Goal: Transaction & Acquisition: Download file/media

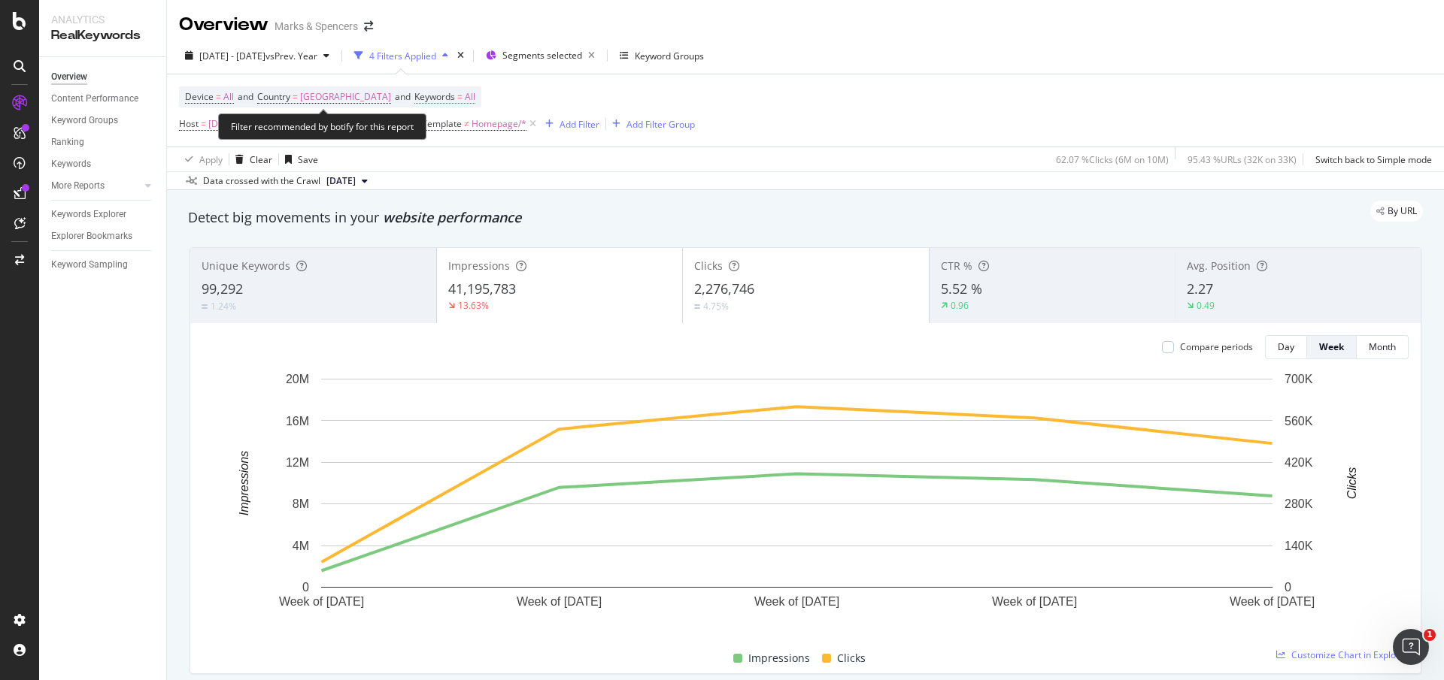
click at [465, 96] on span "All" at bounding box center [470, 96] width 11 height 21
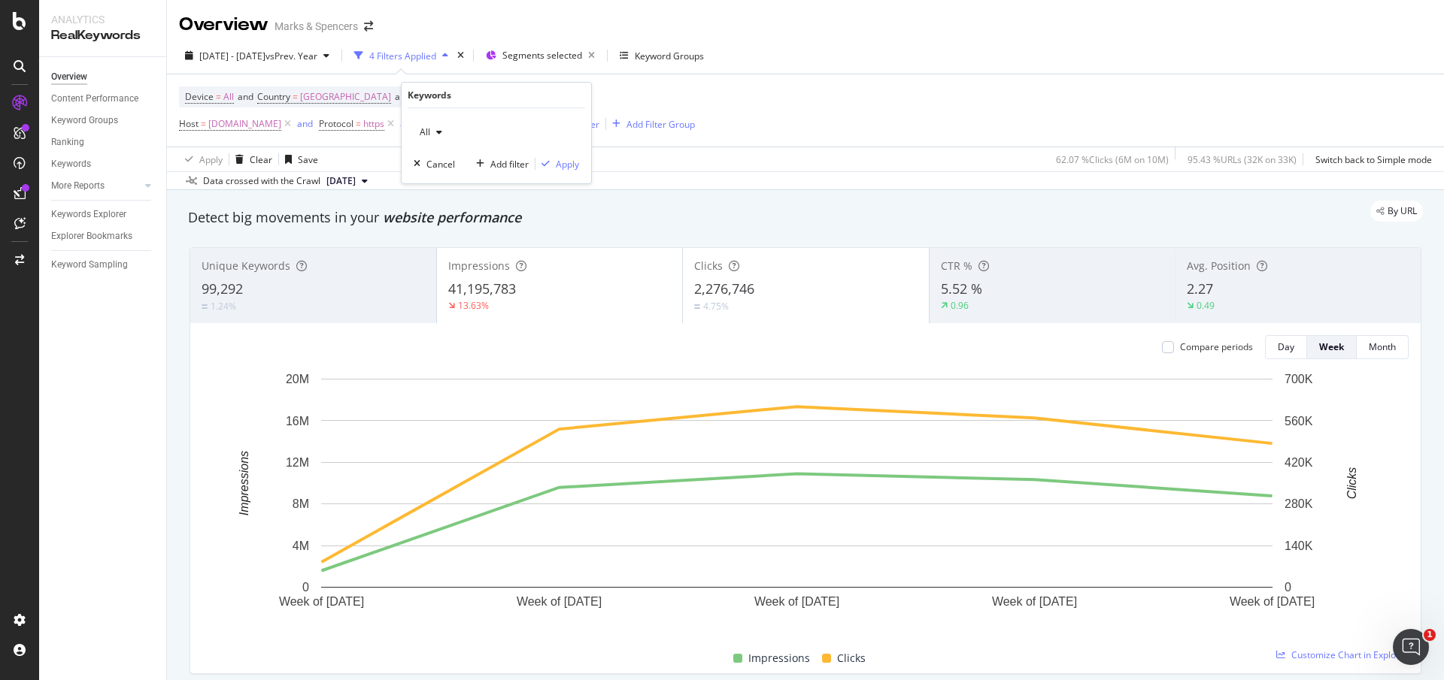
click at [439, 131] on icon "button" at bounding box center [439, 132] width 6 height 9
click at [468, 158] on span "Non-Branded" at bounding box center [502, 163] width 153 height 14
click at [566, 167] on div "Apply" at bounding box center [567, 164] width 23 height 13
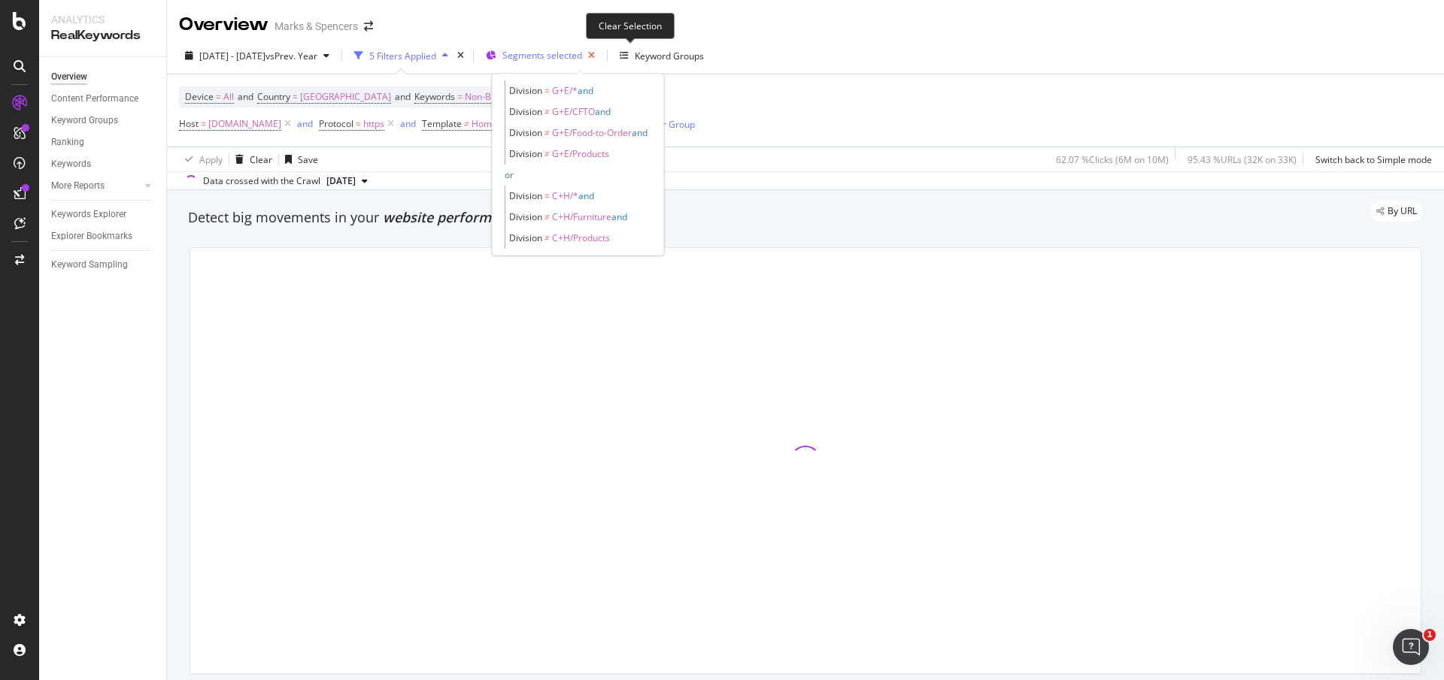
click at [601, 59] on icon "button" at bounding box center [591, 55] width 19 height 21
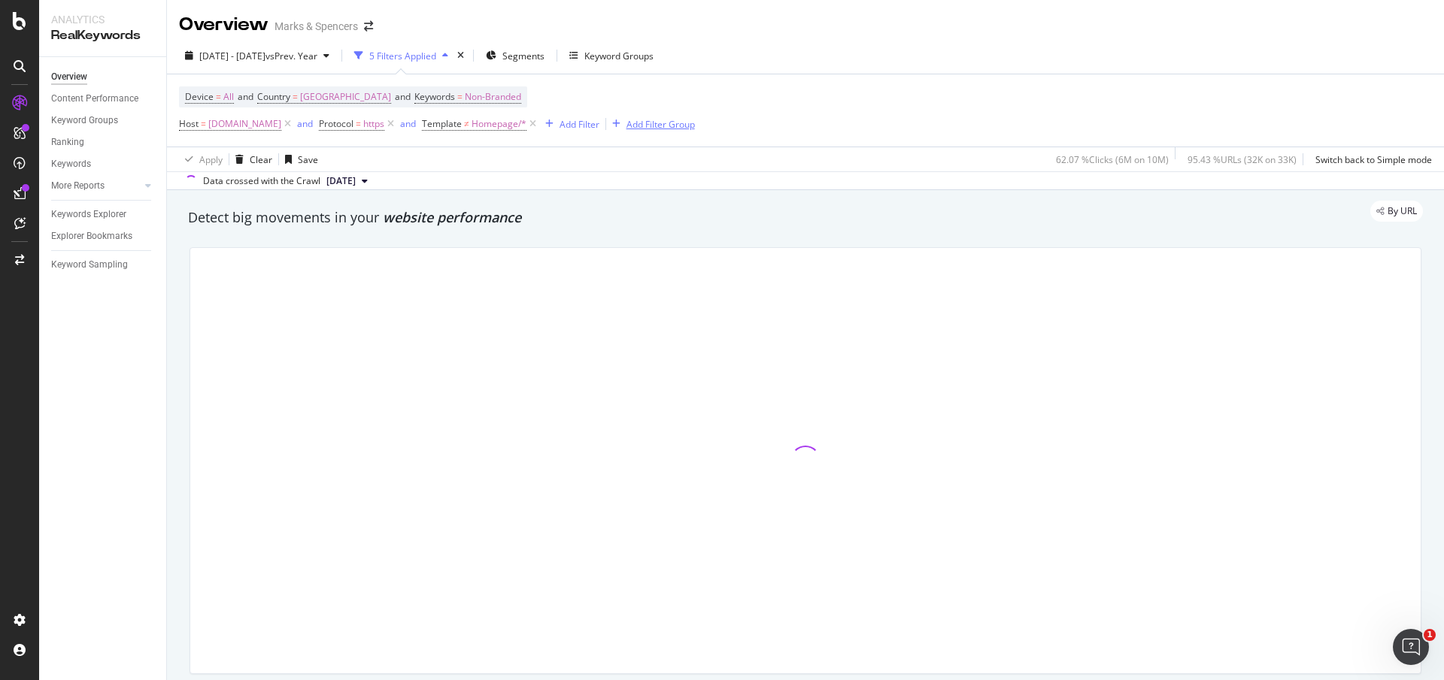
click at [686, 126] on div "Add Filter Group" at bounding box center [660, 124] width 68 height 13
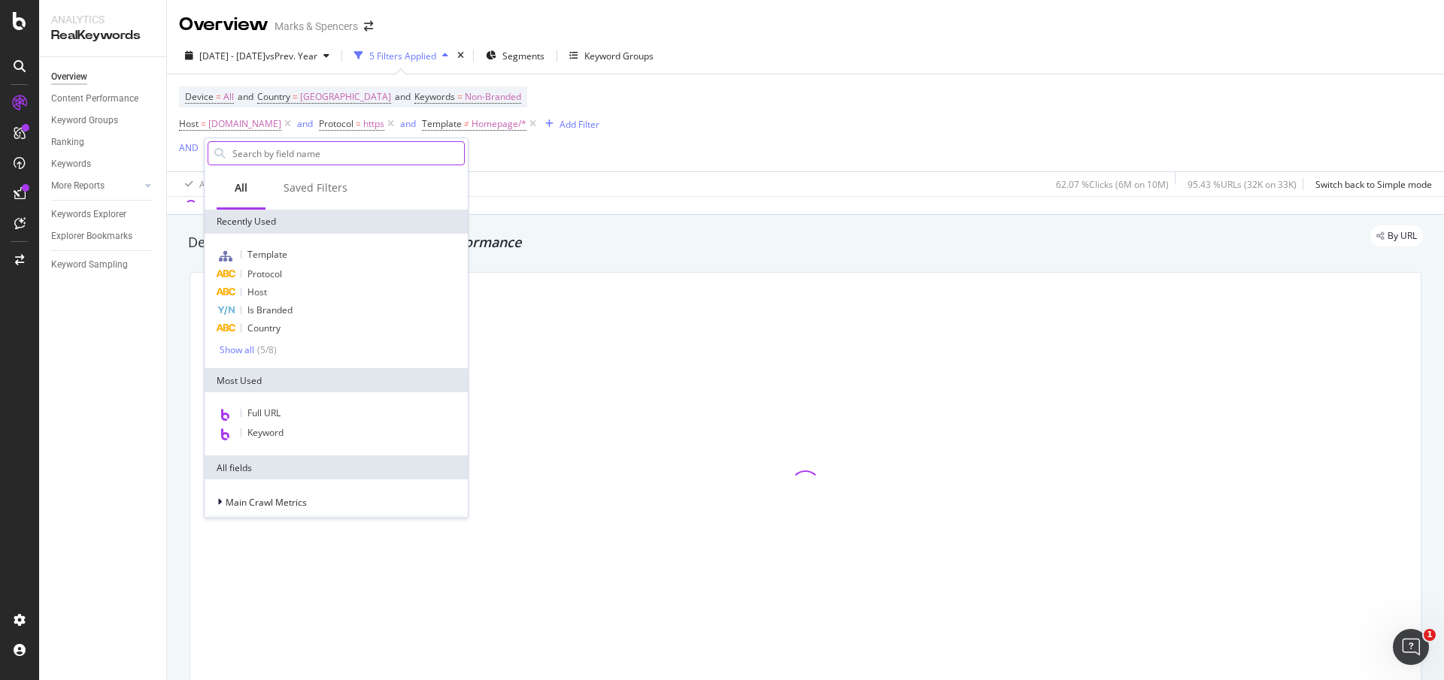
click at [332, 156] on input "text" at bounding box center [347, 153] width 233 height 23
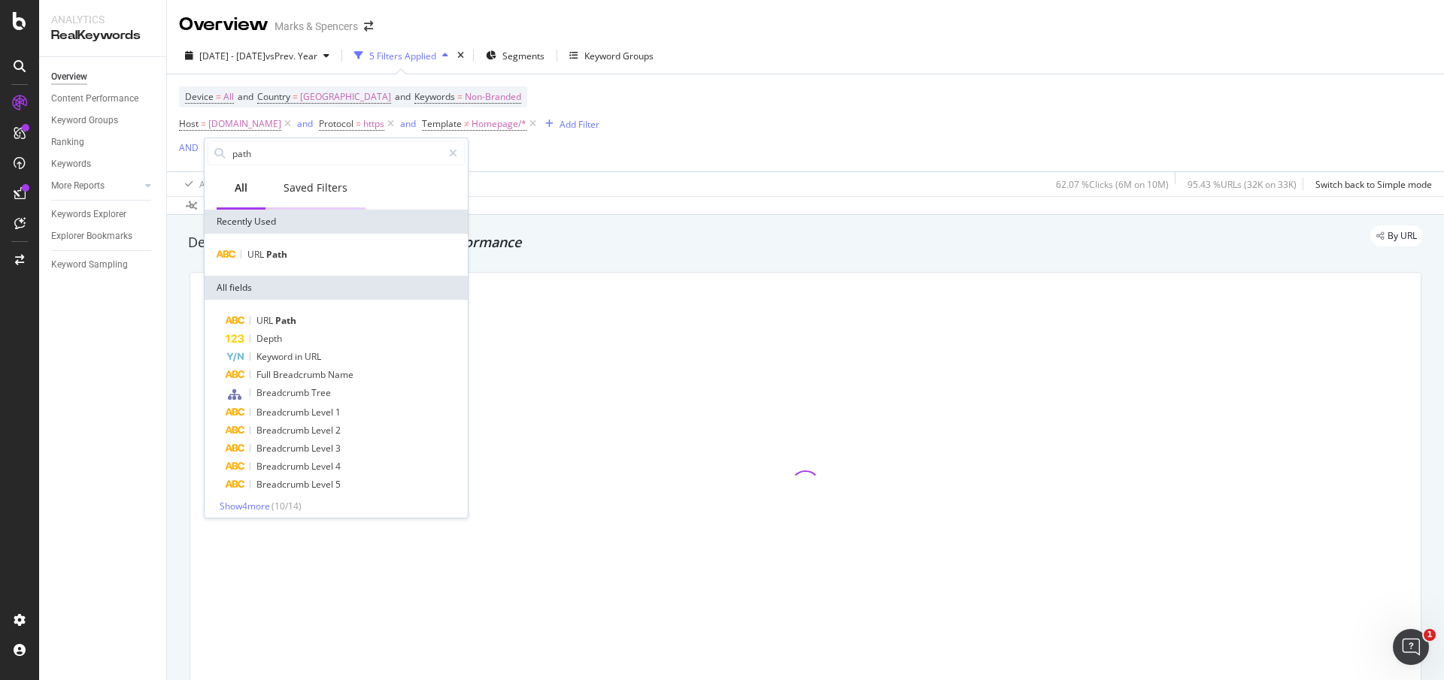
type input "path"
click at [285, 317] on span "Path" at bounding box center [285, 320] width 21 height 13
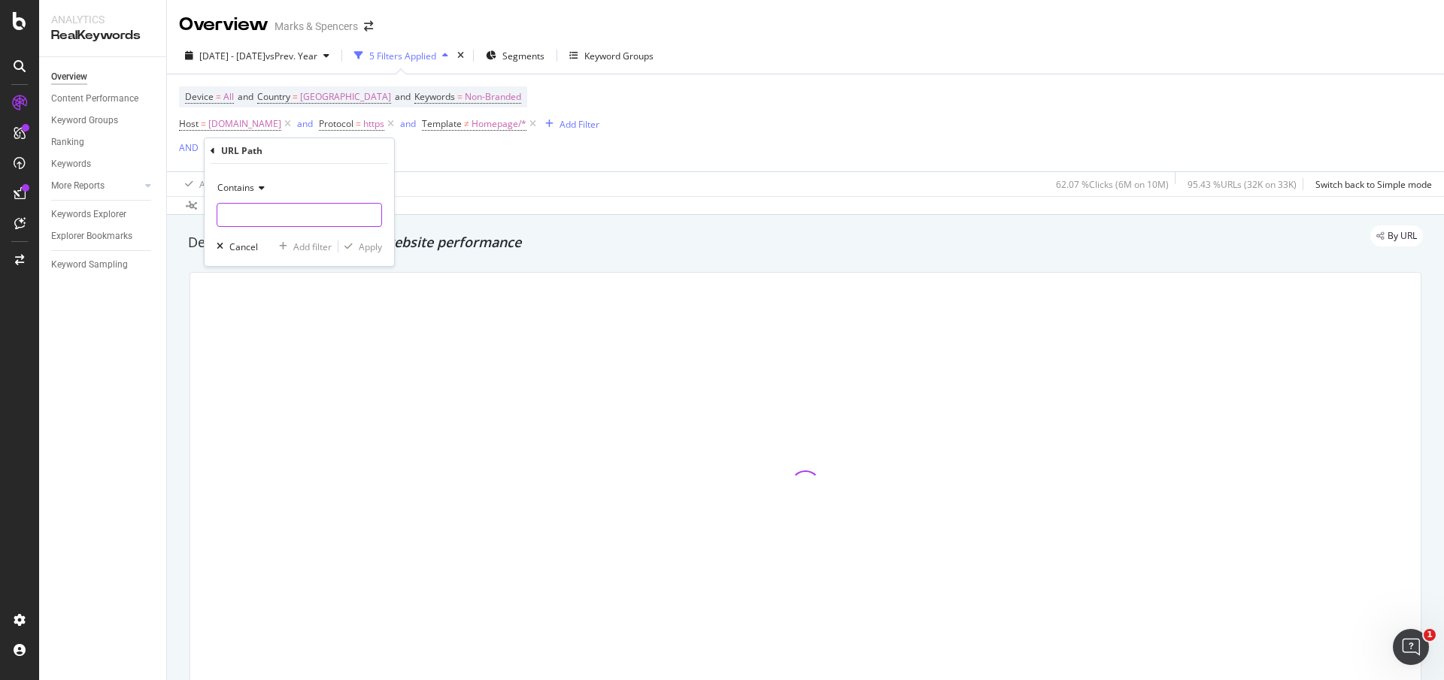
click at [290, 216] on input "text" at bounding box center [299, 215] width 164 height 24
type input "/l/men"
click at [372, 245] on div "Apply" at bounding box center [370, 247] width 23 height 13
click at [413, 153] on div "Add Filter Group" at bounding box center [439, 151] width 68 height 13
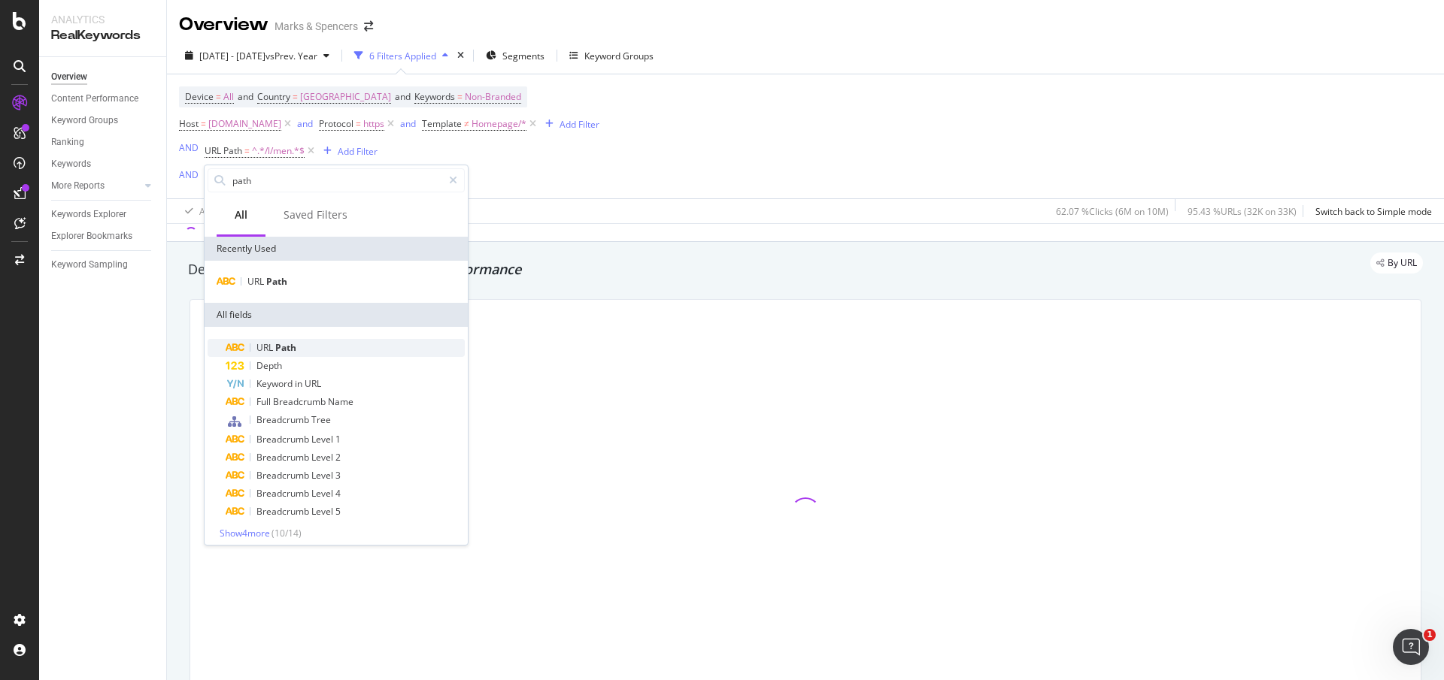
click at [290, 342] on span "Path" at bounding box center [285, 347] width 21 height 13
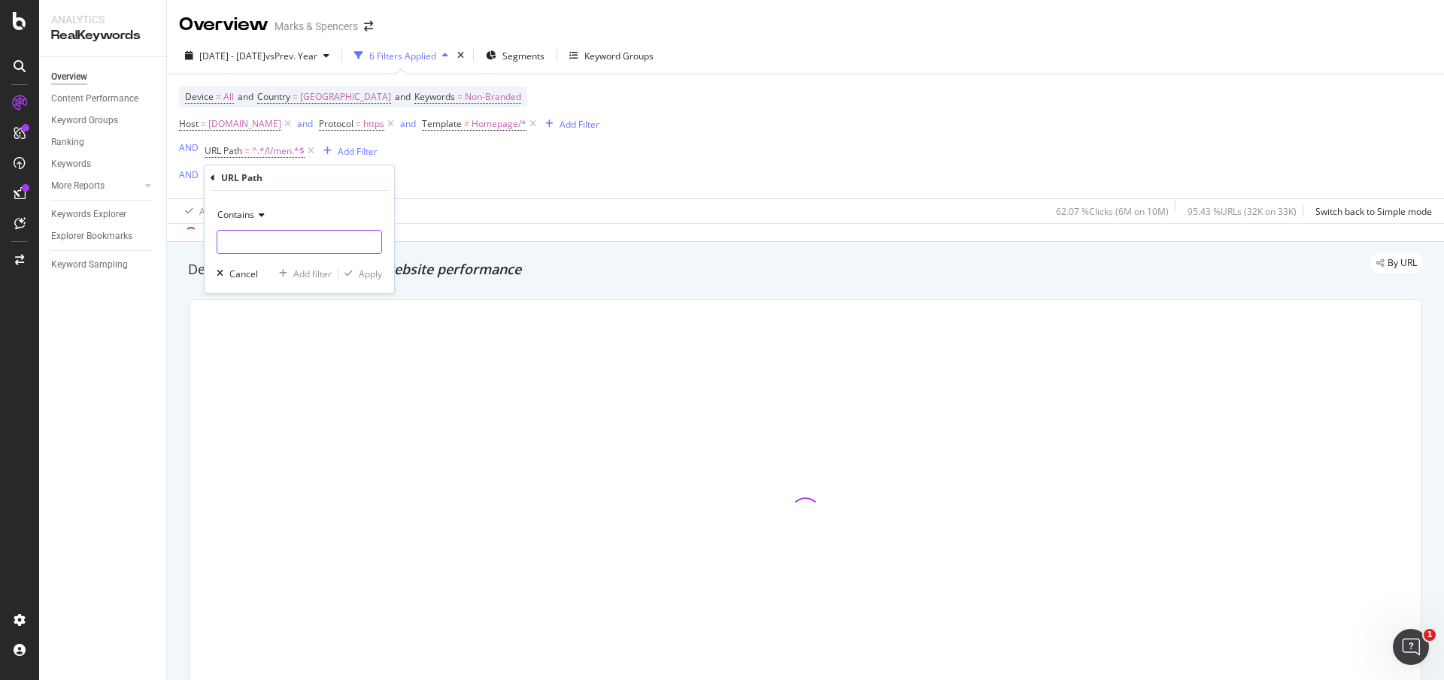
click at [288, 245] on input "text" at bounding box center [299, 242] width 164 height 24
type input "/l/kids"
click at [374, 276] on div "Apply" at bounding box center [370, 274] width 23 height 13
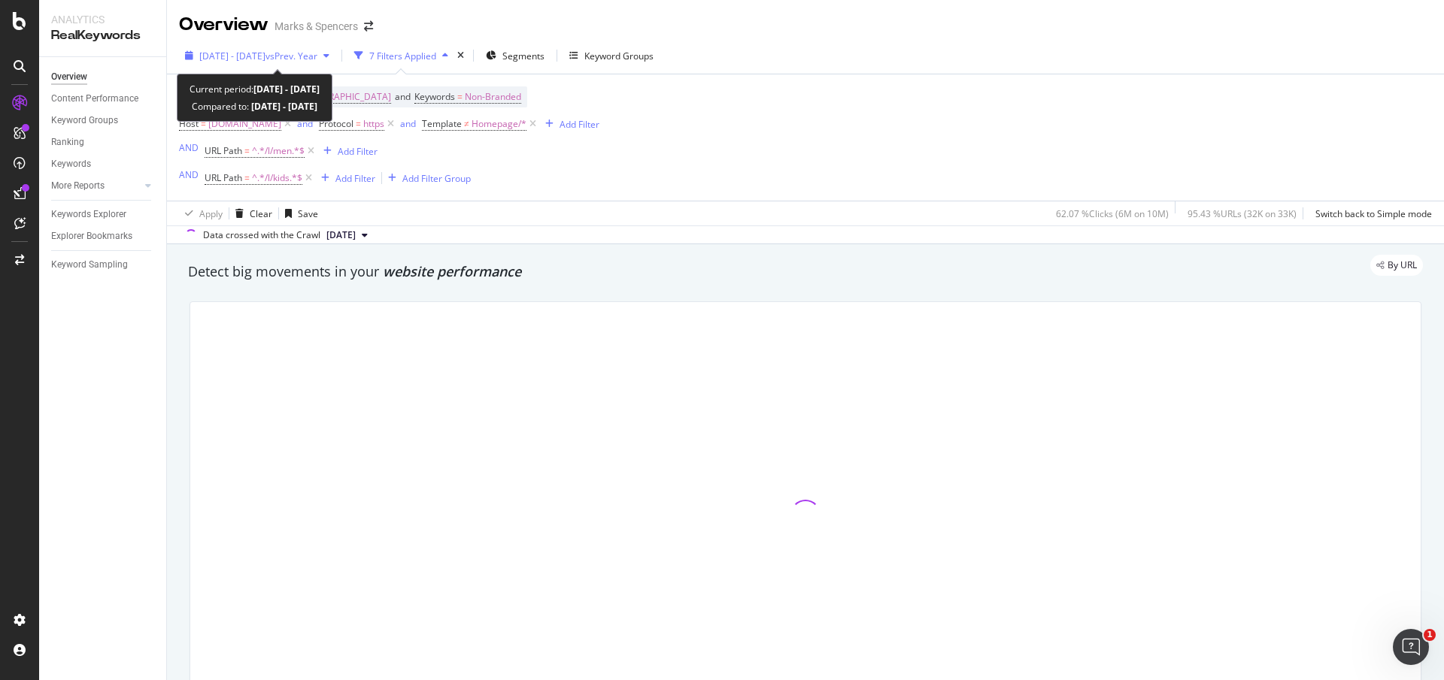
click at [194, 56] on div "button" at bounding box center [189, 55] width 20 height 9
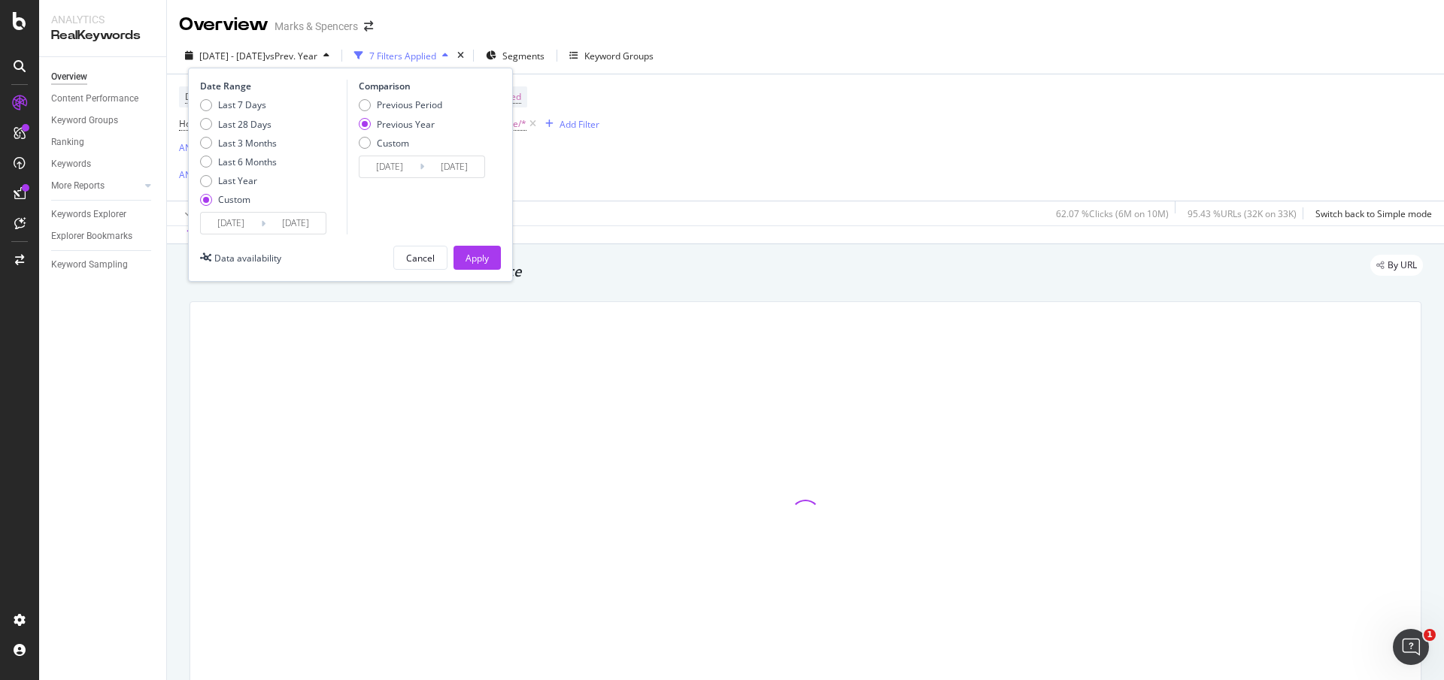
click at [238, 213] on input "[DATE]" at bounding box center [231, 223] width 60 height 21
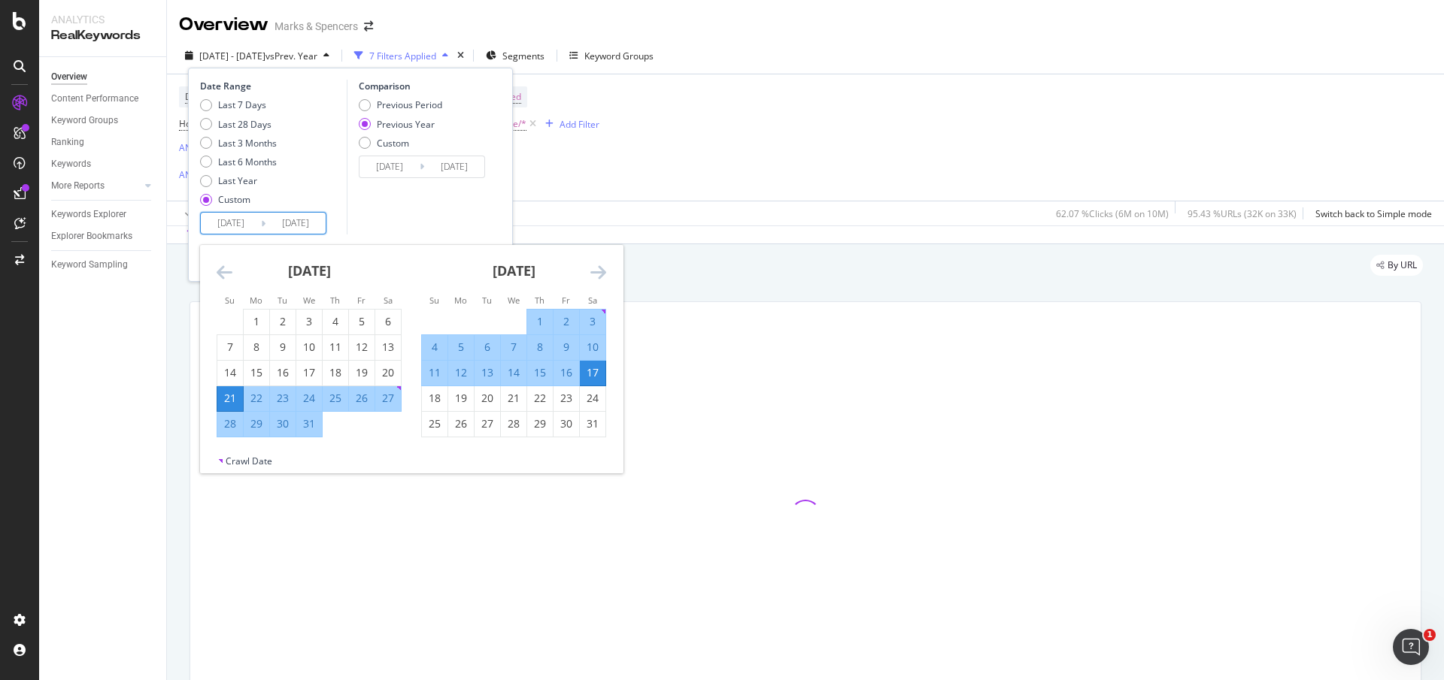
click at [592, 270] on icon "Move forward to switch to the next month." at bounding box center [598, 272] width 16 height 18
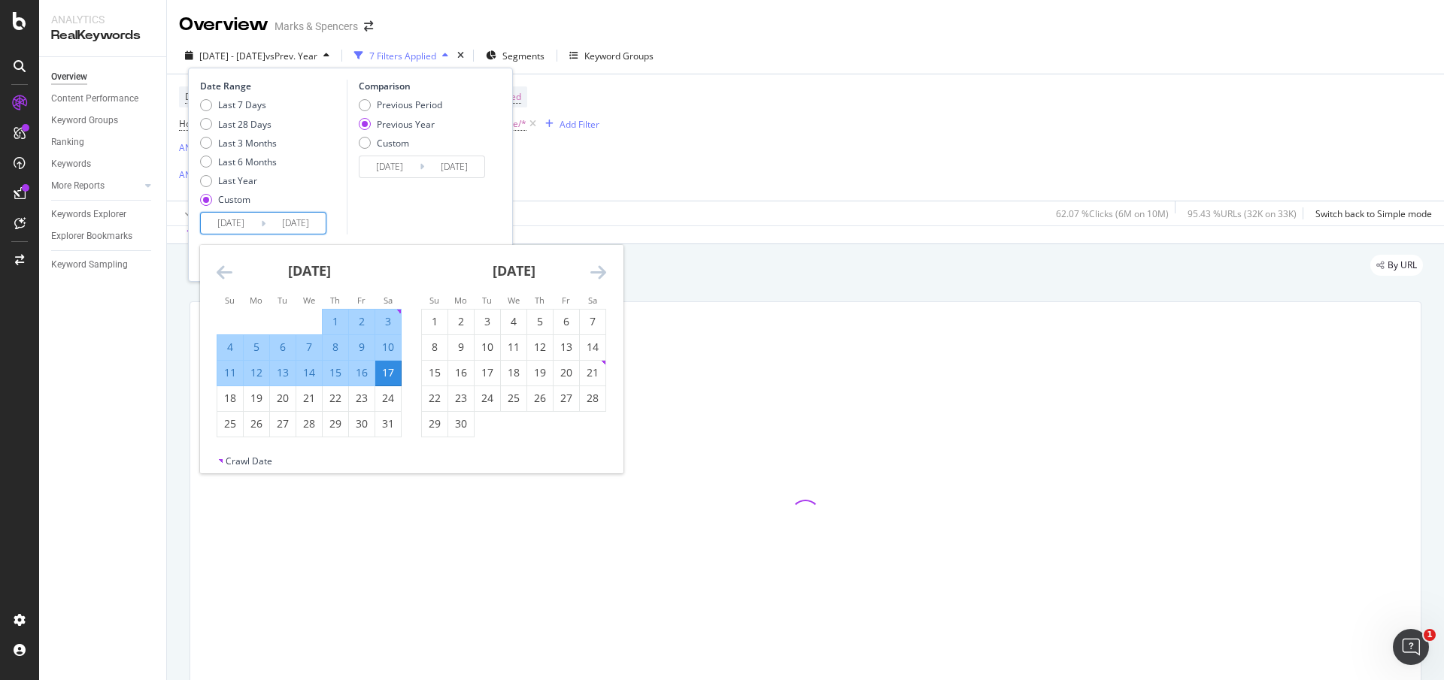
click at [592, 271] on icon "Move forward to switch to the next month." at bounding box center [598, 272] width 16 height 18
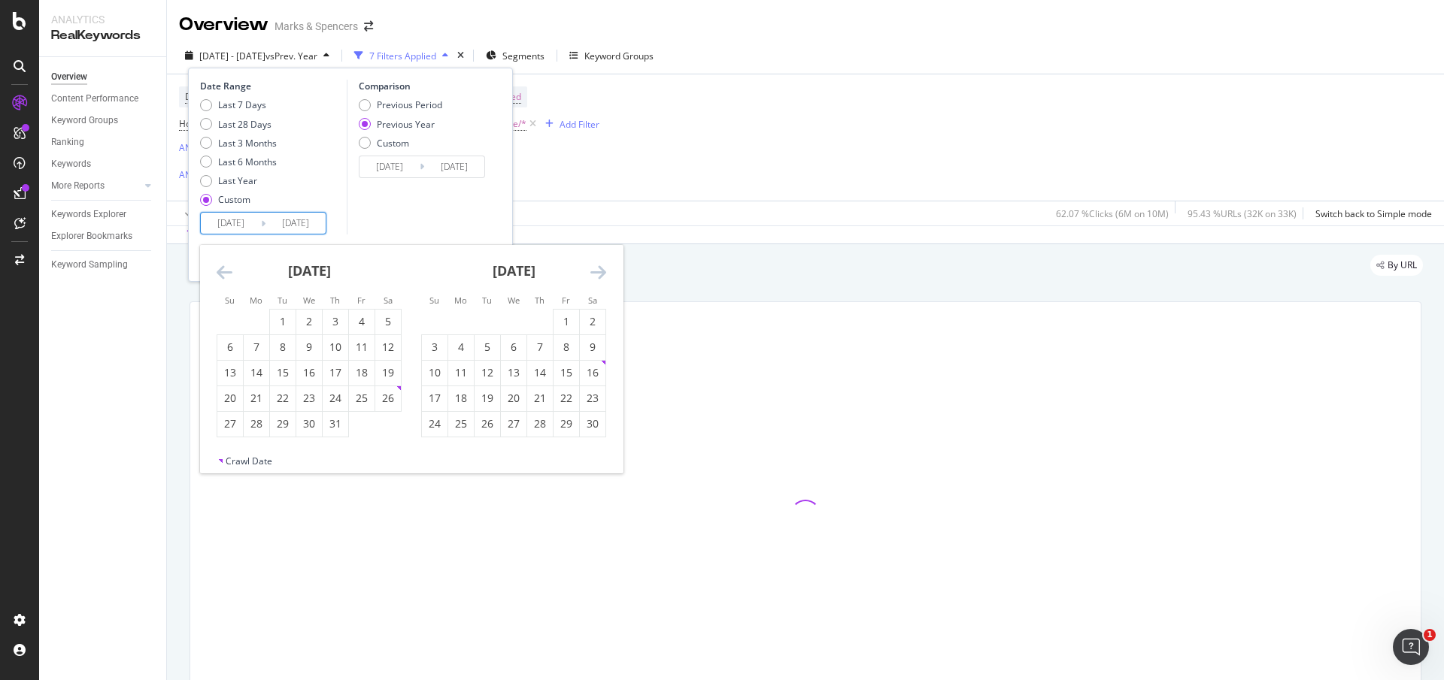
click at [592, 271] on icon "Move forward to switch to the next month." at bounding box center [598, 272] width 16 height 18
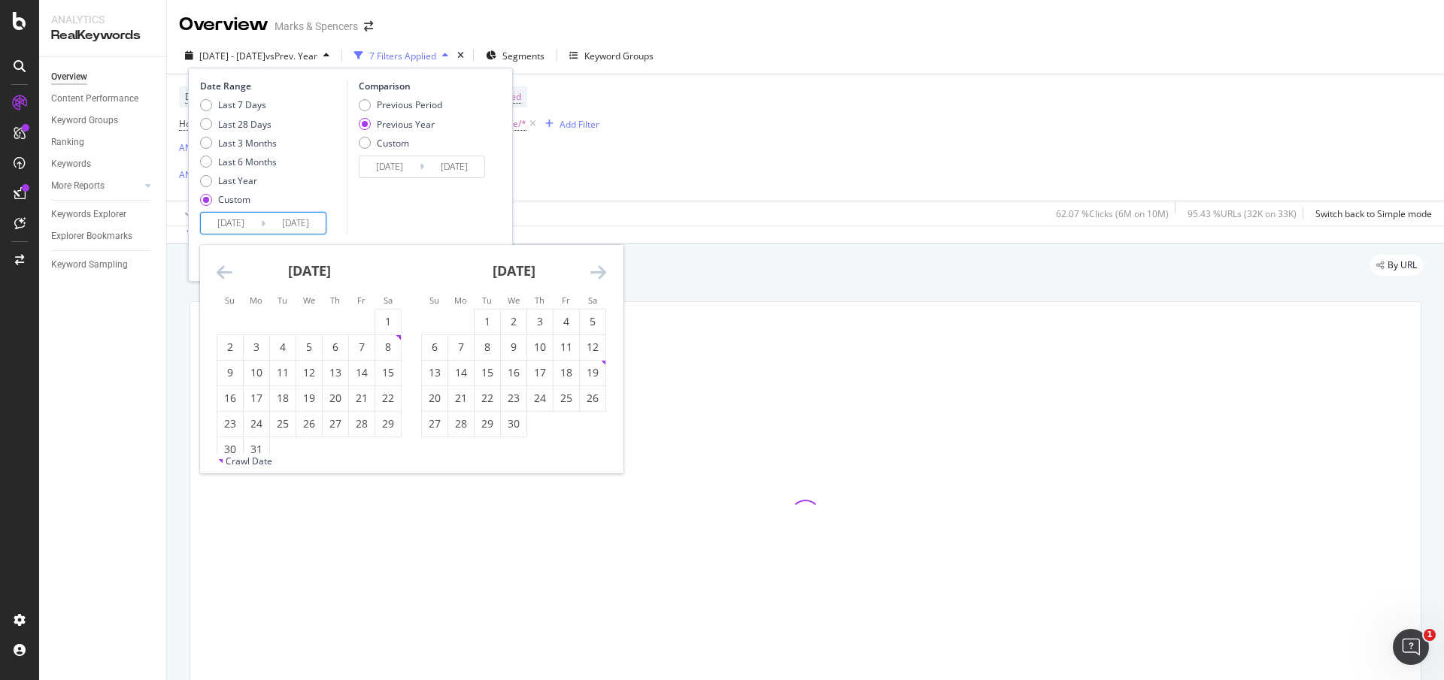
click at [592, 271] on icon "Move forward to switch to the next month." at bounding box center [598, 272] width 16 height 18
click at [600, 271] on icon "Move forward to switch to the next month." at bounding box center [598, 272] width 16 height 18
click at [600, 276] on icon "Move forward to switch to the next month." at bounding box center [598, 272] width 16 height 18
click at [231, 400] on div "20" at bounding box center [230, 398] width 26 height 15
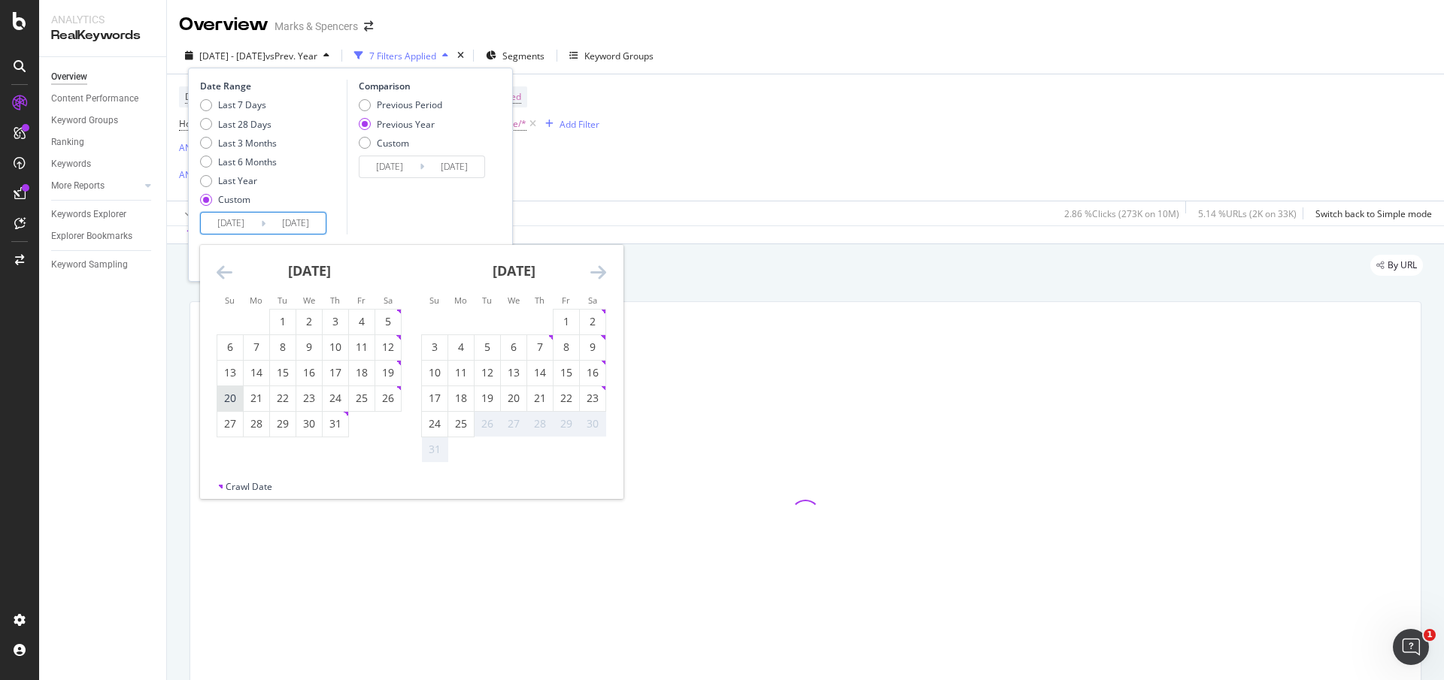
type input "[DATE]"
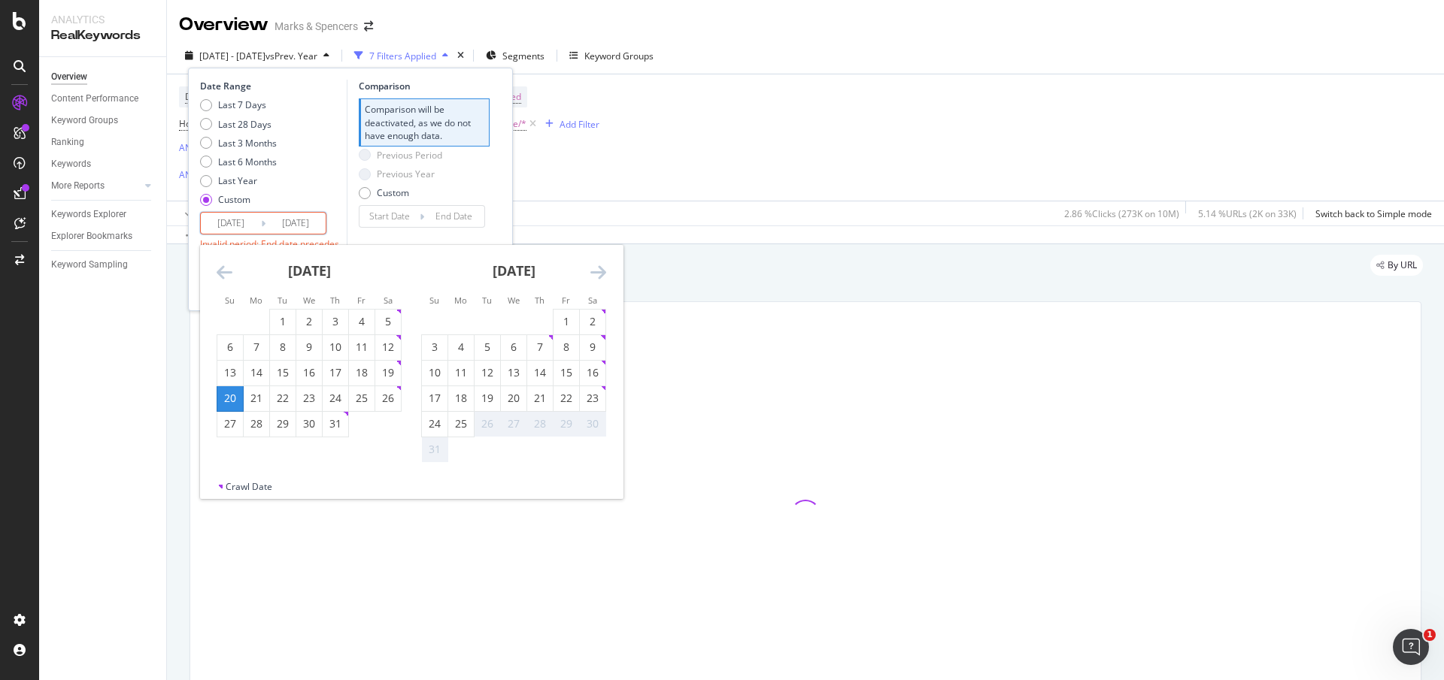
click at [595, 277] on icon "Move forward to switch to the next month." at bounding box center [598, 272] width 16 height 18
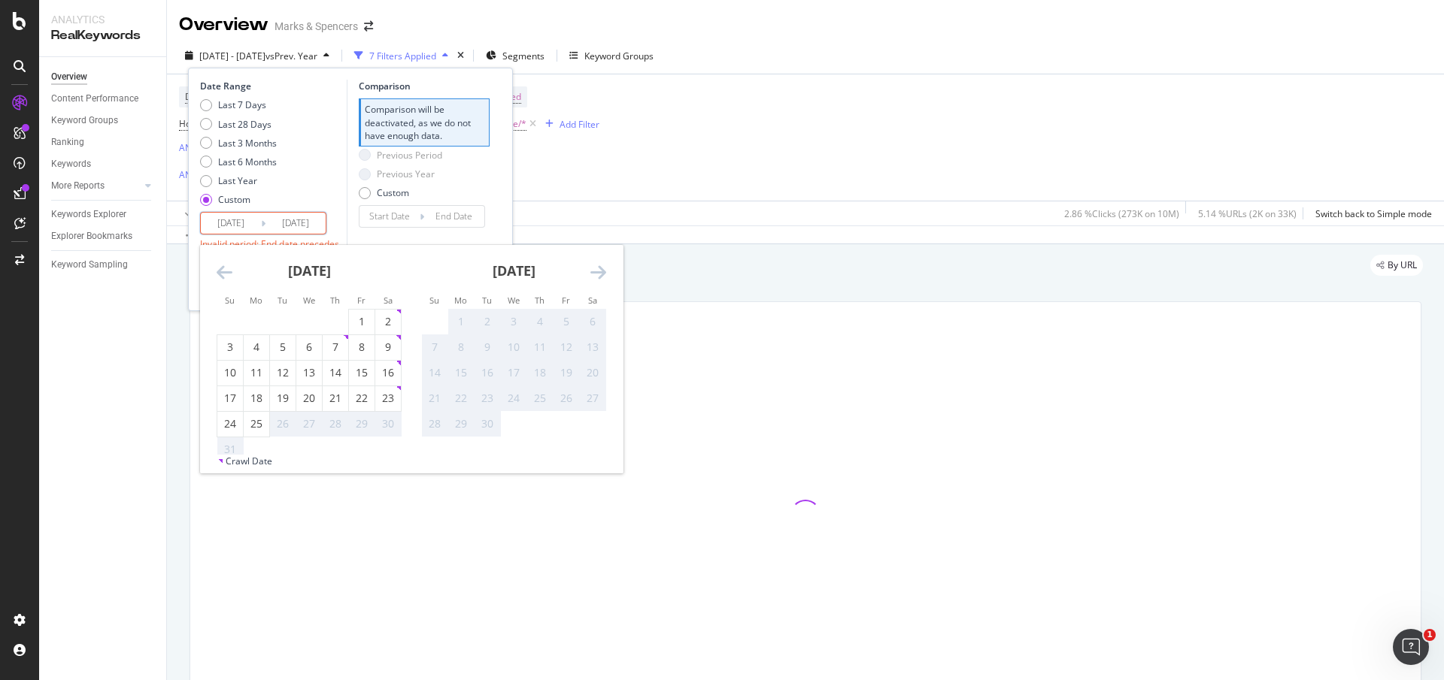
click at [224, 272] on icon "Move backward to switch to the previous month." at bounding box center [225, 272] width 16 height 18
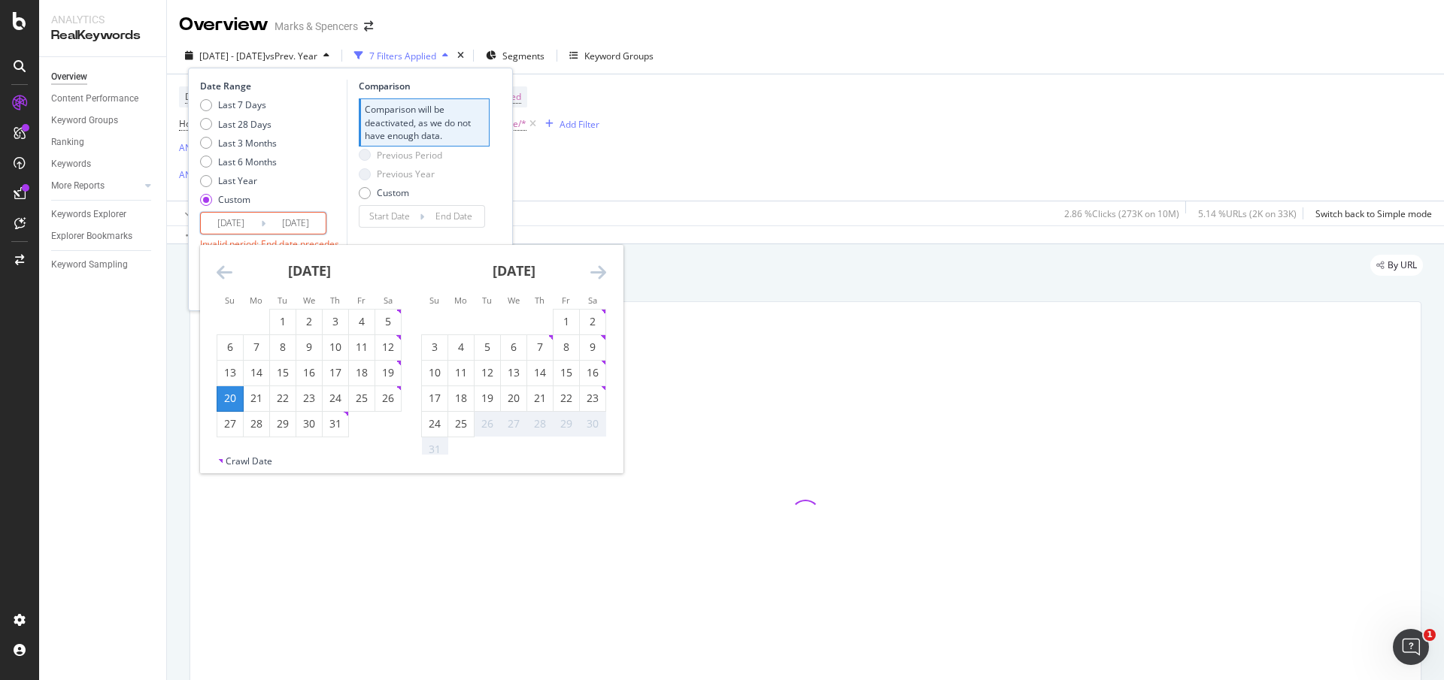
click at [589, 374] on div "16" at bounding box center [593, 372] width 26 height 15
type input "[DATE]"
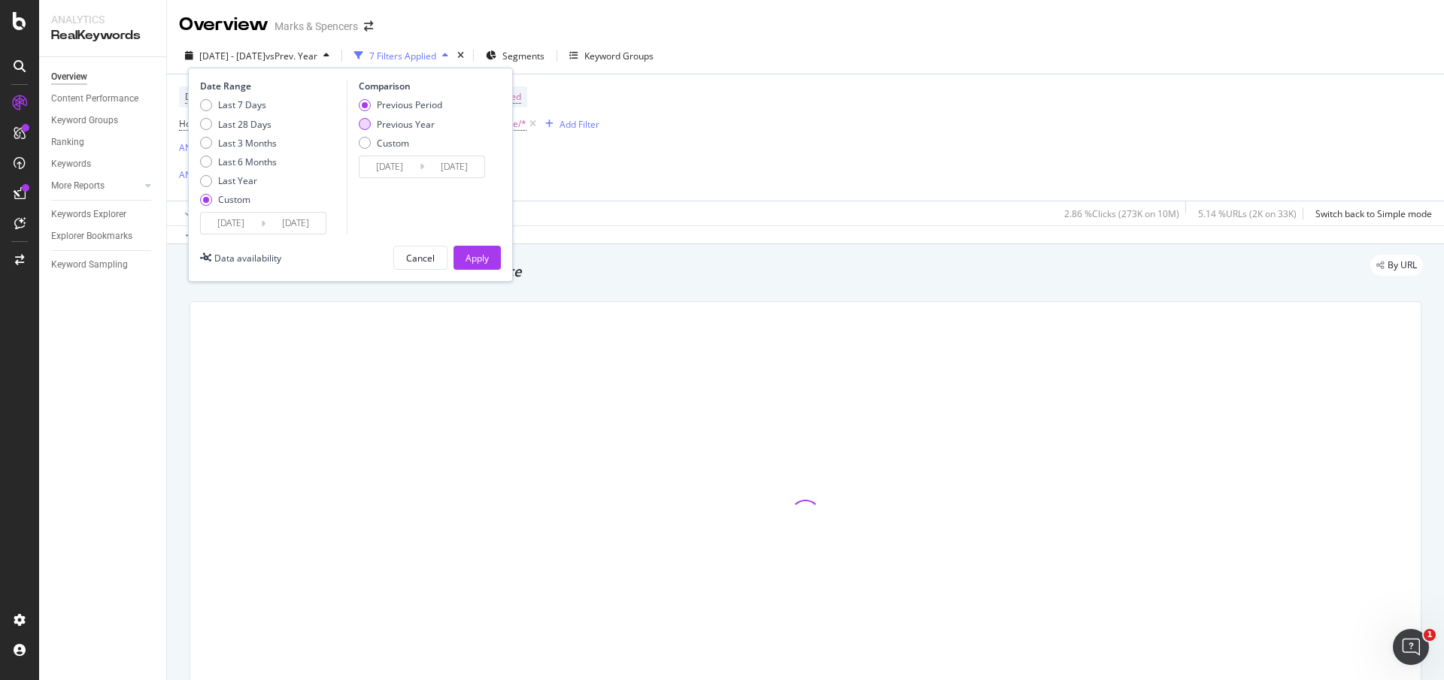
click at [414, 127] on div "Previous Year" at bounding box center [406, 124] width 58 height 13
type input "[DATE]"
click at [483, 257] on div "Apply" at bounding box center [476, 258] width 23 height 13
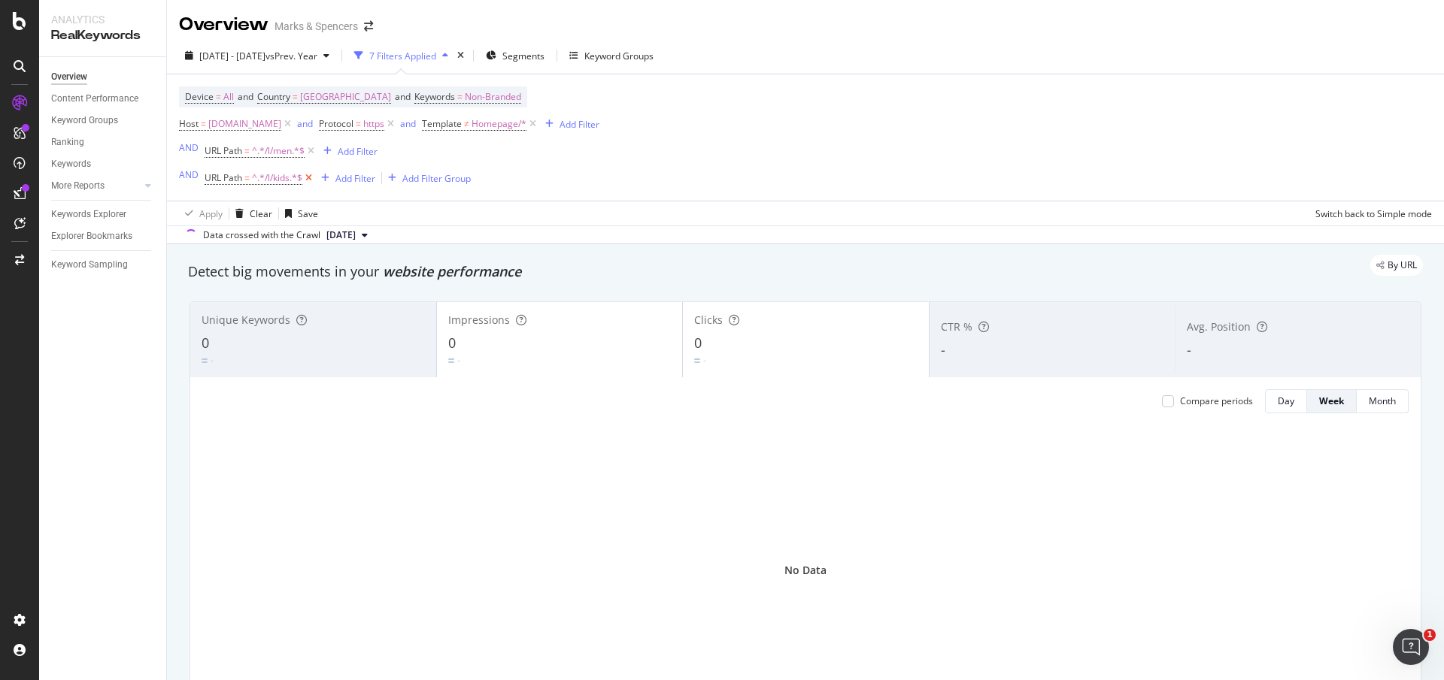
click at [306, 180] on icon at bounding box center [308, 178] width 13 height 15
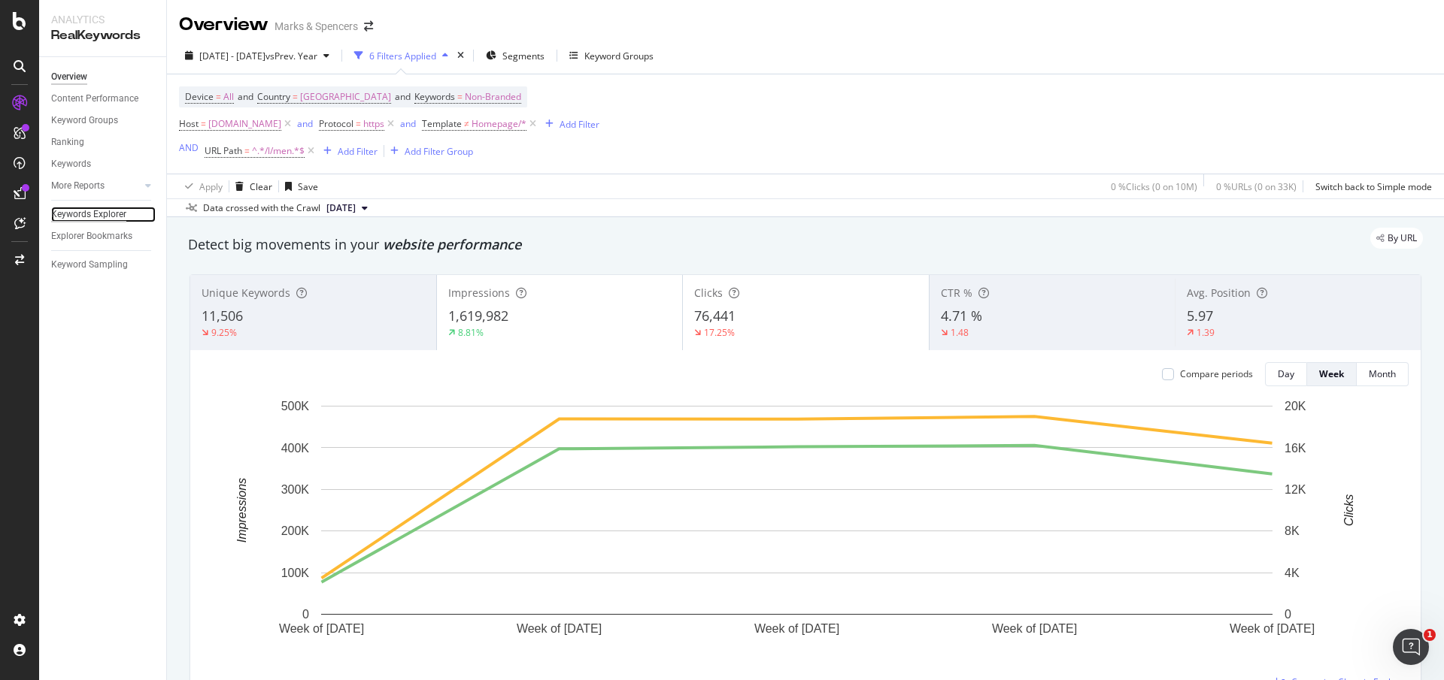
click at [86, 220] on div "Keywords Explorer" at bounding box center [88, 215] width 75 height 16
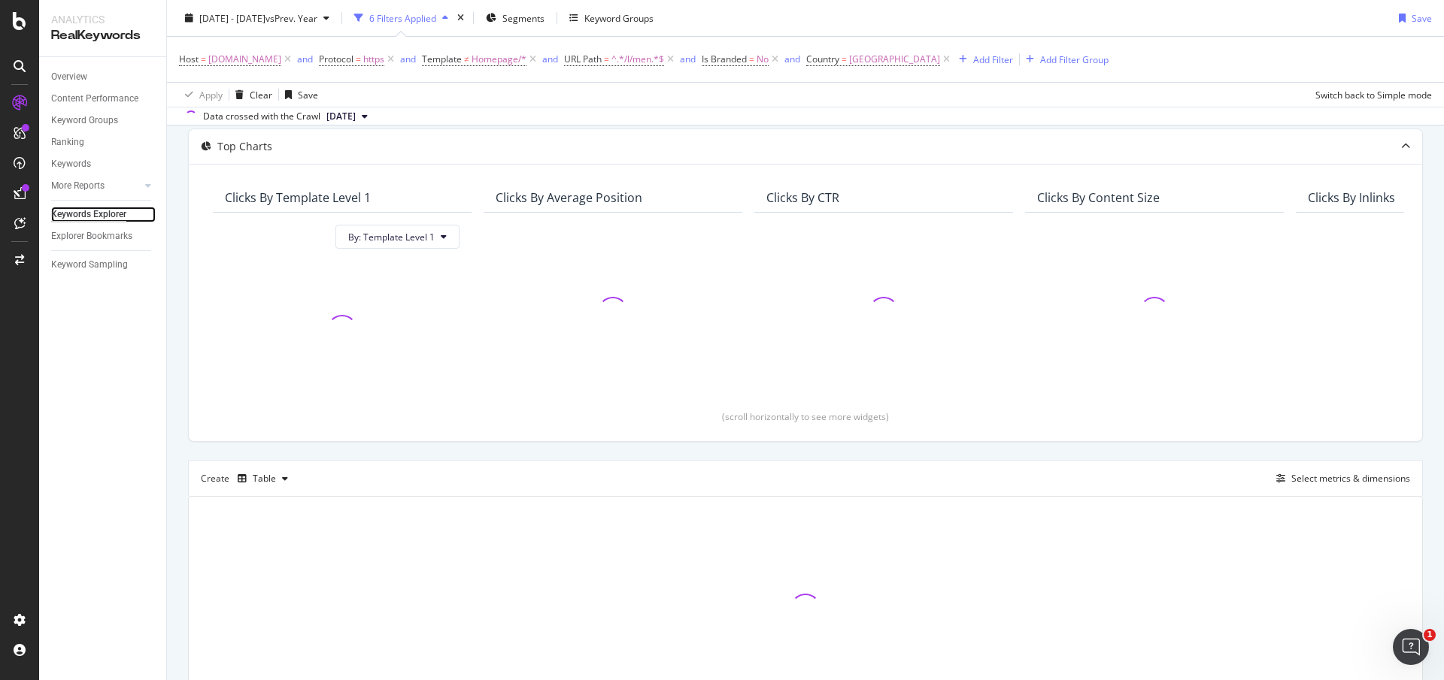
scroll to position [113, 0]
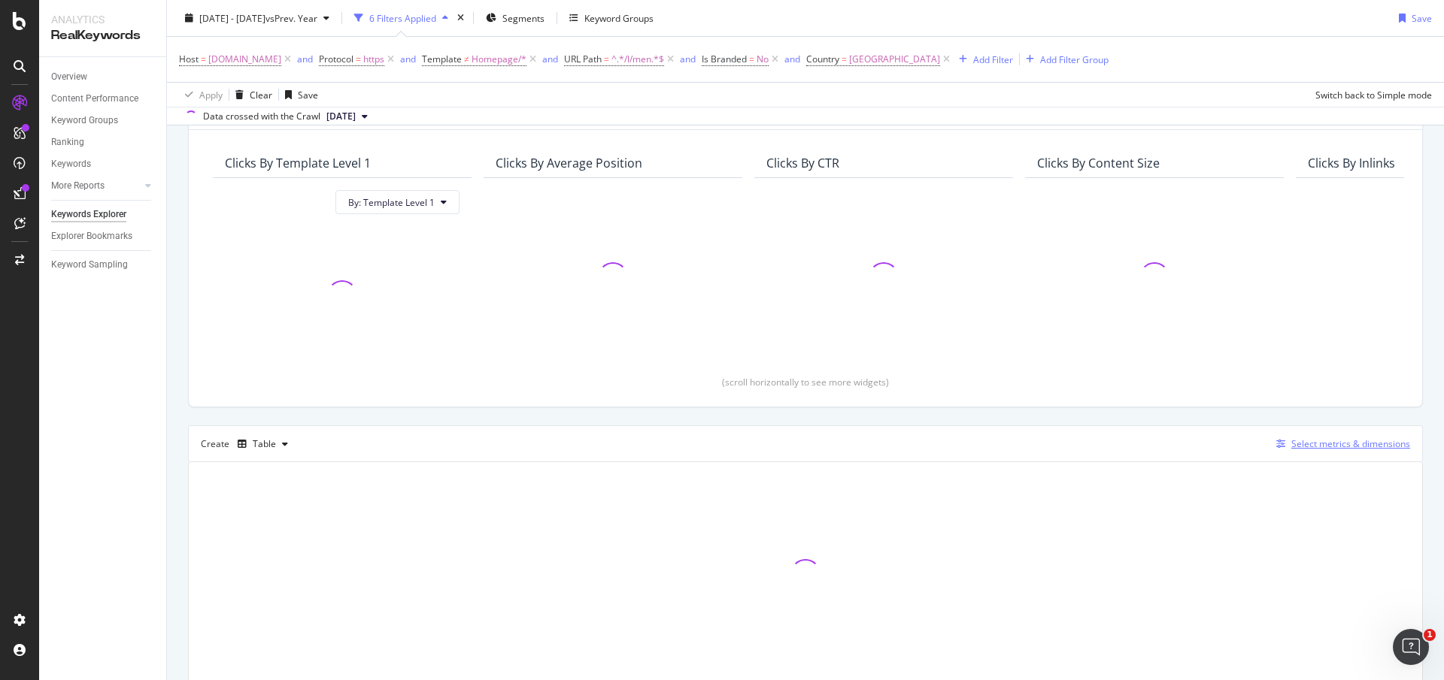
click at [1291, 447] on div "Select metrics & dimensions" at bounding box center [1350, 444] width 119 height 13
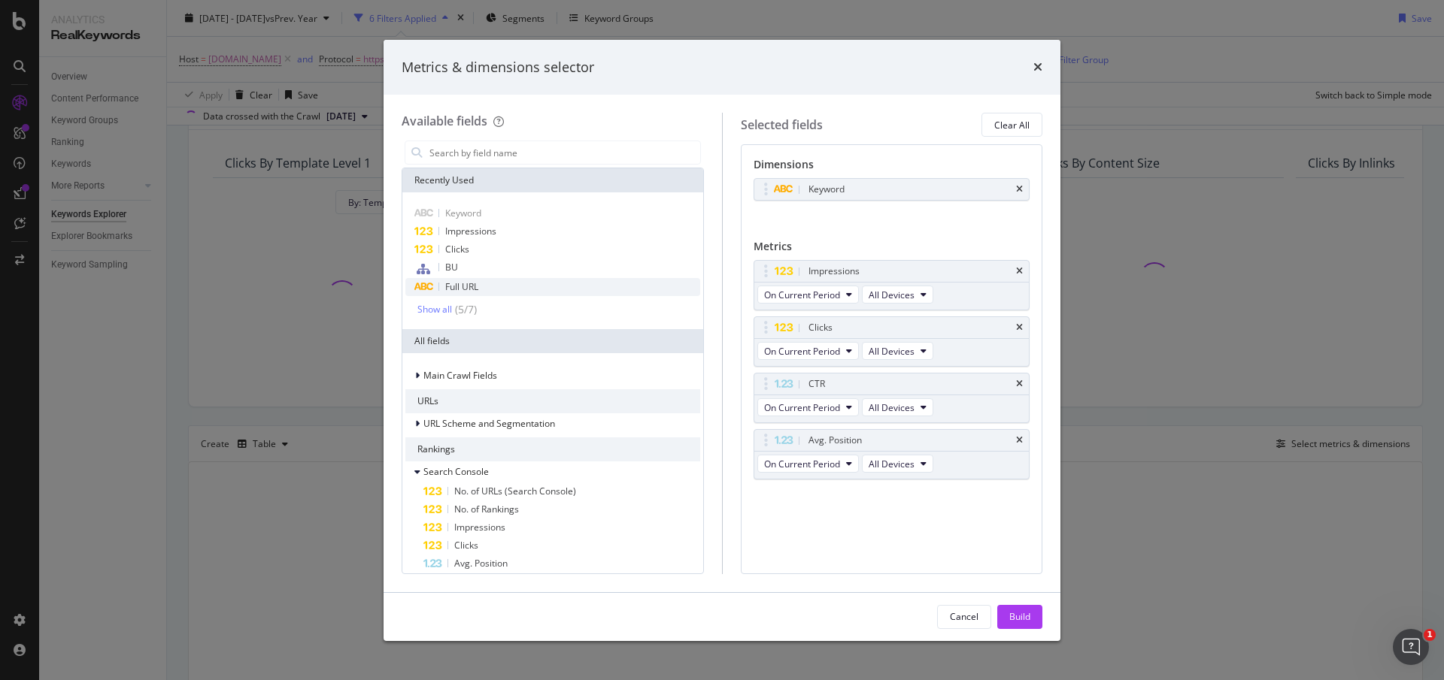
click at [477, 283] on span "Full URL" at bounding box center [461, 286] width 33 height 13
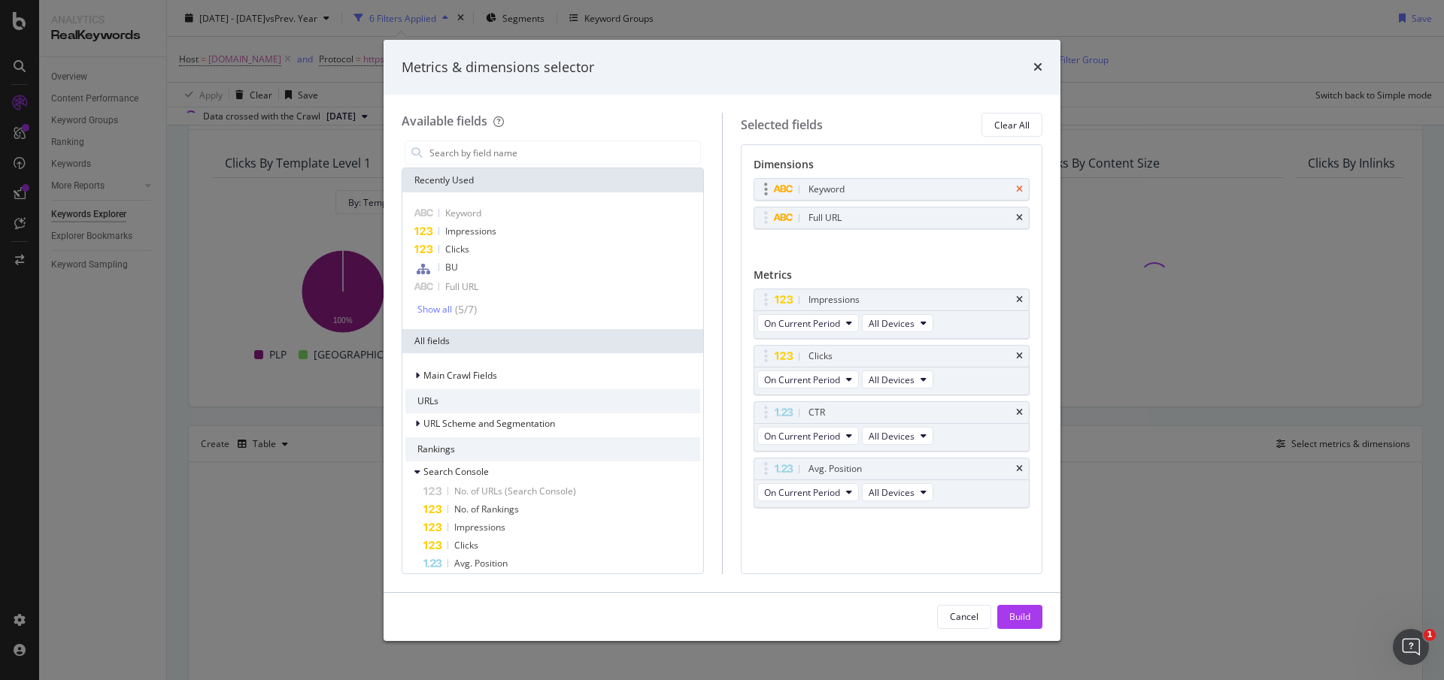
click at [1020, 186] on icon "times" at bounding box center [1019, 189] width 7 height 9
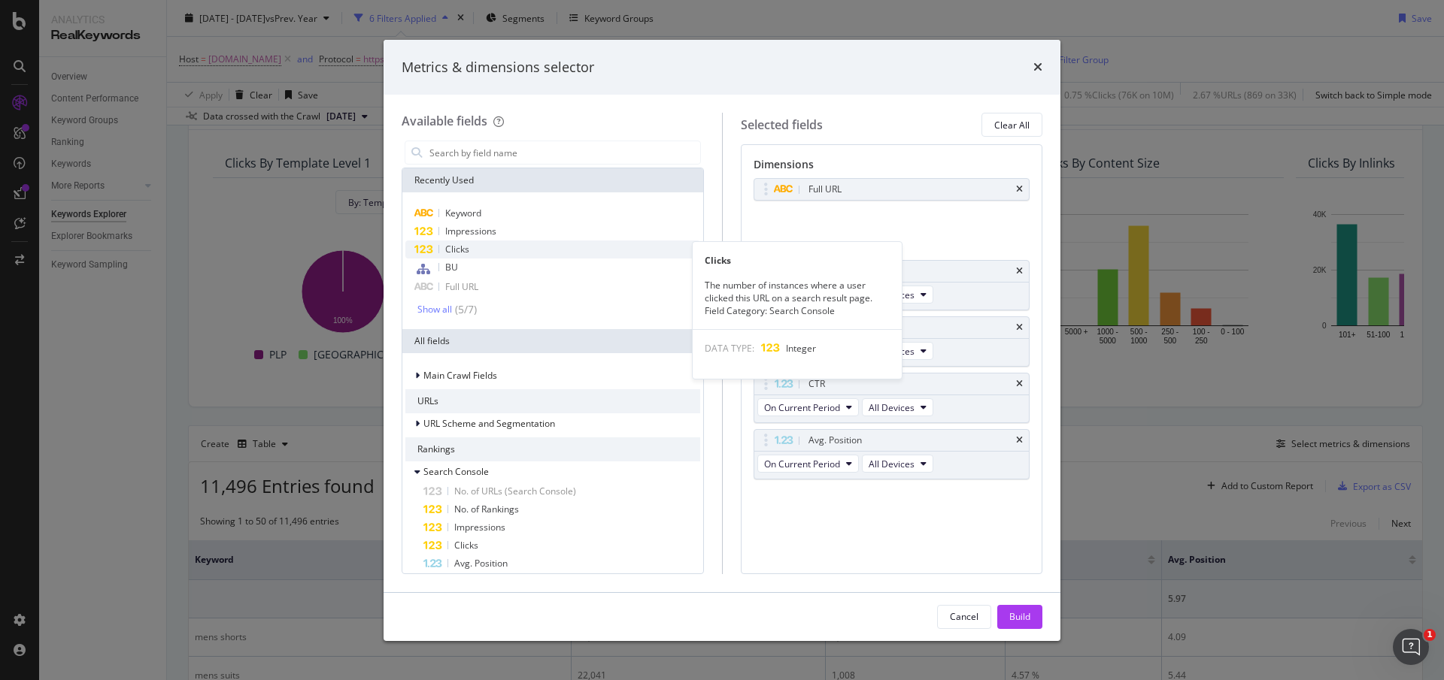
click at [458, 250] on span "Clicks" at bounding box center [457, 249] width 24 height 13
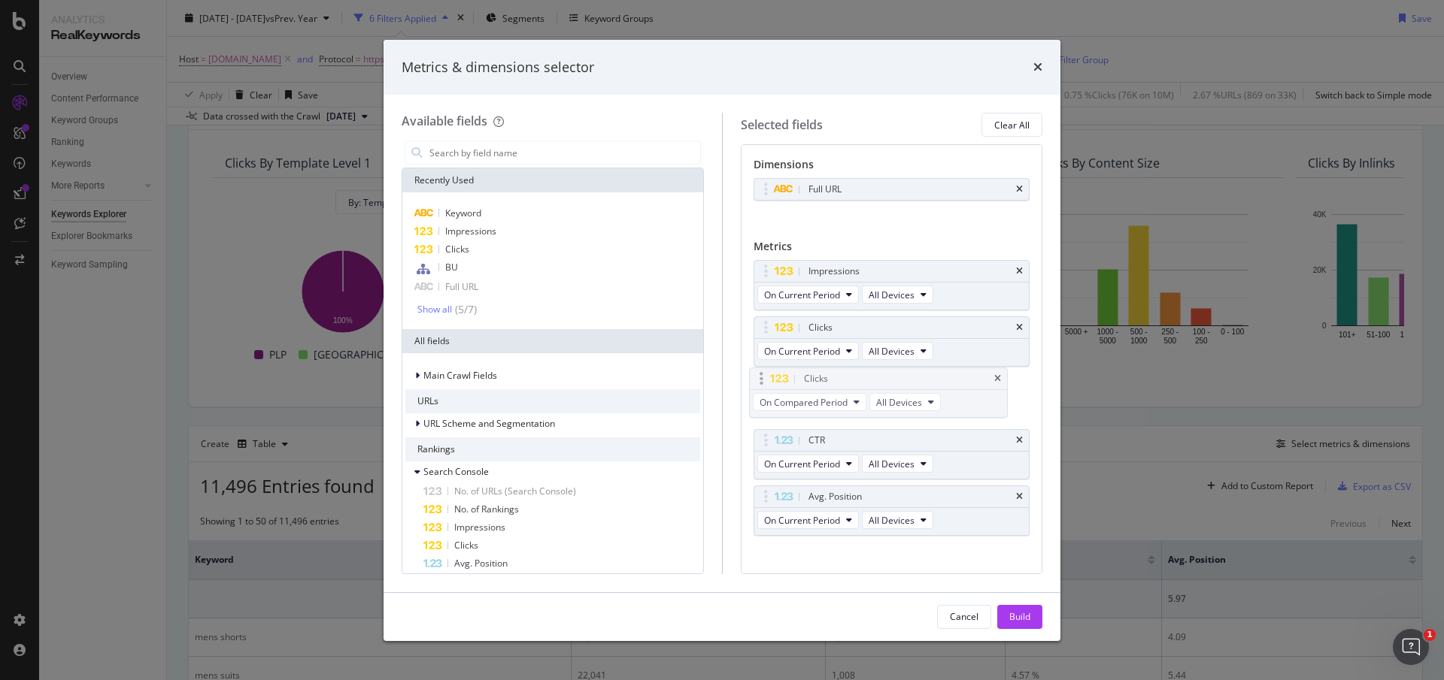
drag, startPoint x: 768, startPoint y: 504, endPoint x: 765, endPoint y: 382, distance: 121.8
click at [763, 382] on body "Analytics RealKeywords Overview Content Performance Keyword Groups Ranking Keyw…" at bounding box center [722, 340] width 1444 height 680
click at [468, 229] on span "Impressions" at bounding box center [470, 231] width 51 height 13
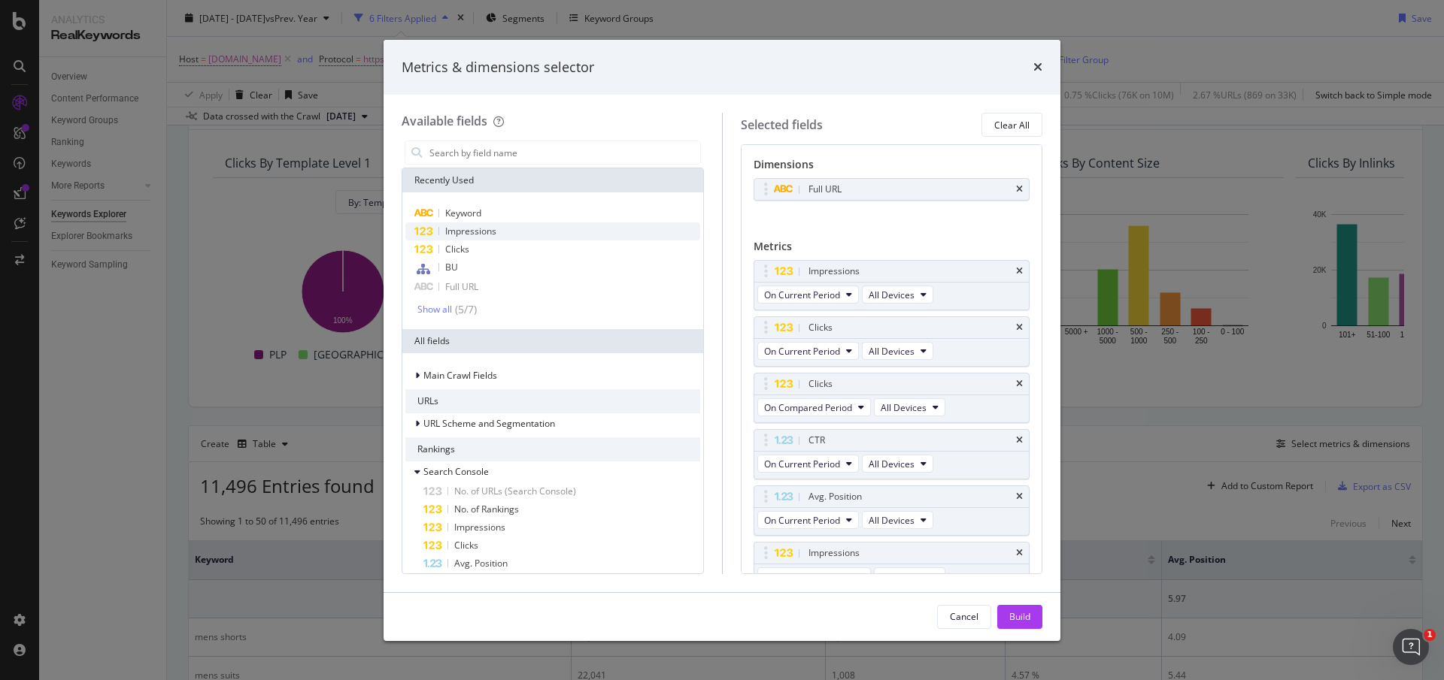
scroll to position [20, 0]
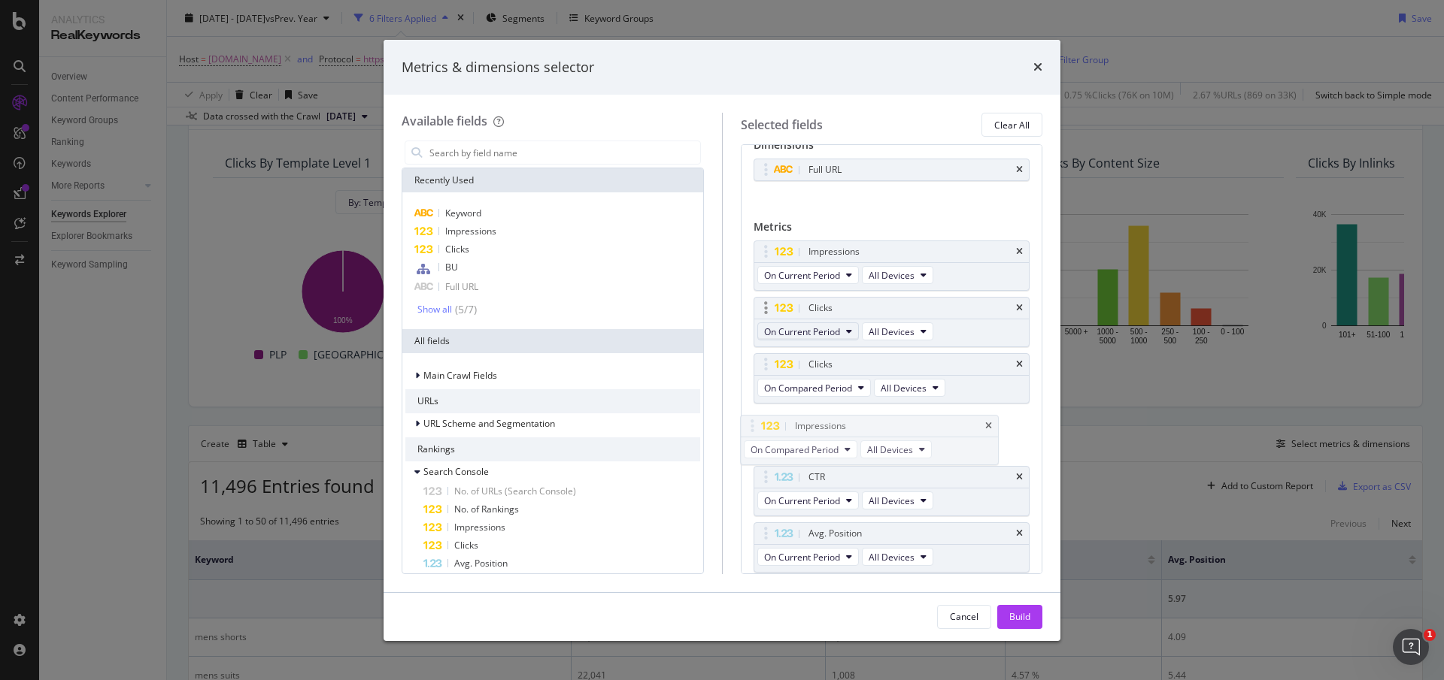
drag, startPoint x: 763, startPoint y: 536, endPoint x: 767, endPoint y: 329, distance: 206.8
click at [753, 421] on body "Analytics RealKeywords Overview Content Performance Keyword Groups Ranking Keyw…" at bounding box center [722, 340] width 1444 height 680
drag, startPoint x: 763, startPoint y: 254, endPoint x: 759, endPoint y: 374, distance: 120.4
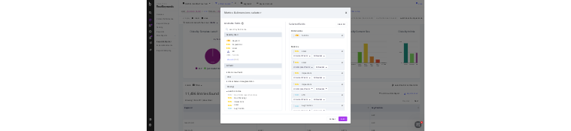
scroll to position [0, 0]
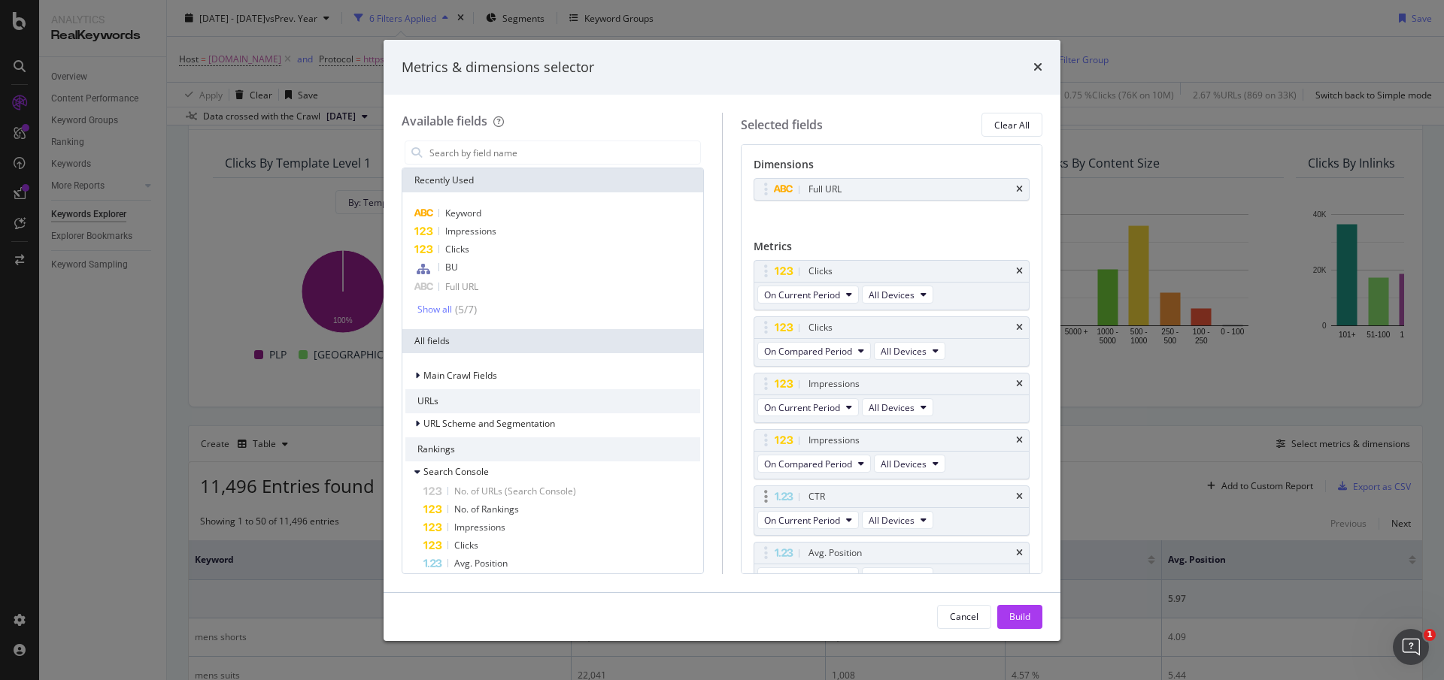
click at [1005, 500] on div "CTR" at bounding box center [891, 496] width 275 height 21
click at [1016, 499] on icon "times" at bounding box center [1019, 496] width 7 height 9
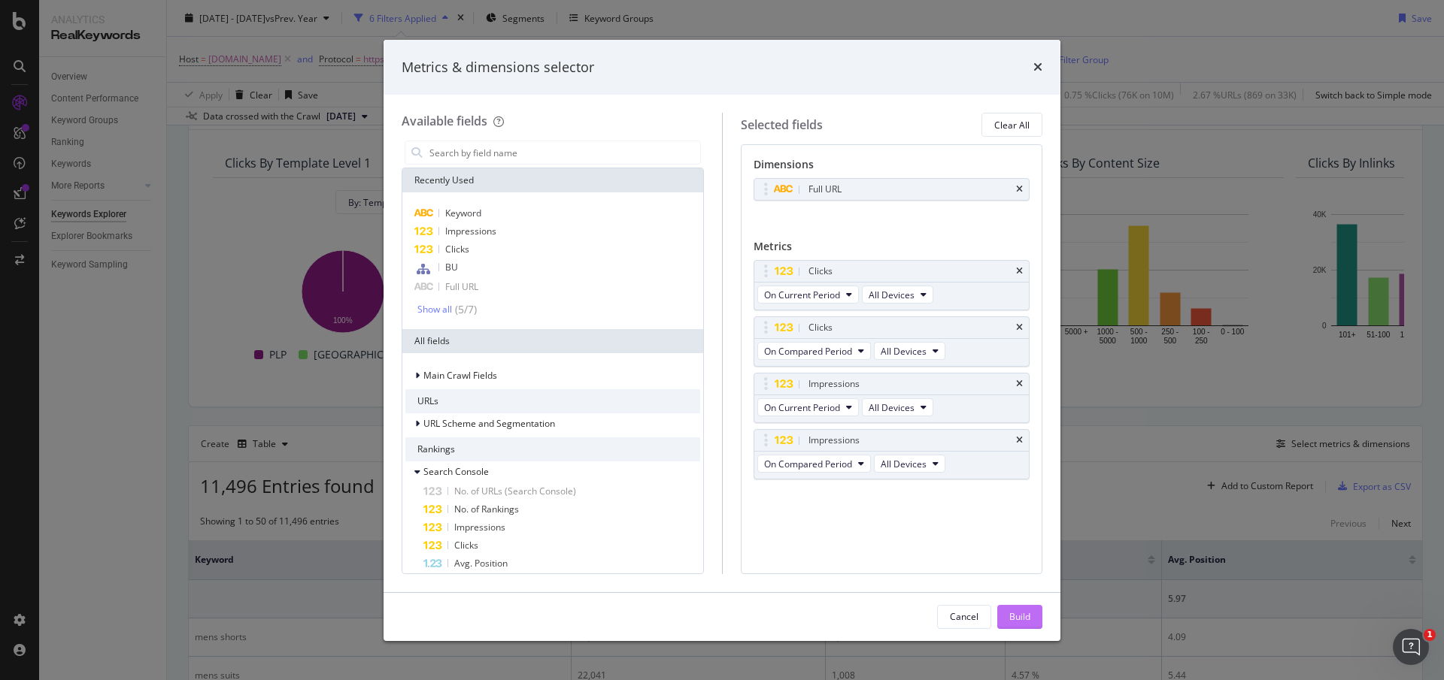
click at [1029, 614] on div "Build" at bounding box center [1019, 617] width 21 height 13
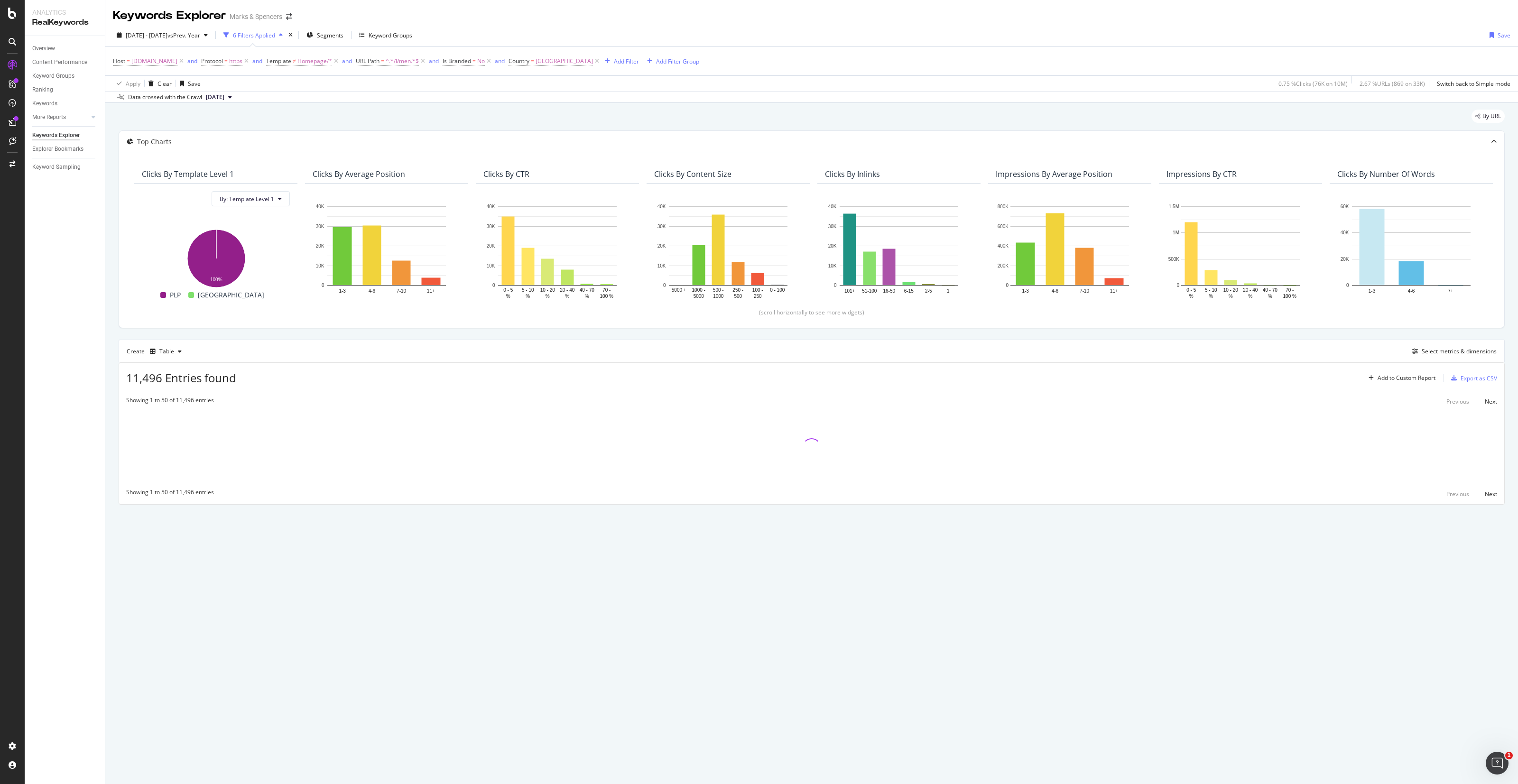
drag, startPoint x: 1811, startPoint y: 4, endPoint x: 60, endPoint y: 404, distance: 1796.1
click at [60, 404] on div "Overview Content Performance Keyword Groups Ranking Keywords More Reports Count…" at bounding box center [64, 410] width 80 height 748
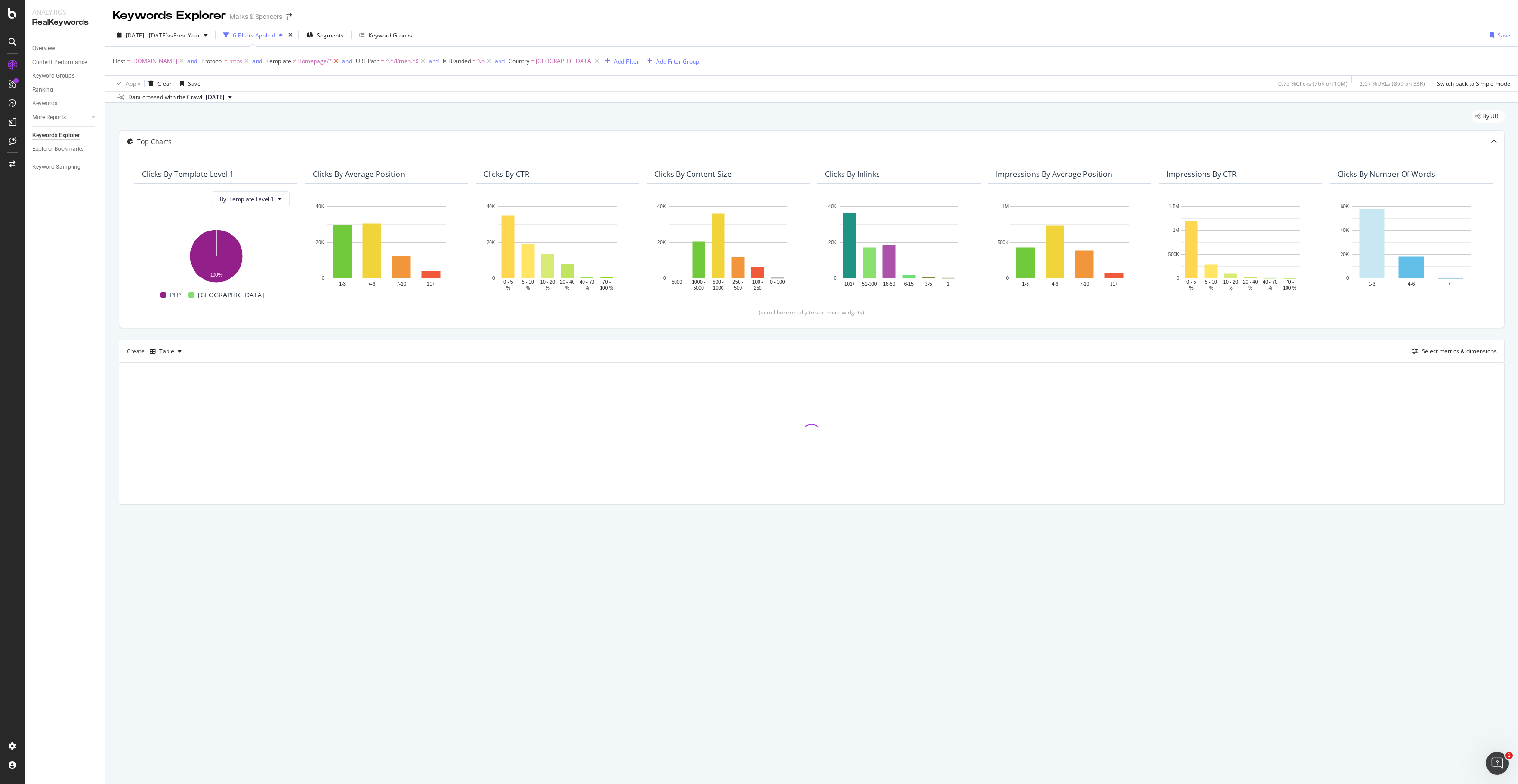
click at [340, 62] on icon at bounding box center [336, 61] width 8 height 9
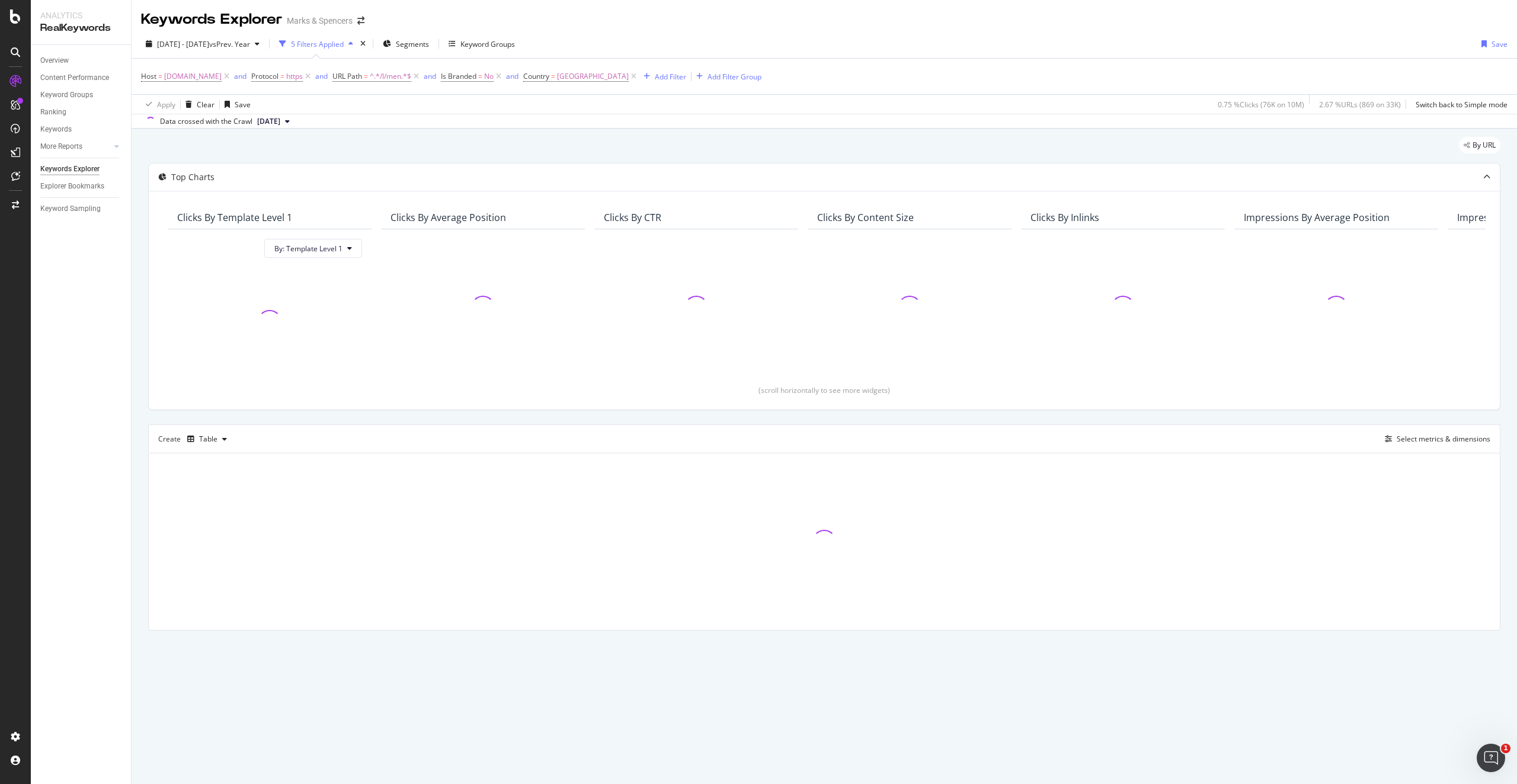
drag, startPoint x: 1809, startPoint y: 2, endPoint x: 73, endPoint y: 477, distance: 1799.8
click at [73, 477] on div "Overview Content Performance Keyword Groups Ranking Keywords More Reports Count…" at bounding box center [80, 414] width 100 height 739
click at [49, 63] on div "Overview" at bounding box center [54, 61] width 28 height 13
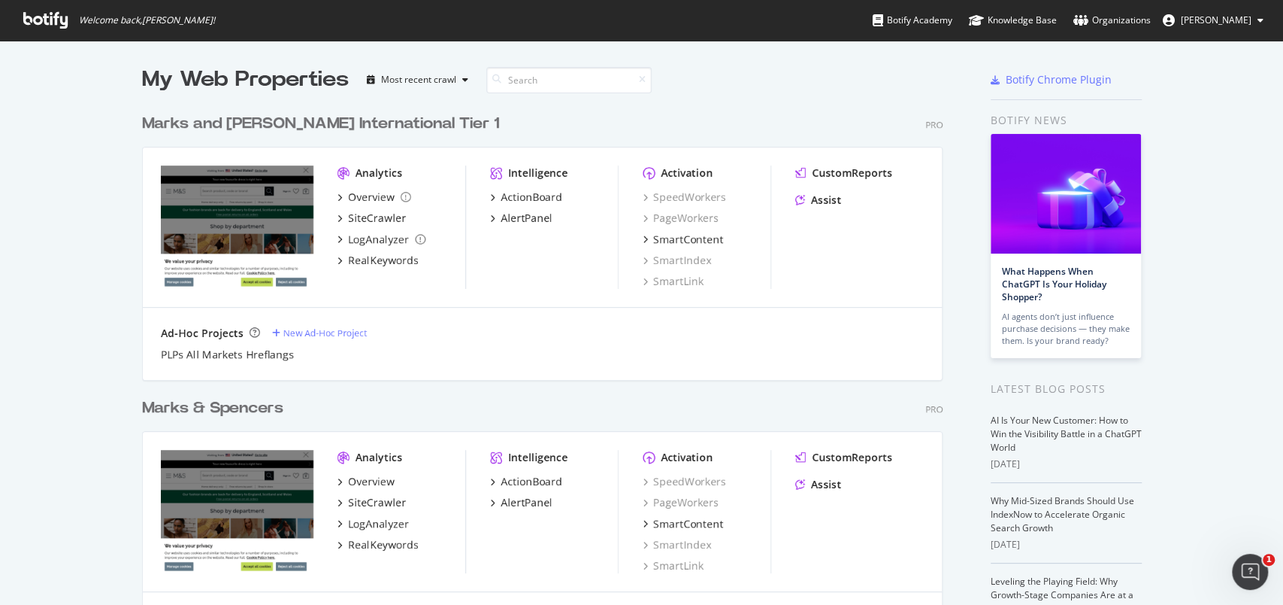
scroll to position [622, 797]
drag, startPoint x: 453, startPoint y: 28, endPoint x: 370, endPoint y: 542, distance: 521.0
click at [370, 453] on div "RealKeywords" at bounding box center [383, 544] width 71 height 15
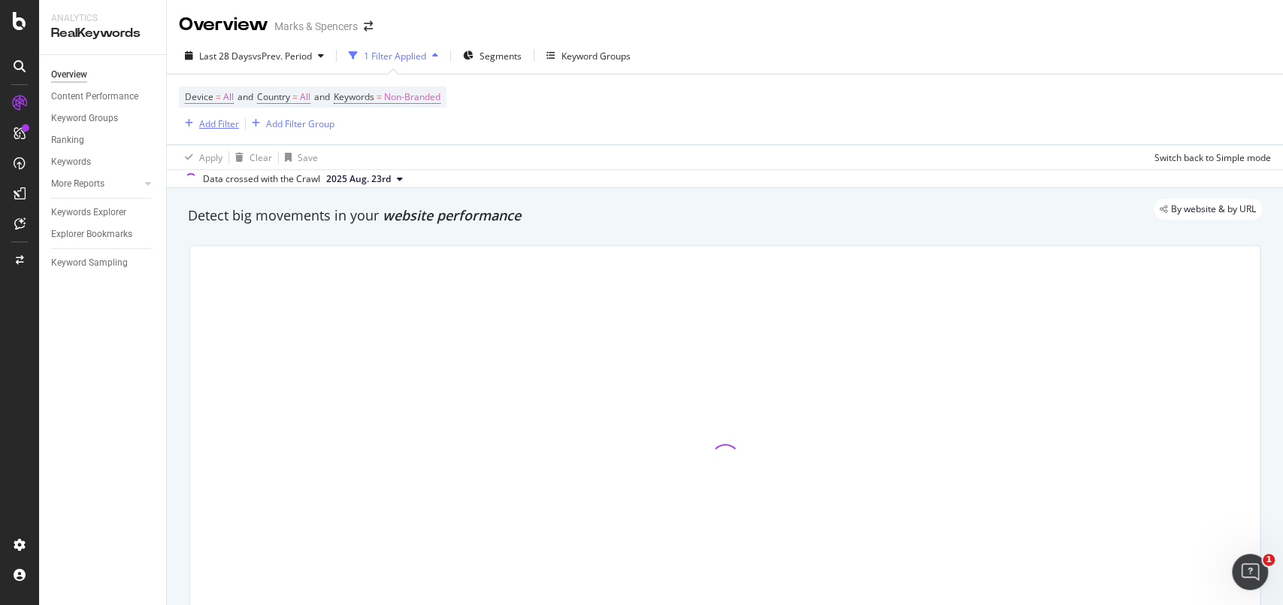
click at [227, 121] on div "Add Filter" at bounding box center [219, 123] width 40 height 13
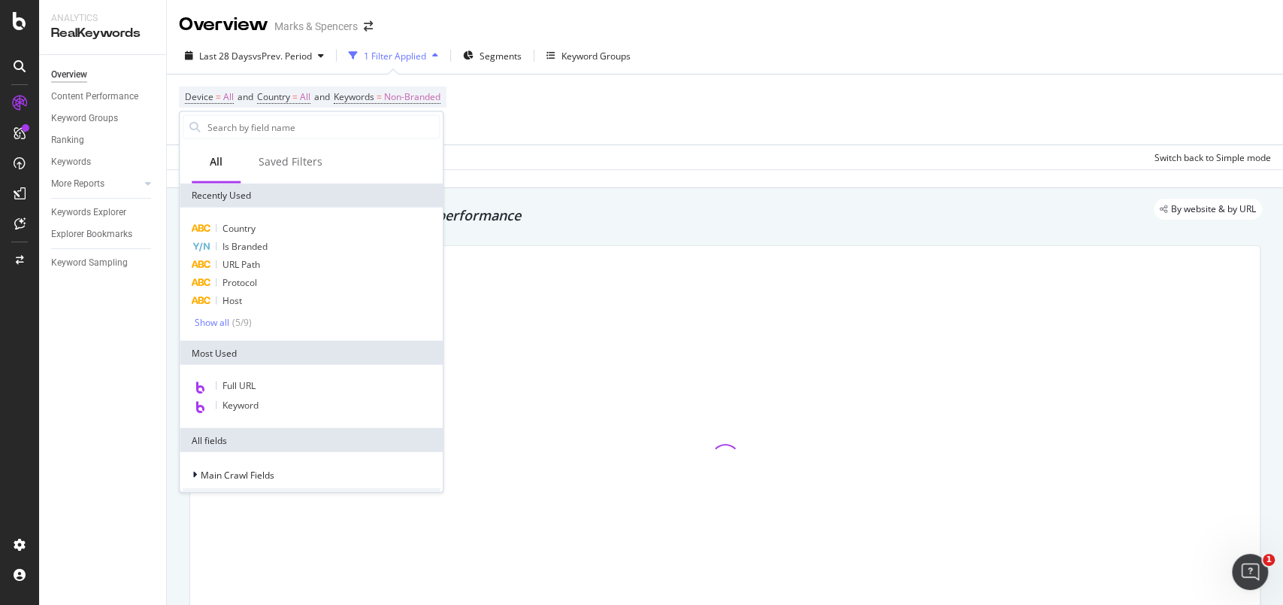
click at [570, 131] on div "Device = All and Country = All and Keywords = Non-Branded Add Filter Add Filter…" at bounding box center [725, 109] width 1092 height 70
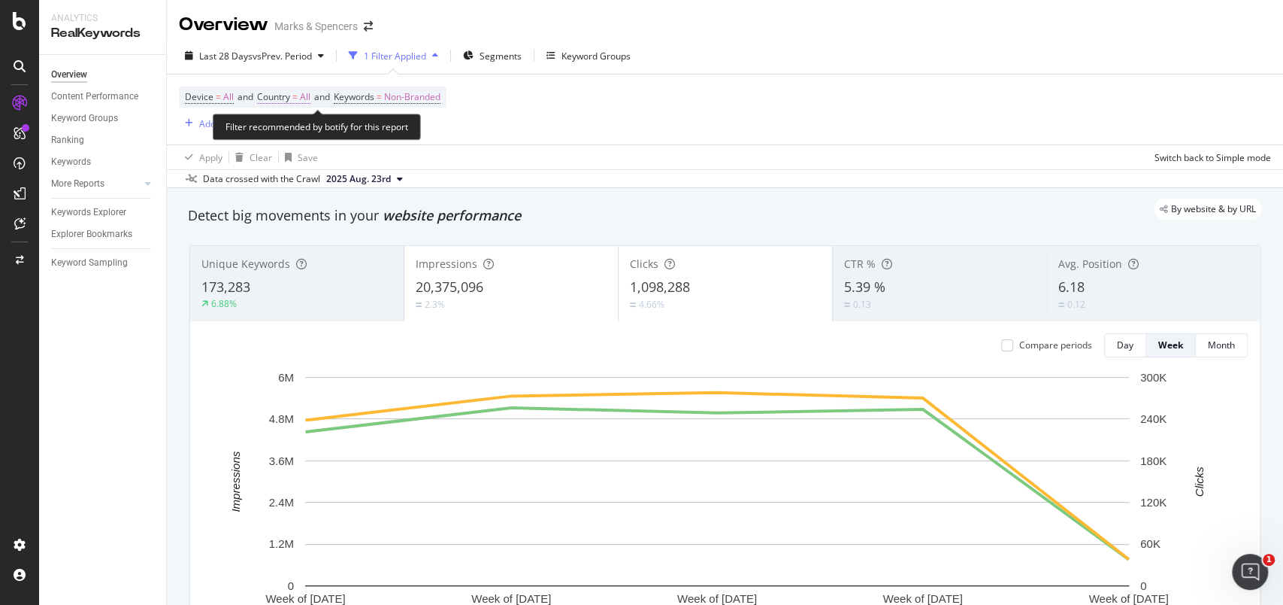
click at [309, 98] on span "All" at bounding box center [305, 96] width 11 height 21
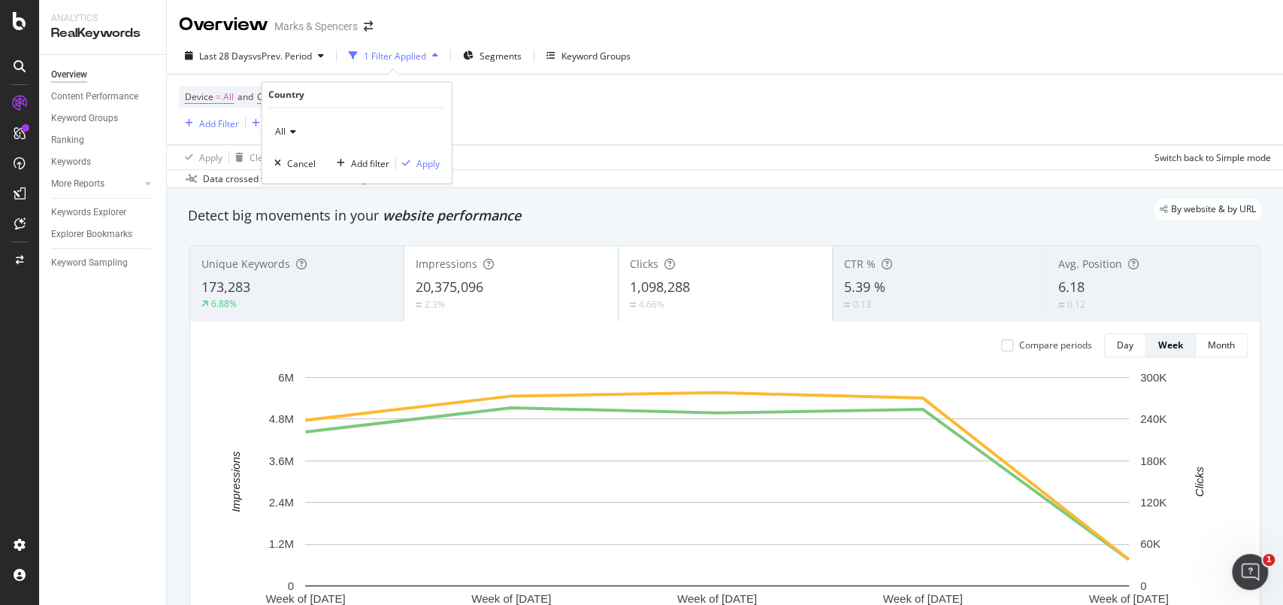
click at [292, 132] on icon at bounding box center [291, 132] width 11 height 9
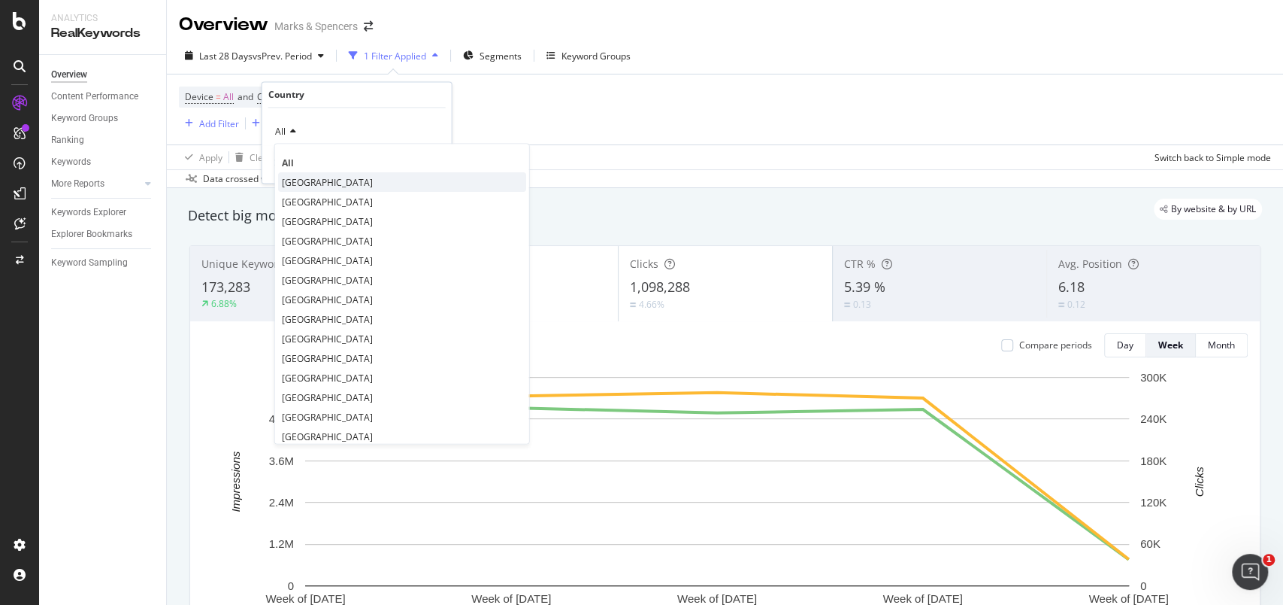
click at [295, 177] on span "[GEOGRAPHIC_DATA]" at bounding box center [327, 182] width 91 height 13
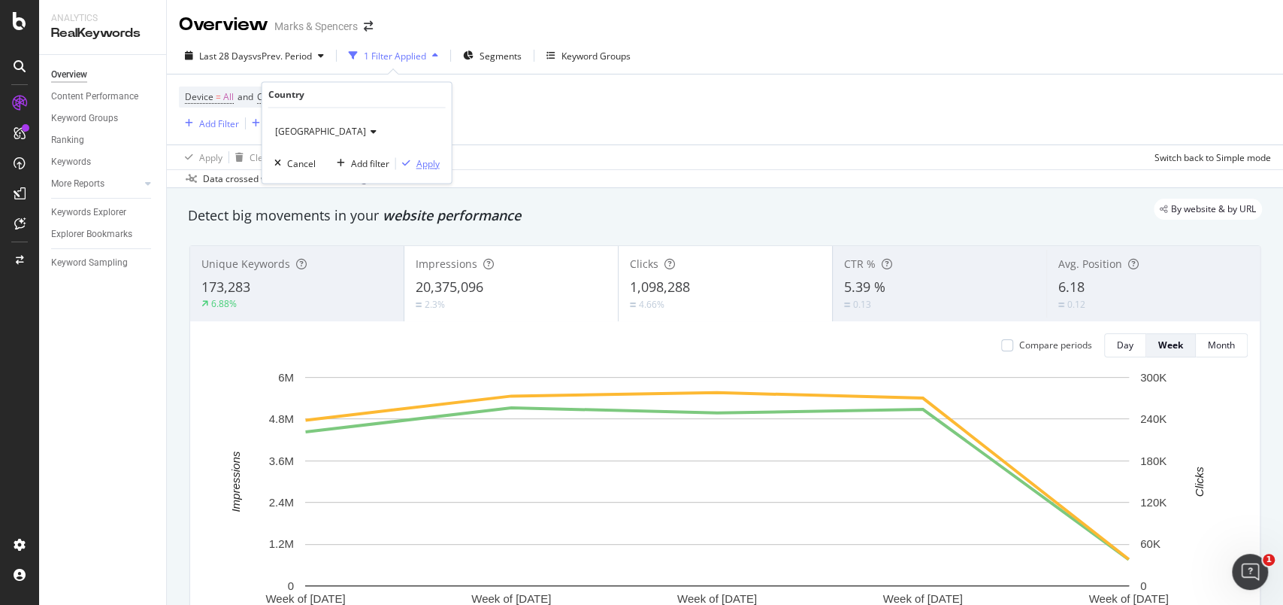
click at [429, 164] on div "Apply" at bounding box center [428, 163] width 23 height 13
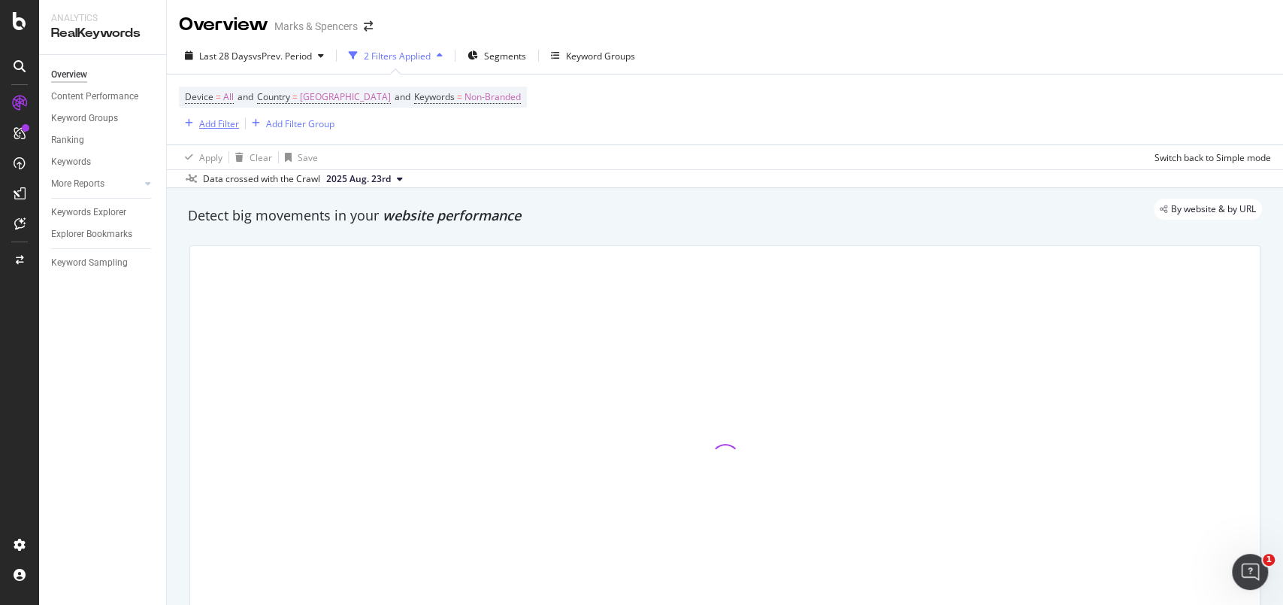
click at [227, 123] on div "Add Filter" at bounding box center [219, 123] width 40 height 13
click at [538, 114] on div "Device = All and Country = [GEOGRAPHIC_DATA] and Keywords = Non-Branded Add Fil…" at bounding box center [725, 109] width 1092 height 70
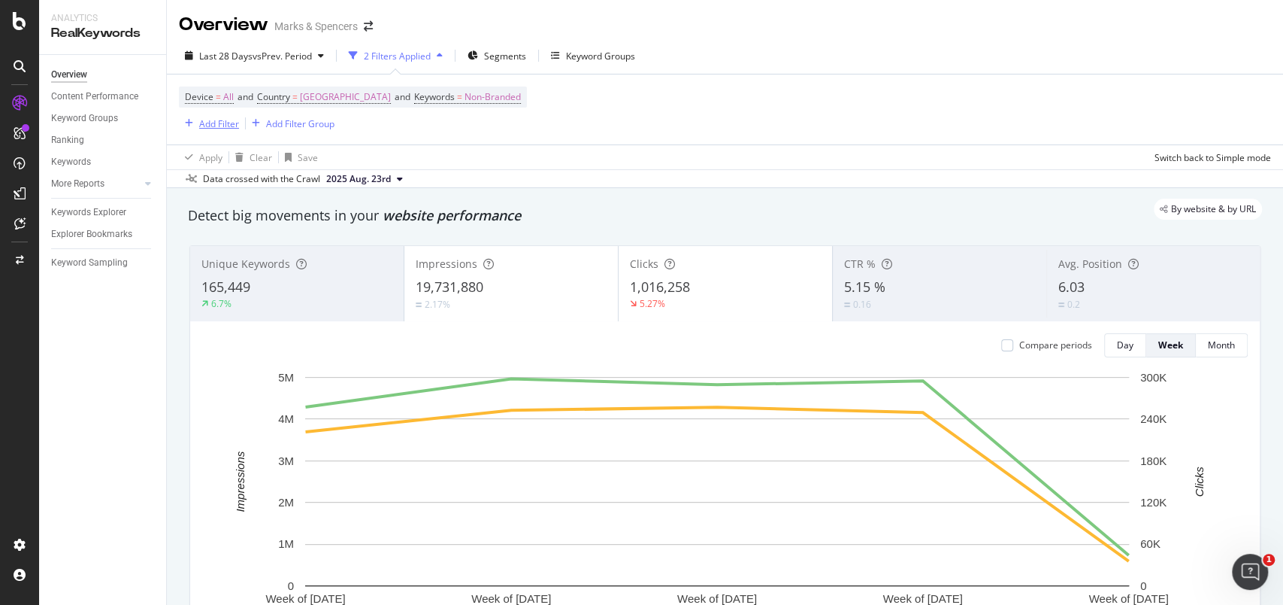
click at [232, 129] on div "Add Filter" at bounding box center [209, 123] width 60 height 17
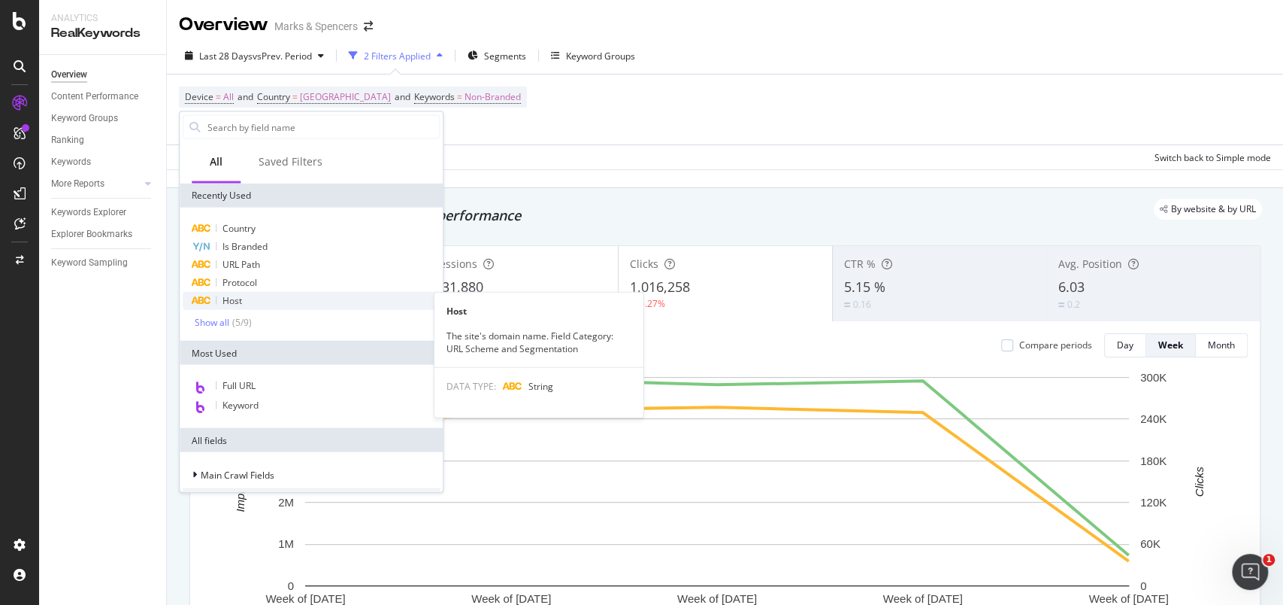
click at [238, 296] on span "Host" at bounding box center [233, 300] width 20 height 13
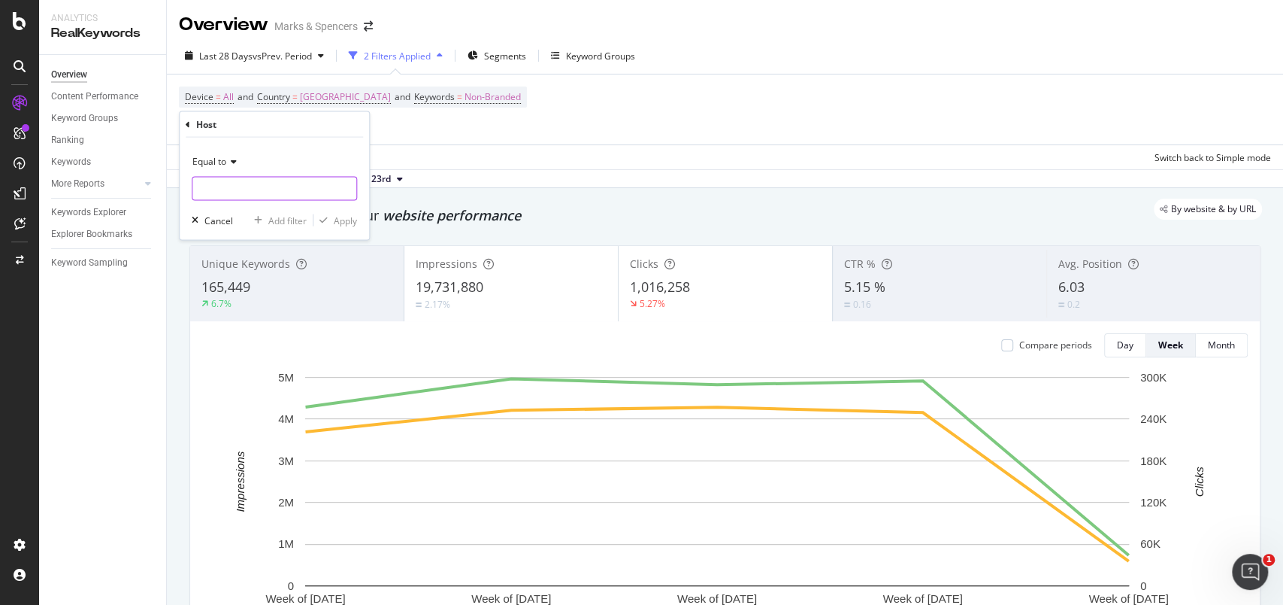
click at [264, 189] on input "text" at bounding box center [274, 189] width 164 height 24
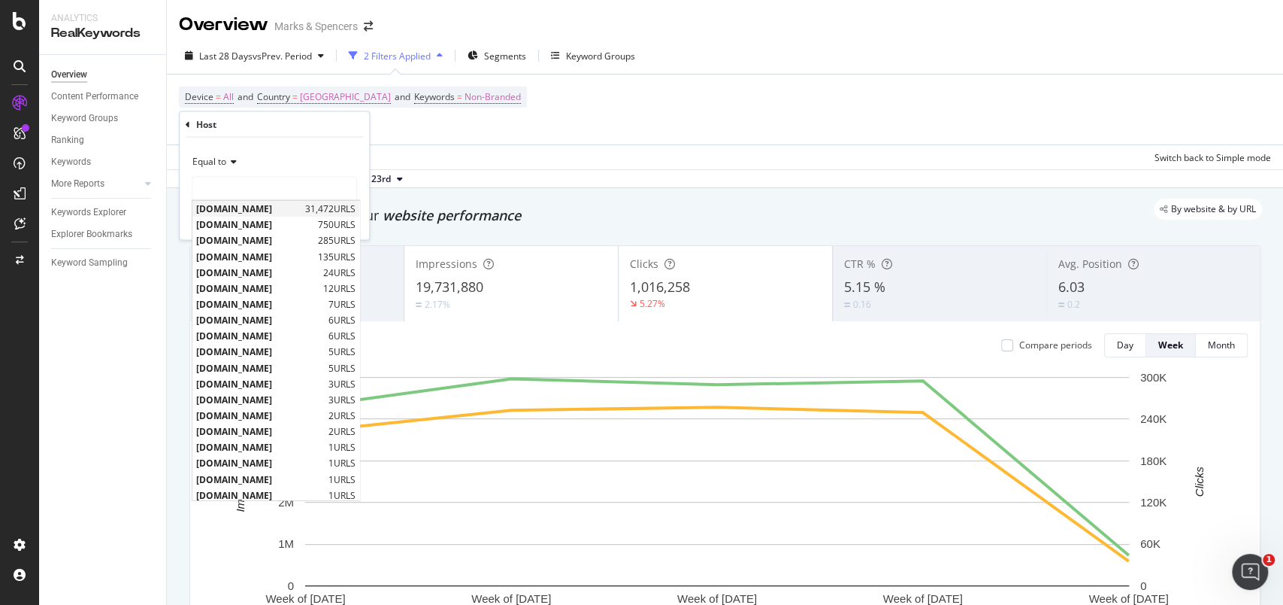
click at [283, 203] on span "[DOMAIN_NAME]" at bounding box center [248, 208] width 105 height 13
type input "[DOMAIN_NAME]"
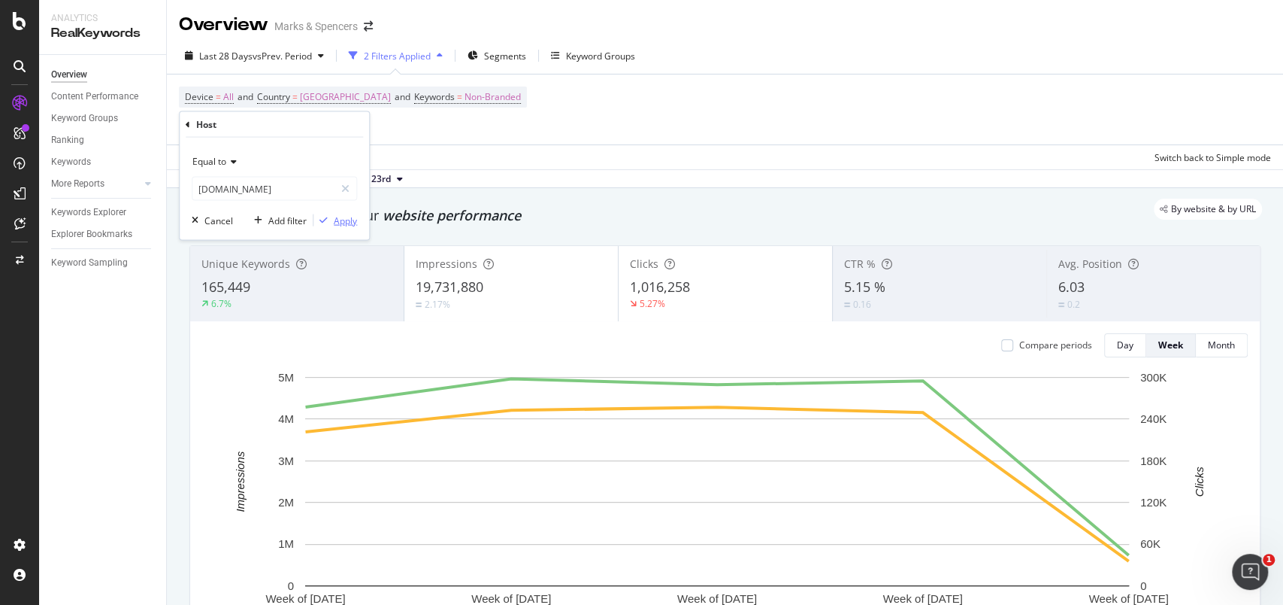
click at [355, 216] on div "Apply" at bounding box center [345, 220] width 23 height 13
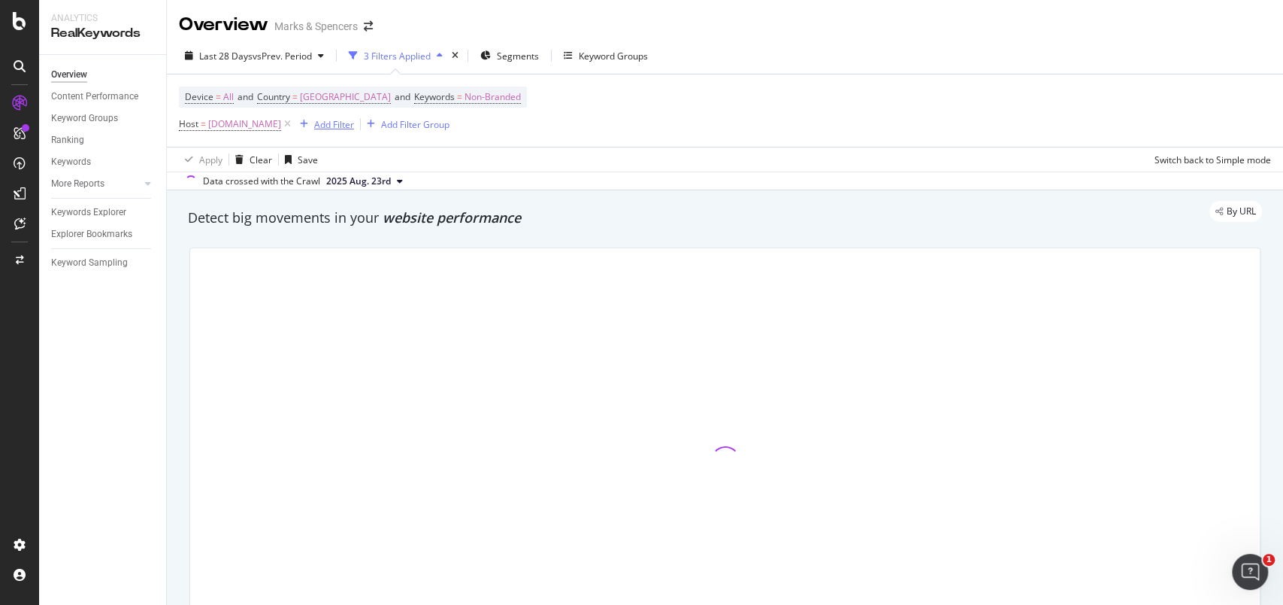
click at [354, 124] on div "Add Filter" at bounding box center [334, 124] width 40 height 13
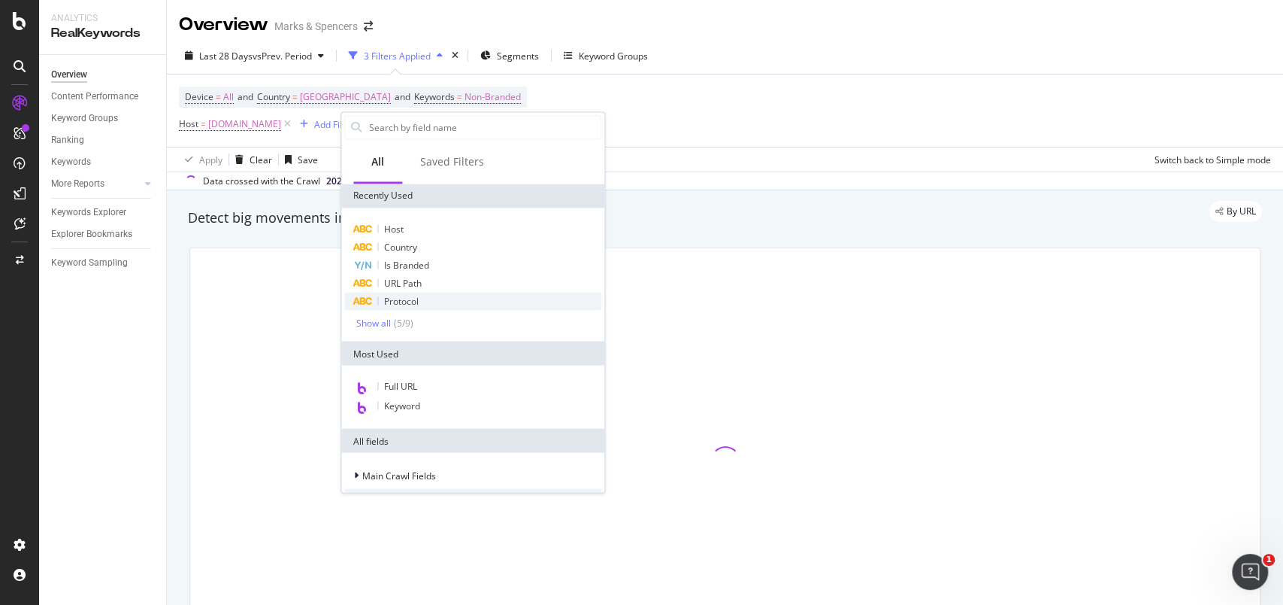
click at [405, 298] on span "Protocol" at bounding box center [401, 300] width 35 height 13
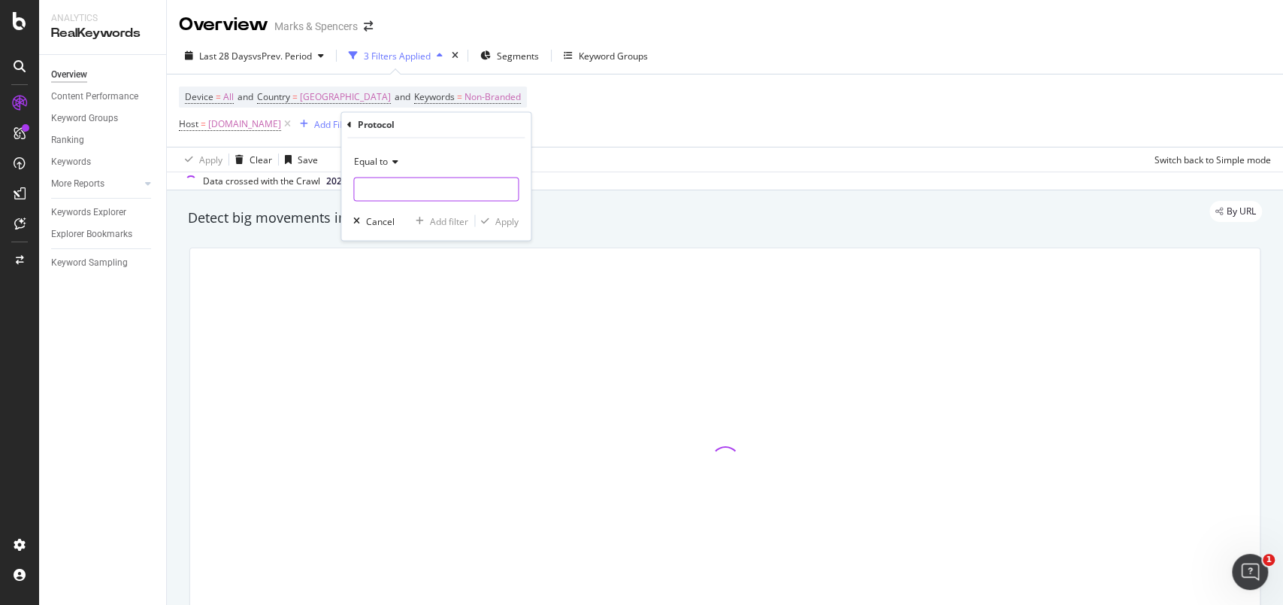
click at [421, 190] on input "text" at bounding box center [436, 189] width 164 height 24
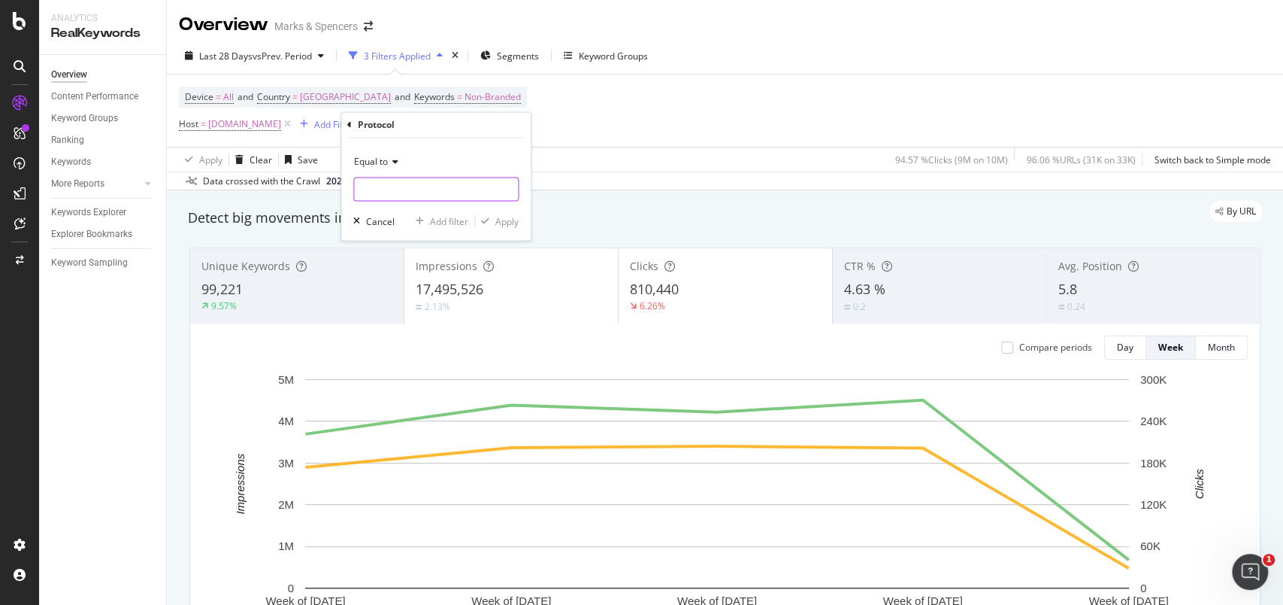
click at [433, 192] on input "text" at bounding box center [436, 189] width 164 height 24
click at [433, 203] on span "https" at bounding box center [410, 209] width 105 height 13
type input "https"
click at [501, 220] on div "Apply" at bounding box center [506, 220] width 23 height 13
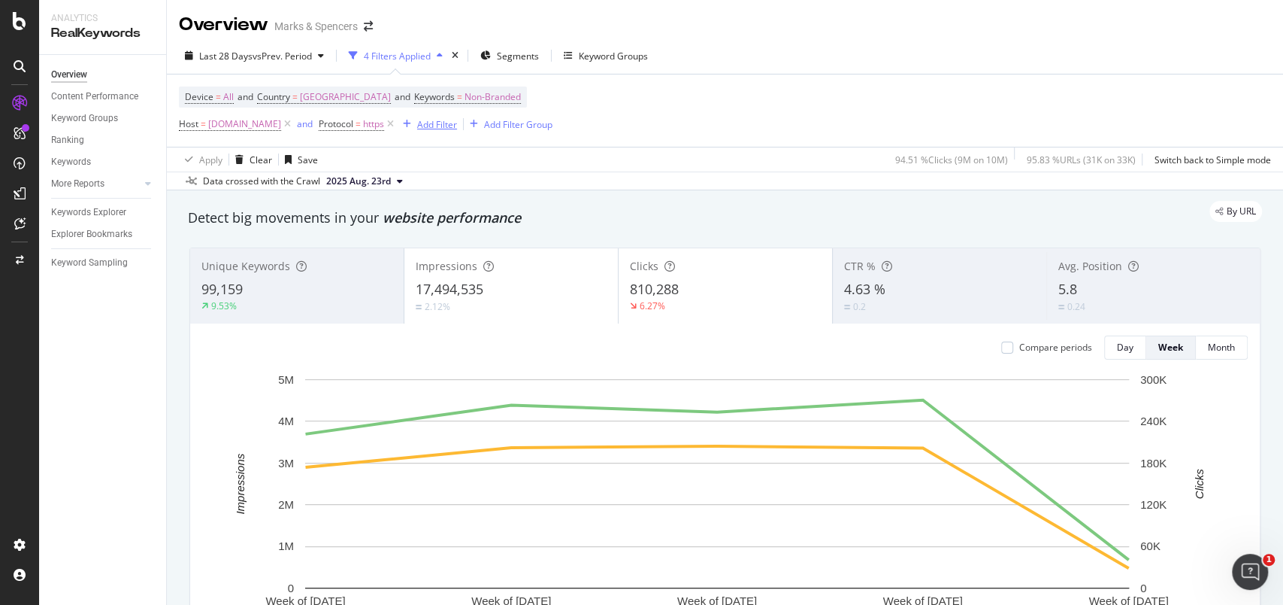
click at [457, 126] on div "Add Filter" at bounding box center [437, 124] width 40 height 13
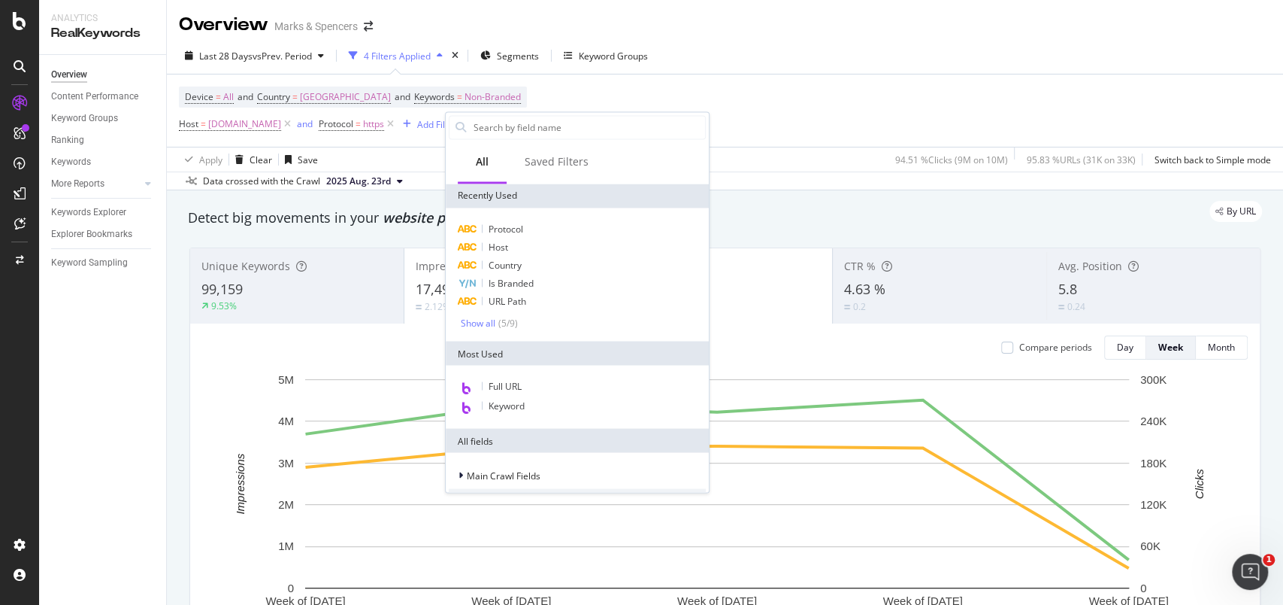
click at [823, 107] on div "Device = All and Country = [GEOGRAPHIC_DATA] and Keywords = Non-Branded Host = …" at bounding box center [725, 110] width 1092 height 72
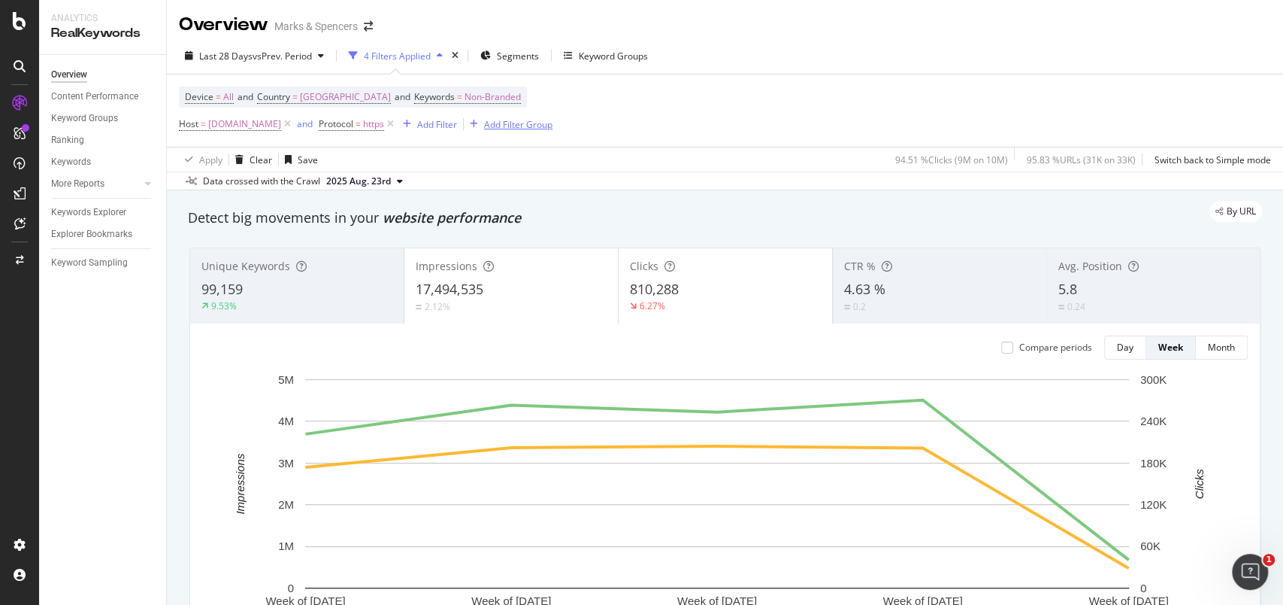
click at [553, 126] on div "Add Filter Group" at bounding box center [518, 124] width 68 height 13
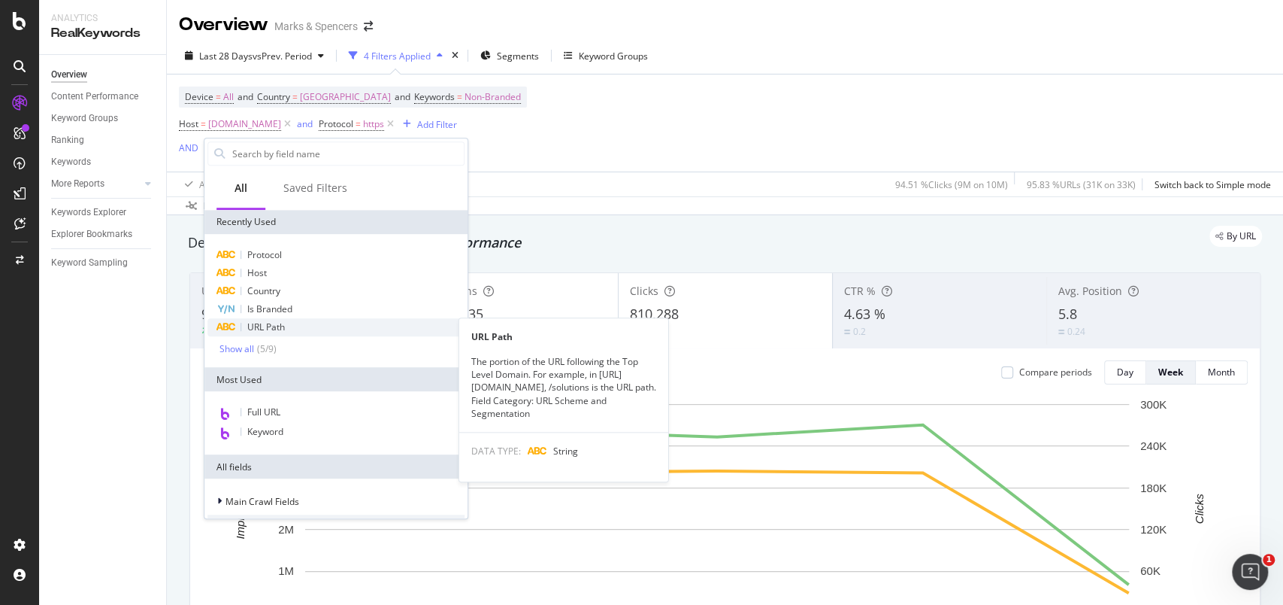
click at [296, 320] on div "URL Path" at bounding box center [336, 327] width 257 height 18
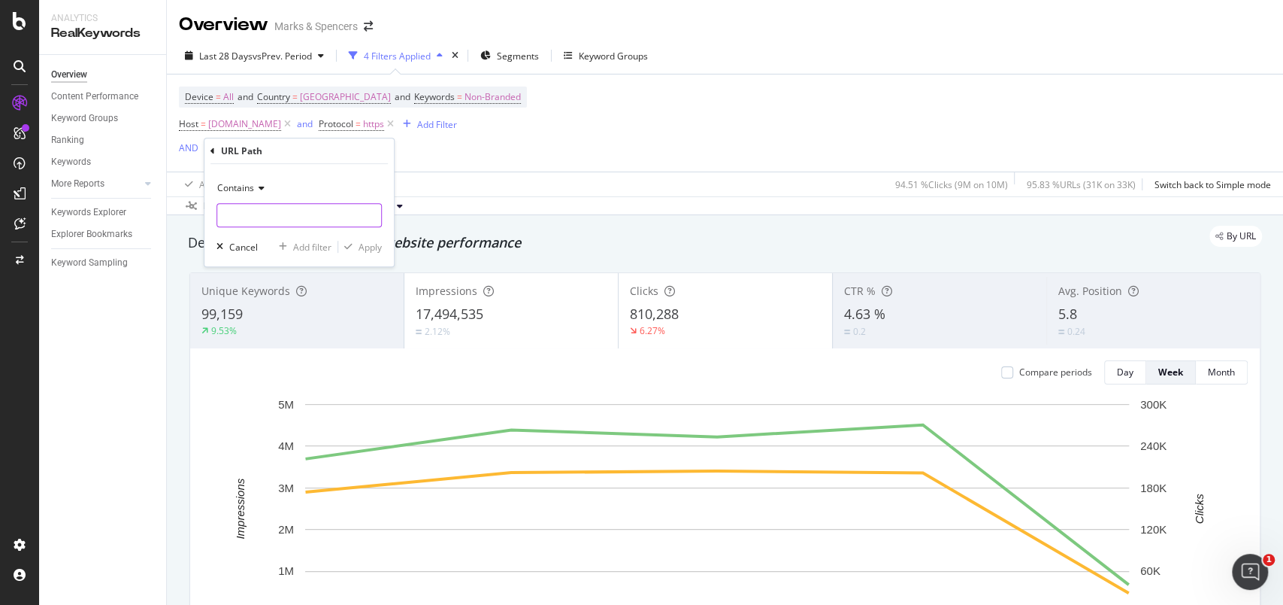
click at [282, 211] on input "text" at bounding box center [299, 215] width 164 height 24
type input "/l/men"
click at [377, 243] on div "Apply" at bounding box center [370, 247] width 23 height 13
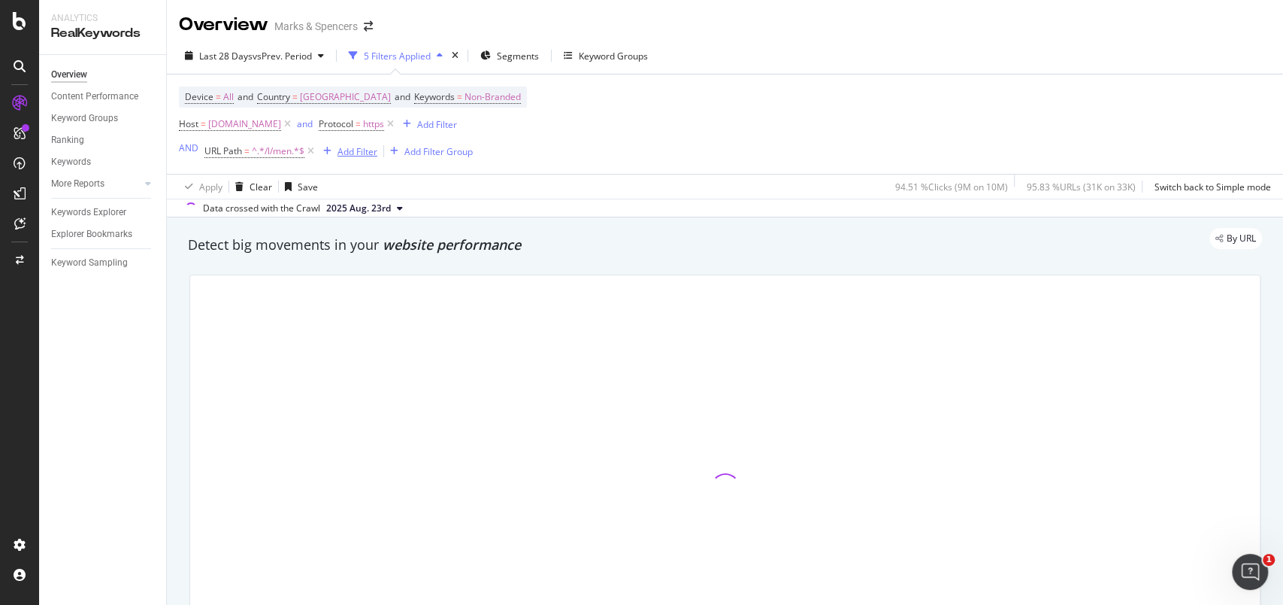
click at [361, 153] on div "Add Filter" at bounding box center [358, 151] width 40 height 13
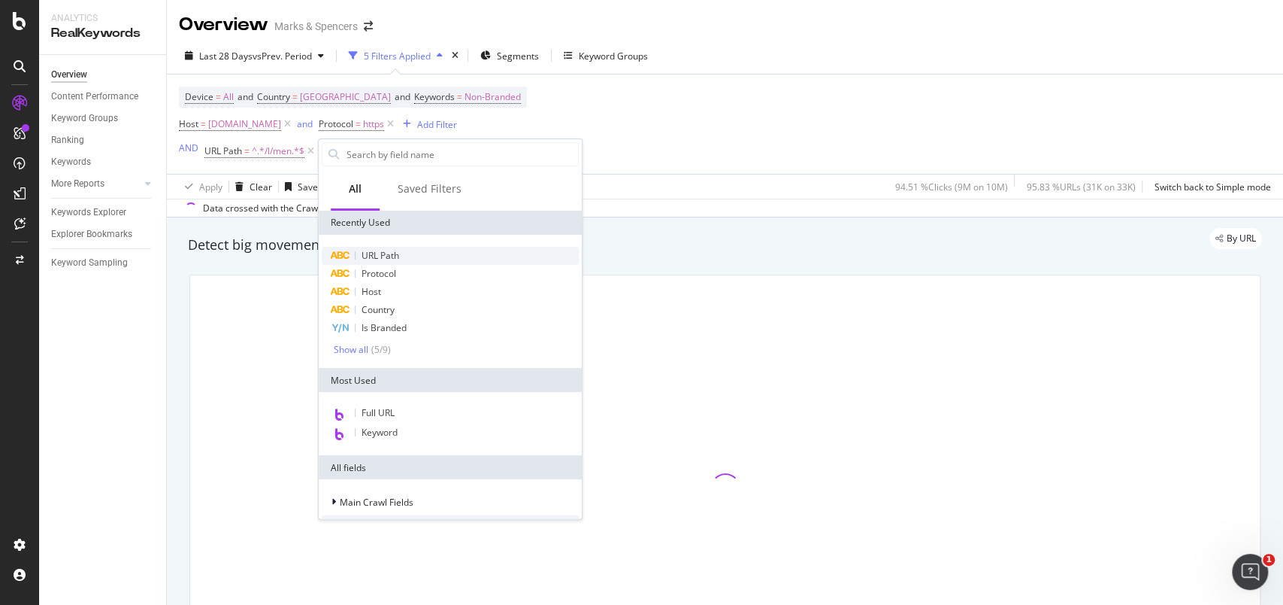
click at [373, 259] on span "URL Path" at bounding box center [381, 255] width 38 height 13
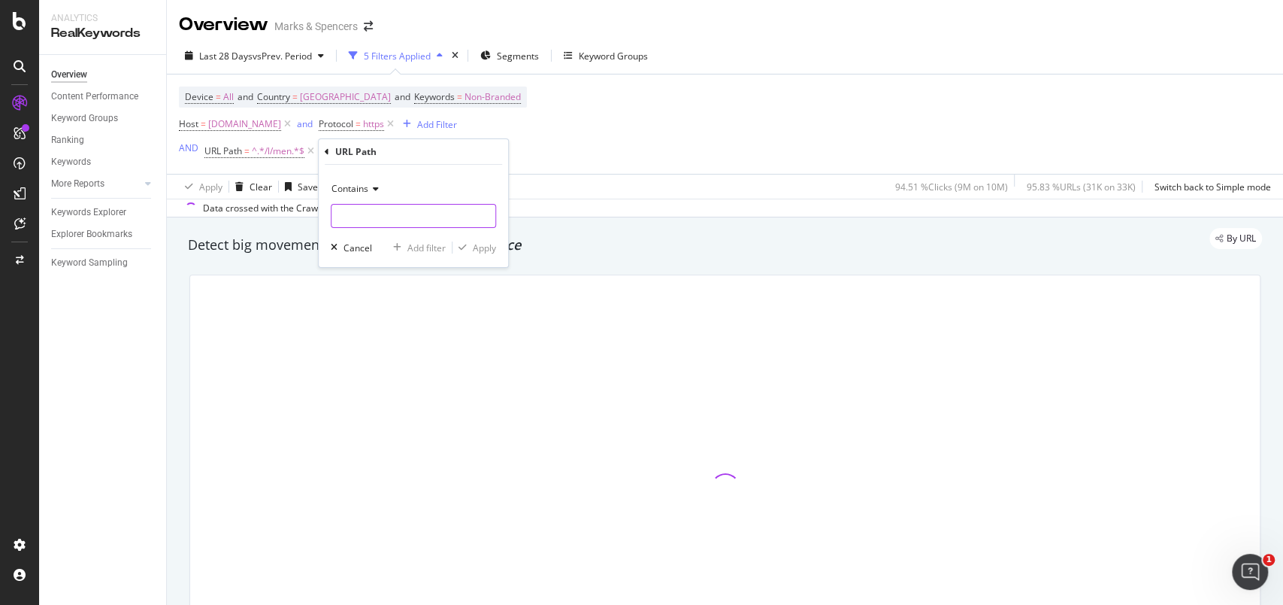
click at [368, 208] on input "text" at bounding box center [414, 216] width 164 height 24
type input "/l/kids"
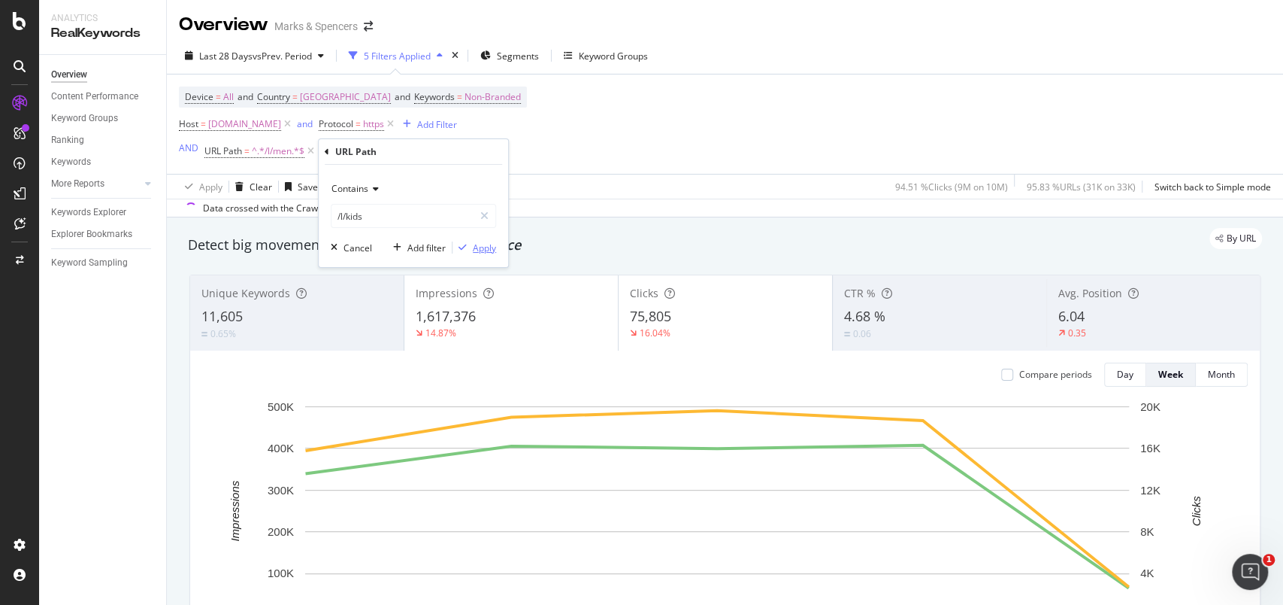
click at [483, 243] on div "Apply" at bounding box center [484, 247] width 23 height 13
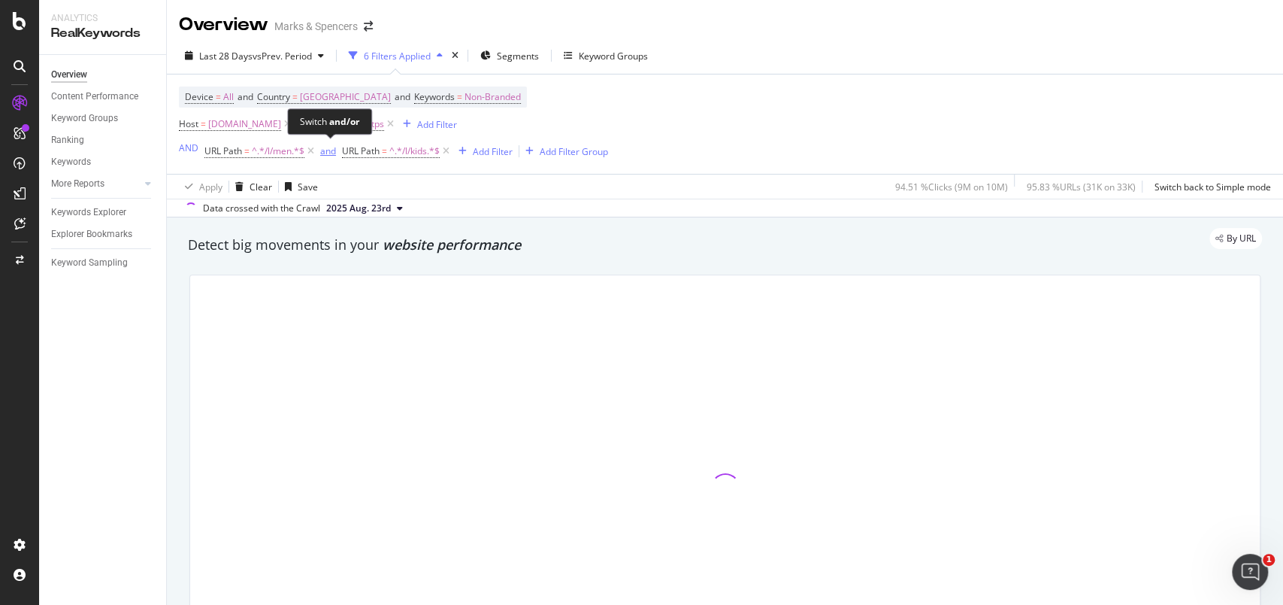
click at [331, 156] on div "and" at bounding box center [328, 150] width 16 height 13
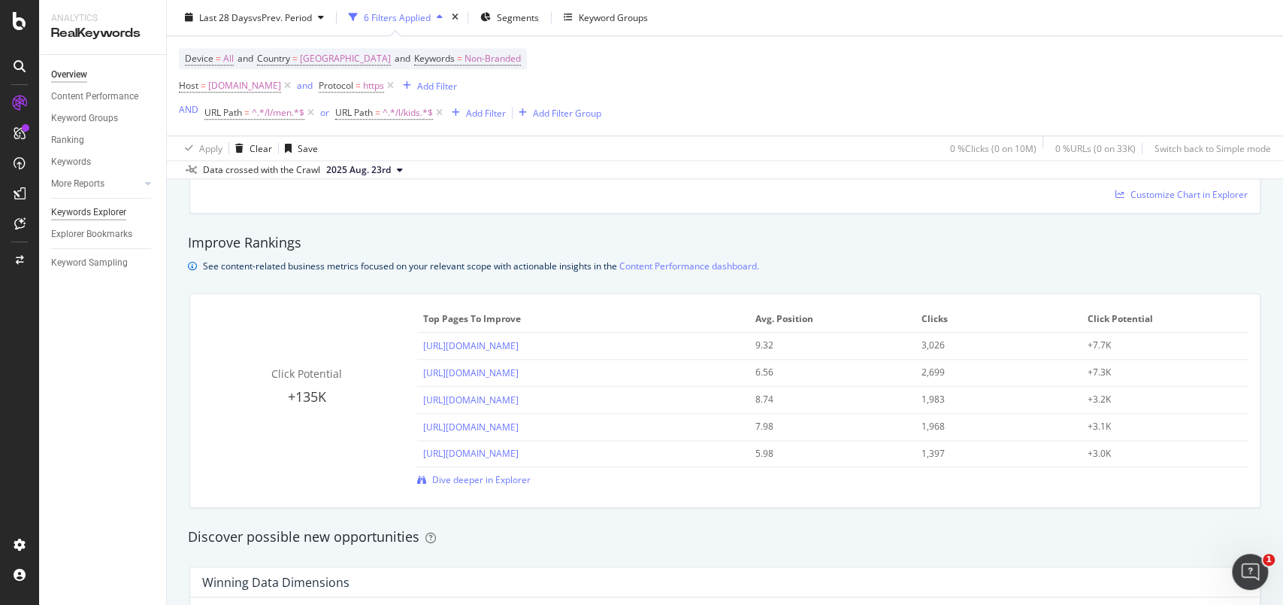
scroll to position [1131, 0]
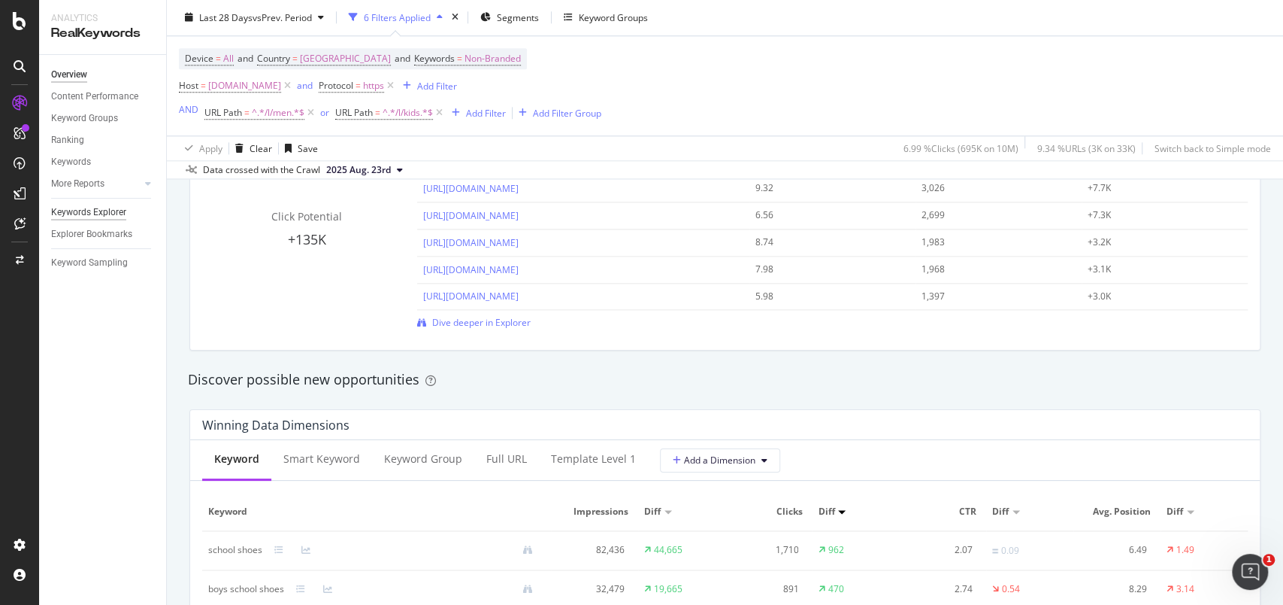
click at [97, 214] on div "Keywords Explorer" at bounding box center [88, 213] width 75 height 16
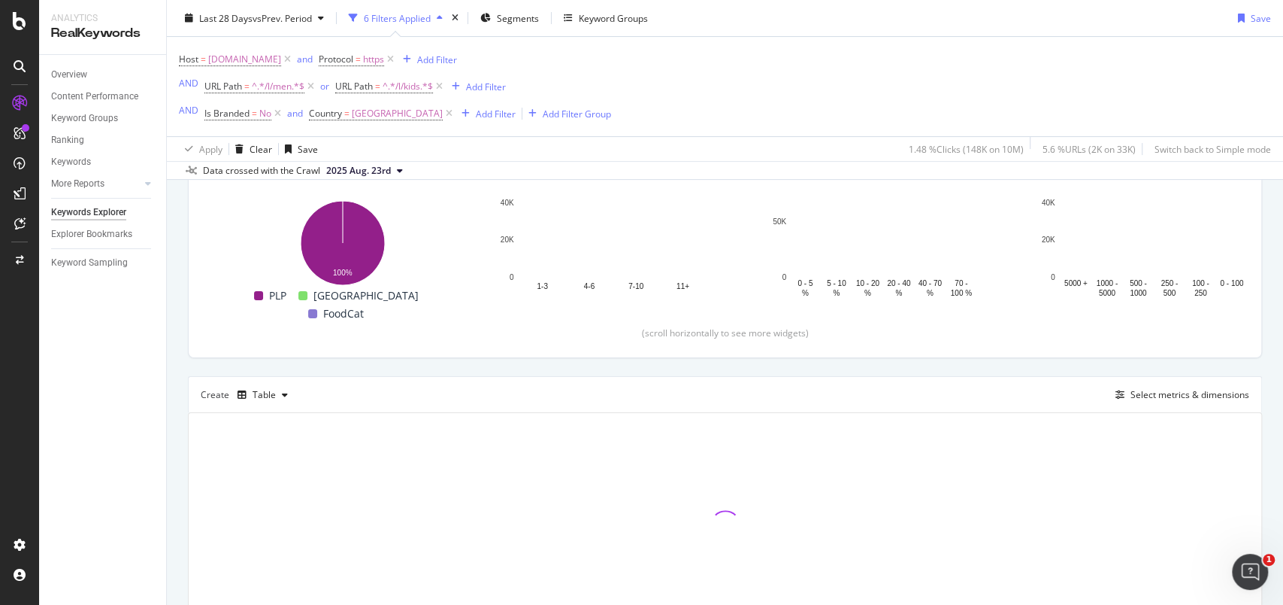
scroll to position [301, 0]
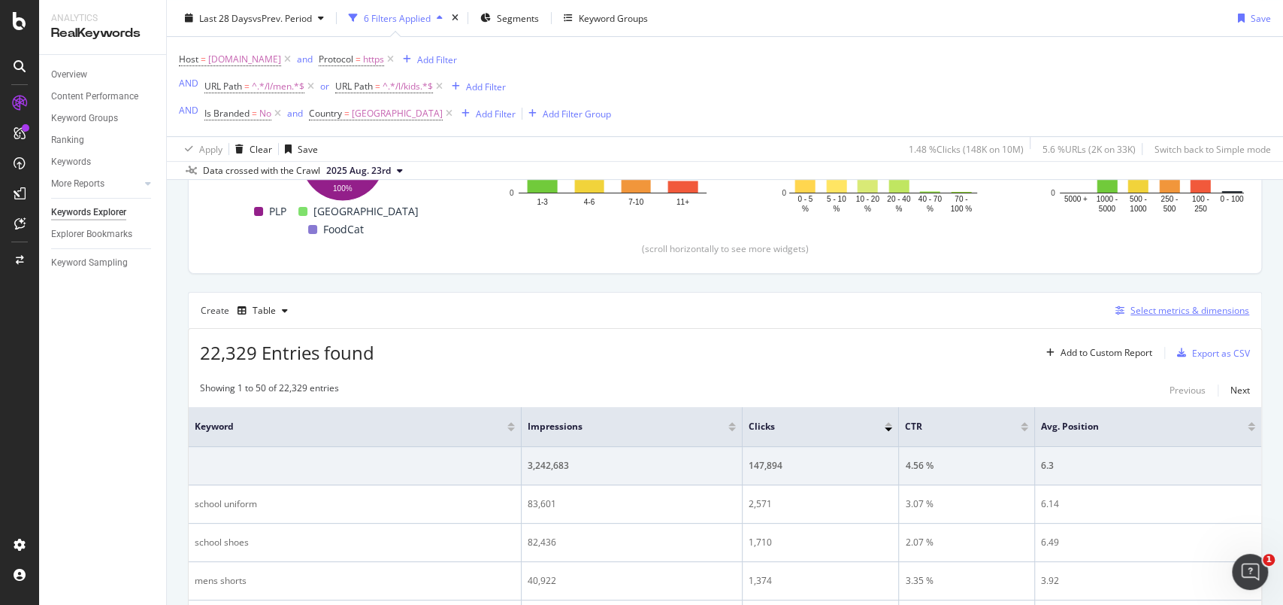
click at [962, 311] on div "Select metrics & dimensions" at bounding box center [1190, 310] width 119 height 13
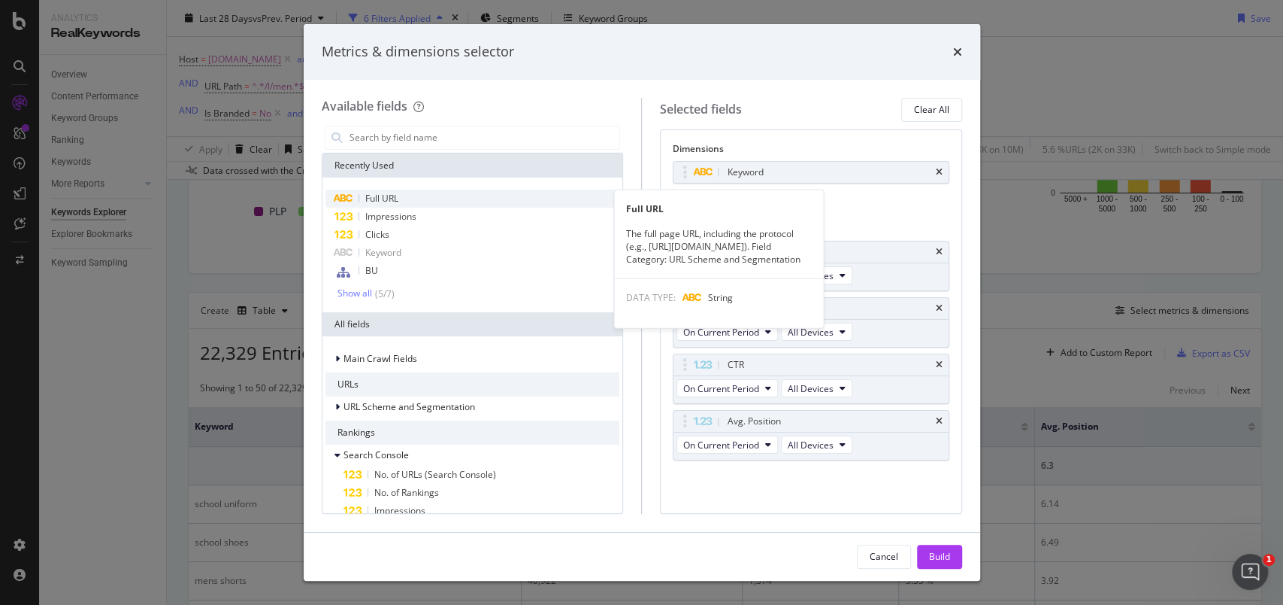
click at [405, 202] on div "Full URL" at bounding box center [473, 198] width 295 height 18
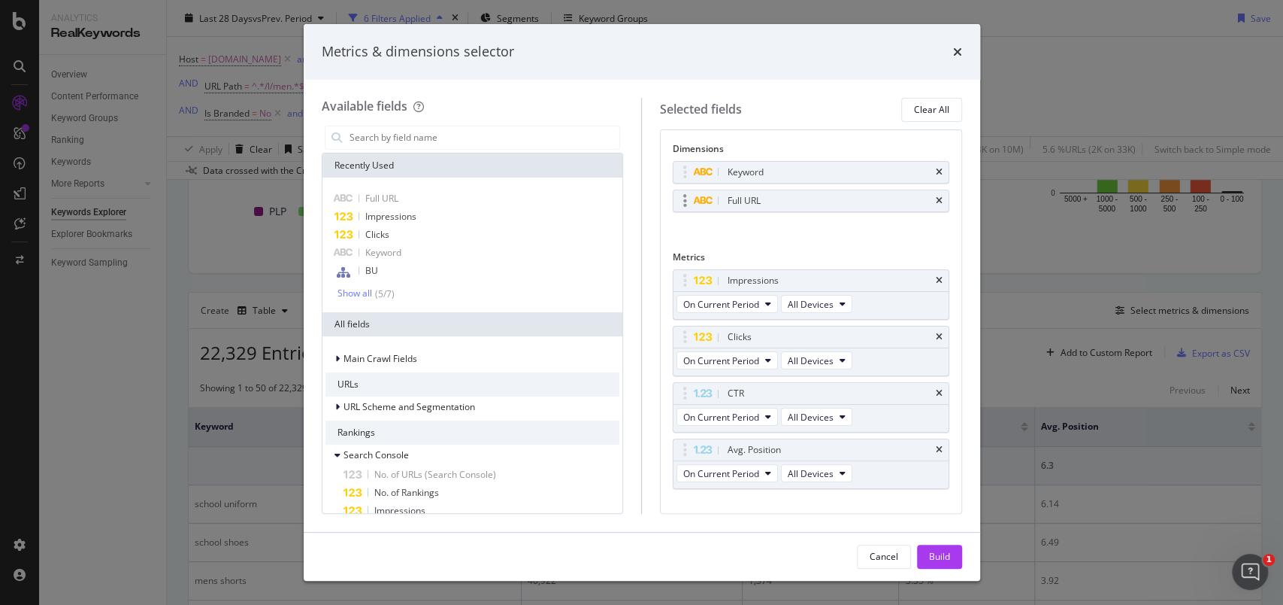
click at [936, 172] on icon "times" at bounding box center [939, 172] width 7 height 9
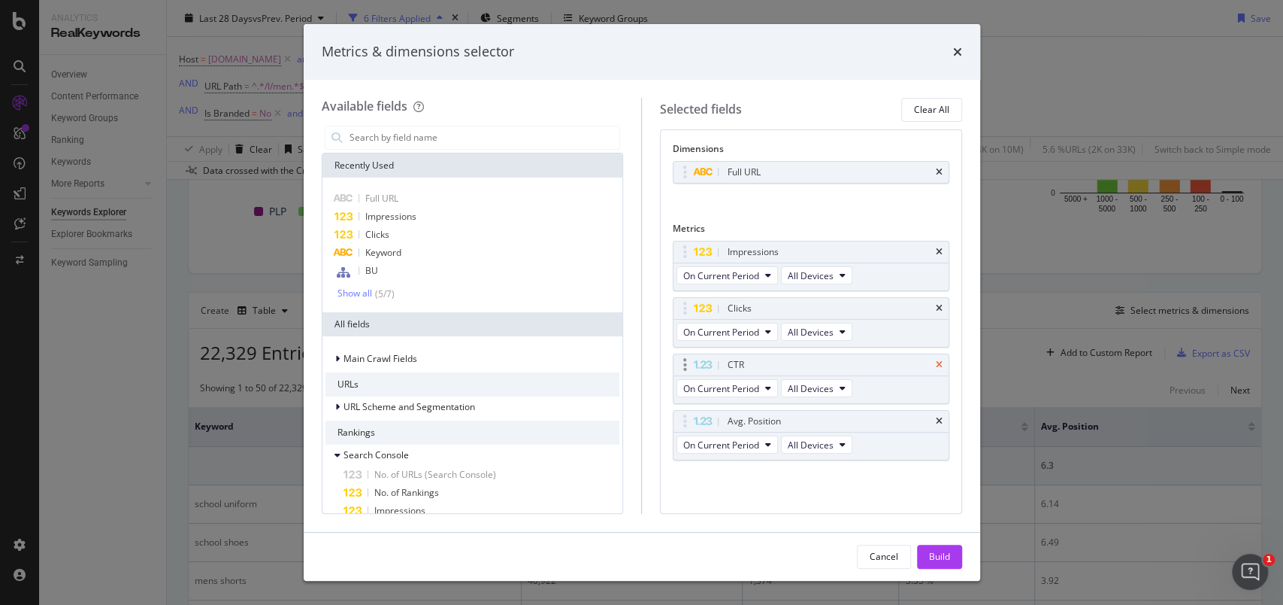
click at [941, 365] on icon "times" at bounding box center [939, 364] width 7 height 9
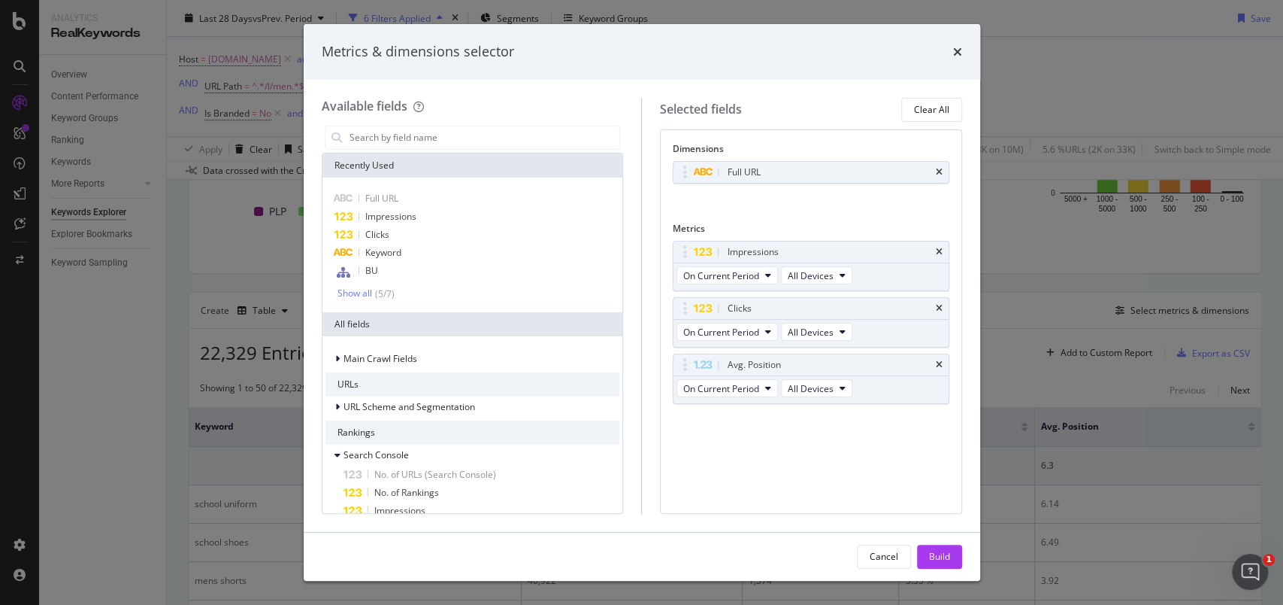
click at [941, 365] on icon "times" at bounding box center [939, 364] width 7 height 9
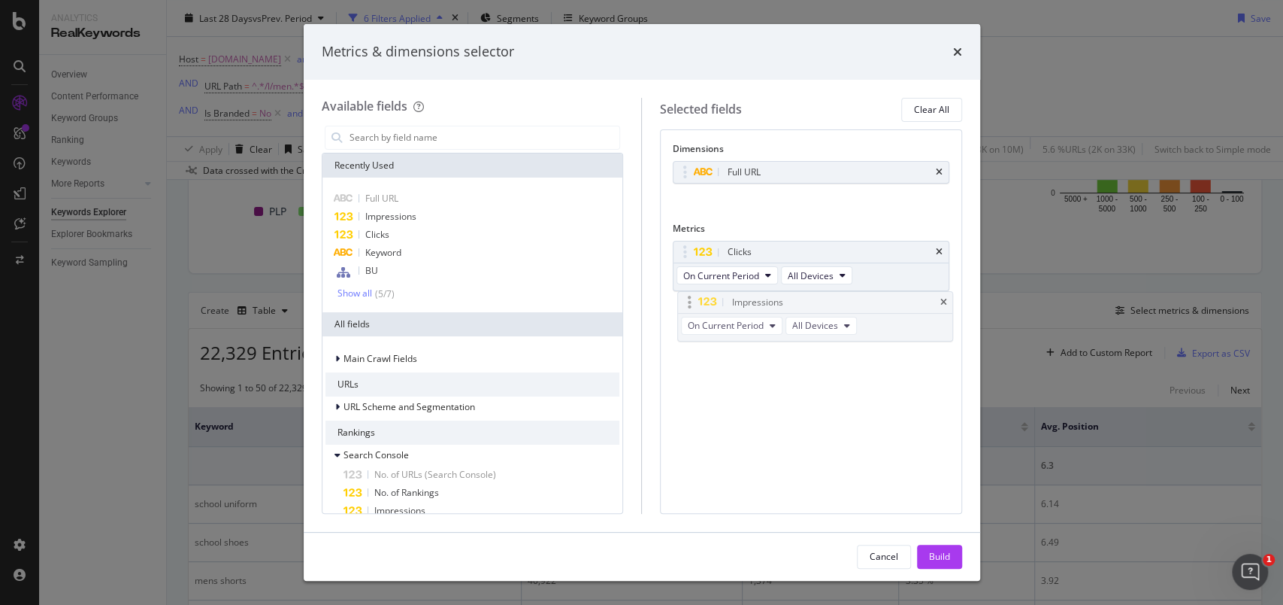
drag, startPoint x: 686, startPoint y: 249, endPoint x: 691, endPoint y: 299, distance: 50.6
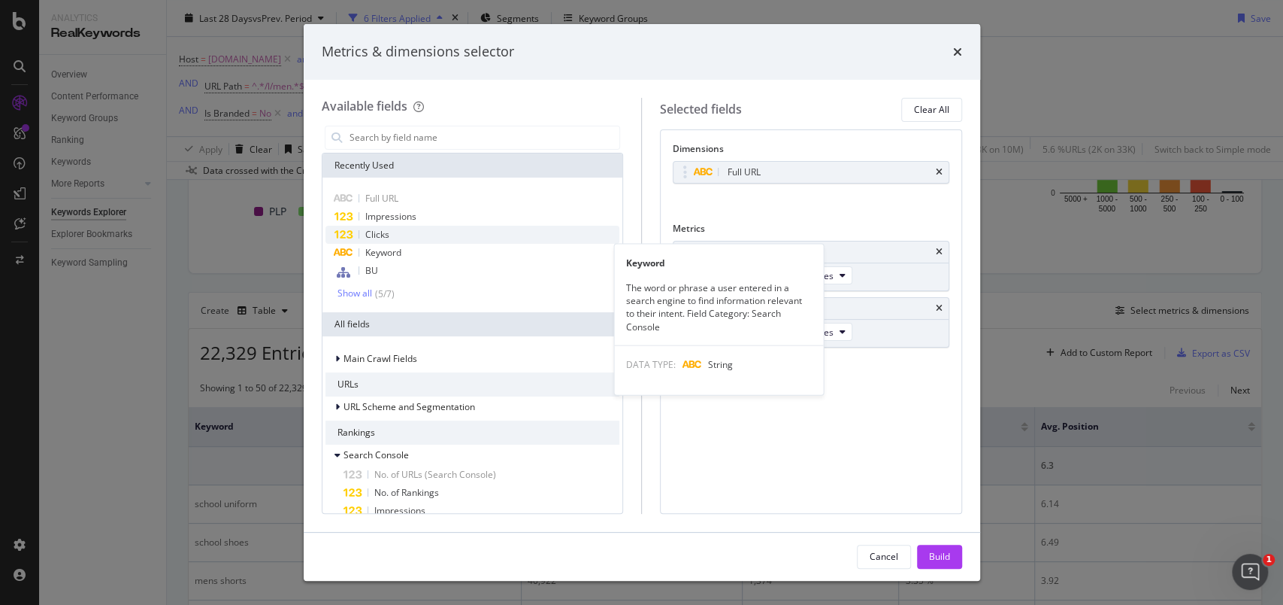
click at [371, 241] on div "Clicks" at bounding box center [473, 235] width 295 height 18
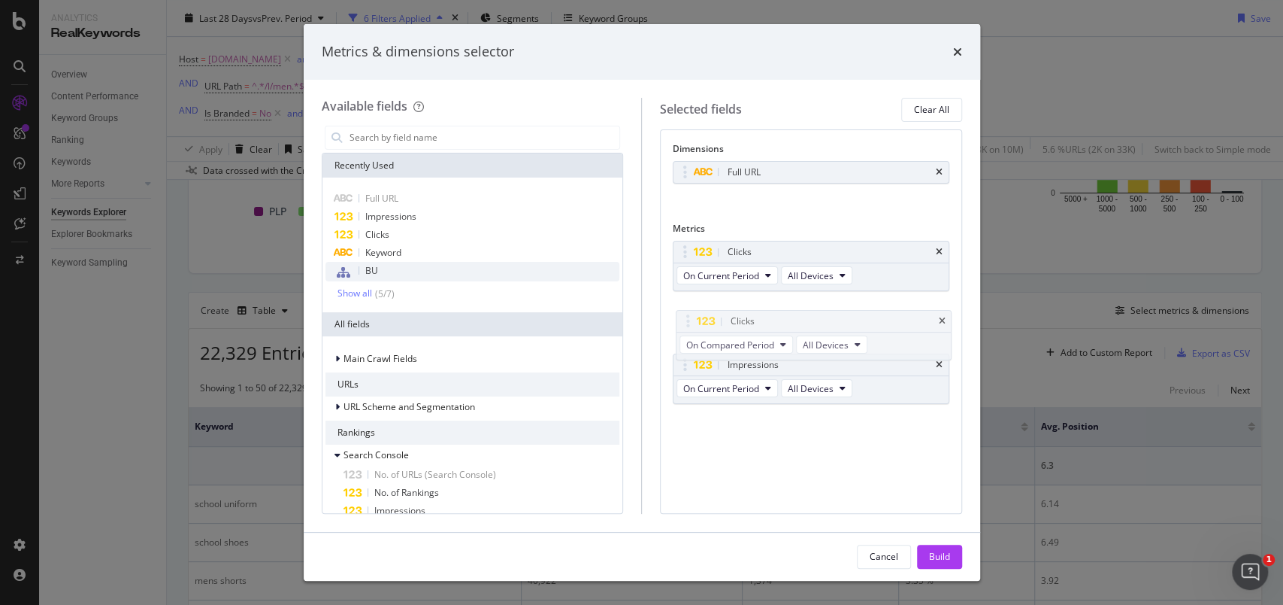
drag, startPoint x: 686, startPoint y: 370, endPoint x: 385, endPoint y: 270, distance: 316.9
click at [688, 326] on body "Analytics RealKeywords Overview Content Performance Keyword Groups Ranking Keyw…" at bounding box center [641, 302] width 1283 height 605
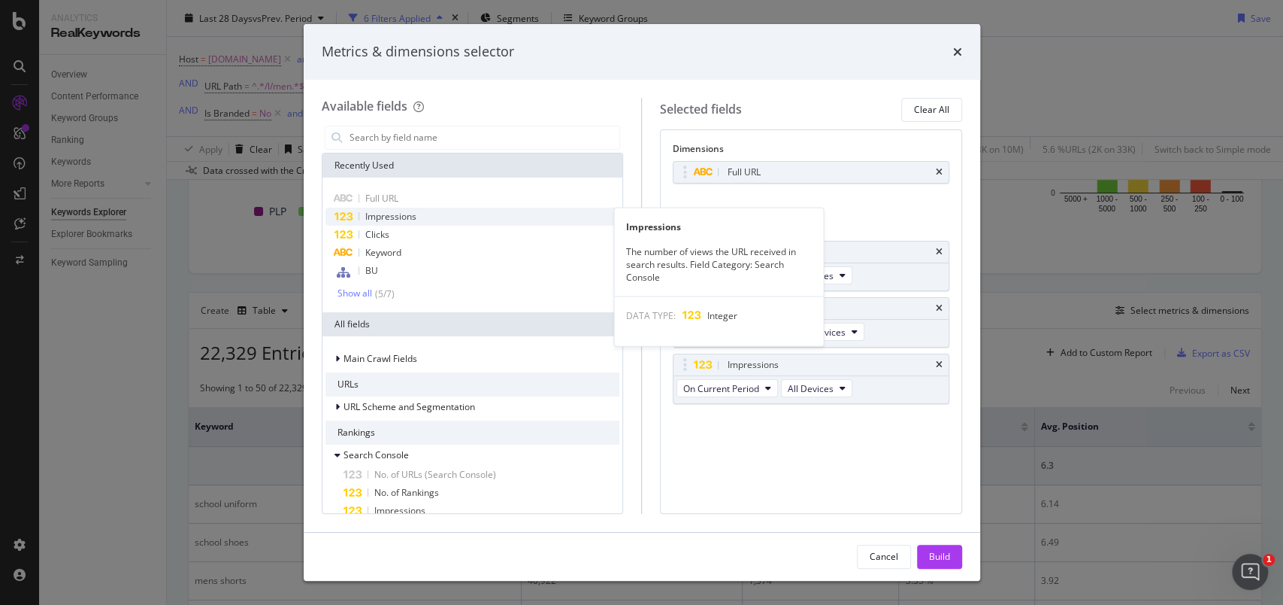
click at [389, 222] on div "Impressions" at bounding box center [473, 217] width 295 height 18
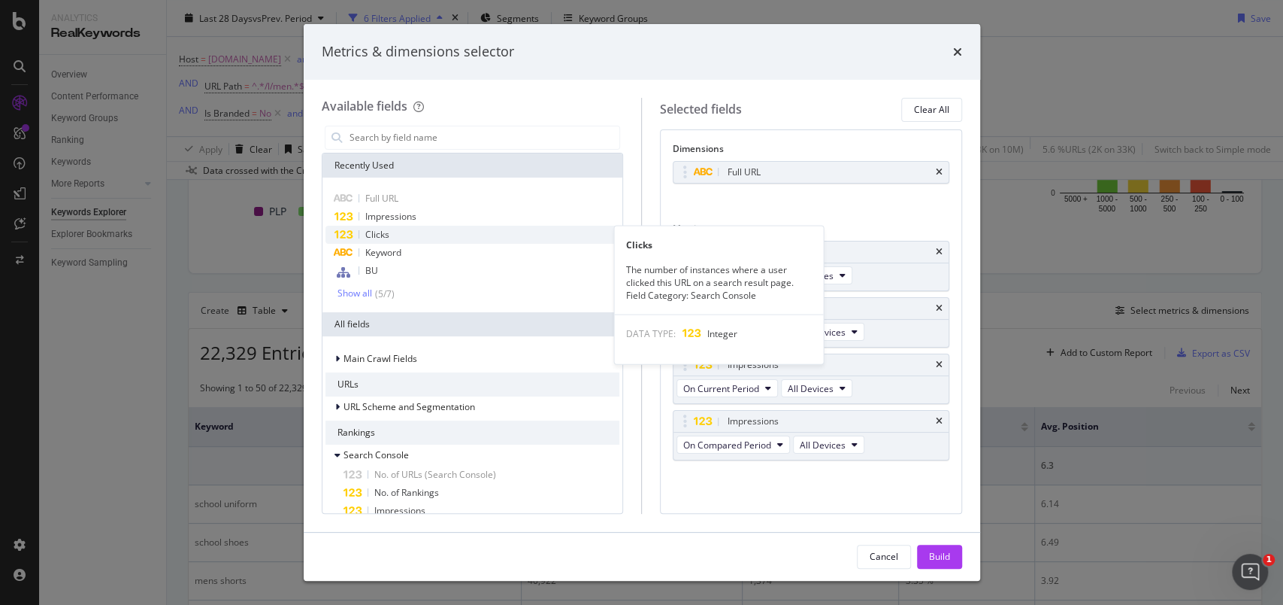
click at [344, 232] on icon "modal" at bounding box center [344, 235] width 20 height 10
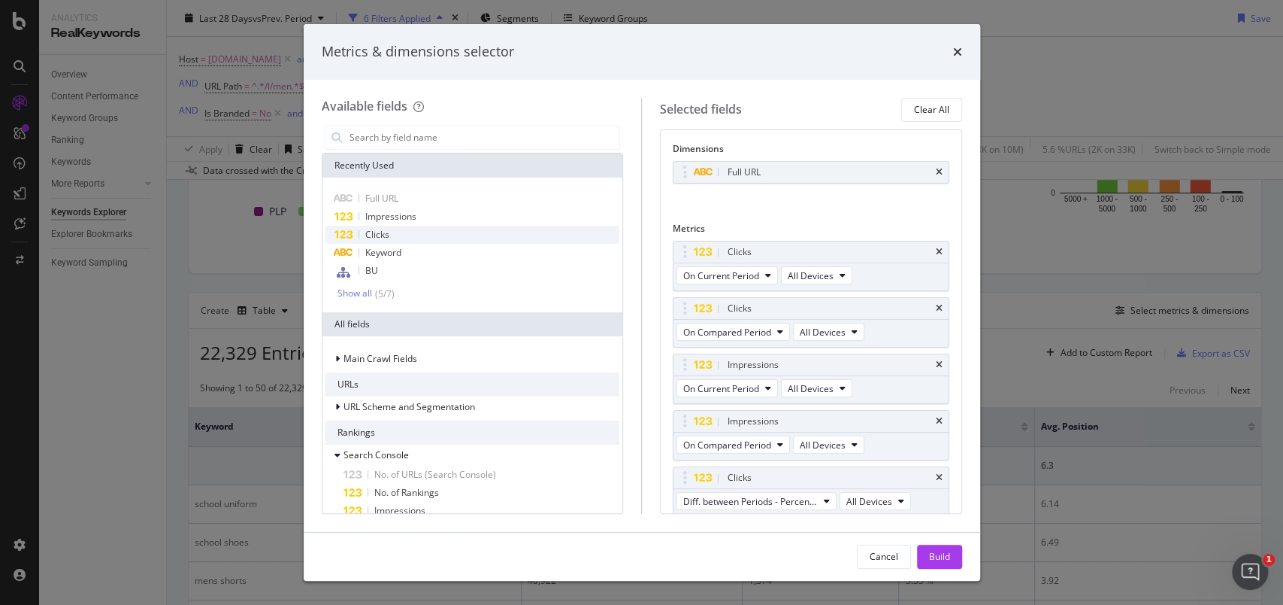
scroll to position [2, 0]
drag, startPoint x: 687, startPoint y: 478, endPoint x: 680, endPoint y: 371, distance: 107.0
click at [680, 371] on body "Analytics RealKeywords Overview Content Performance Keyword Groups Ranking Keyw…" at bounding box center [641, 302] width 1283 height 605
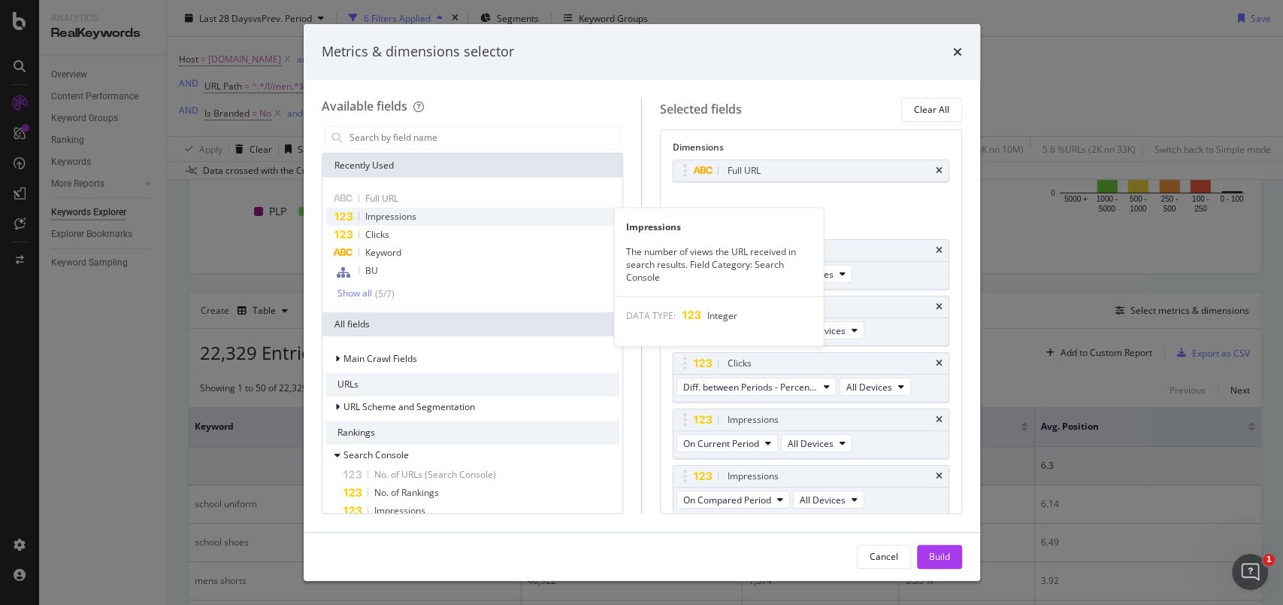
click at [351, 218] on icon "modal" at bounding box center [344, 217] width 20 height 10
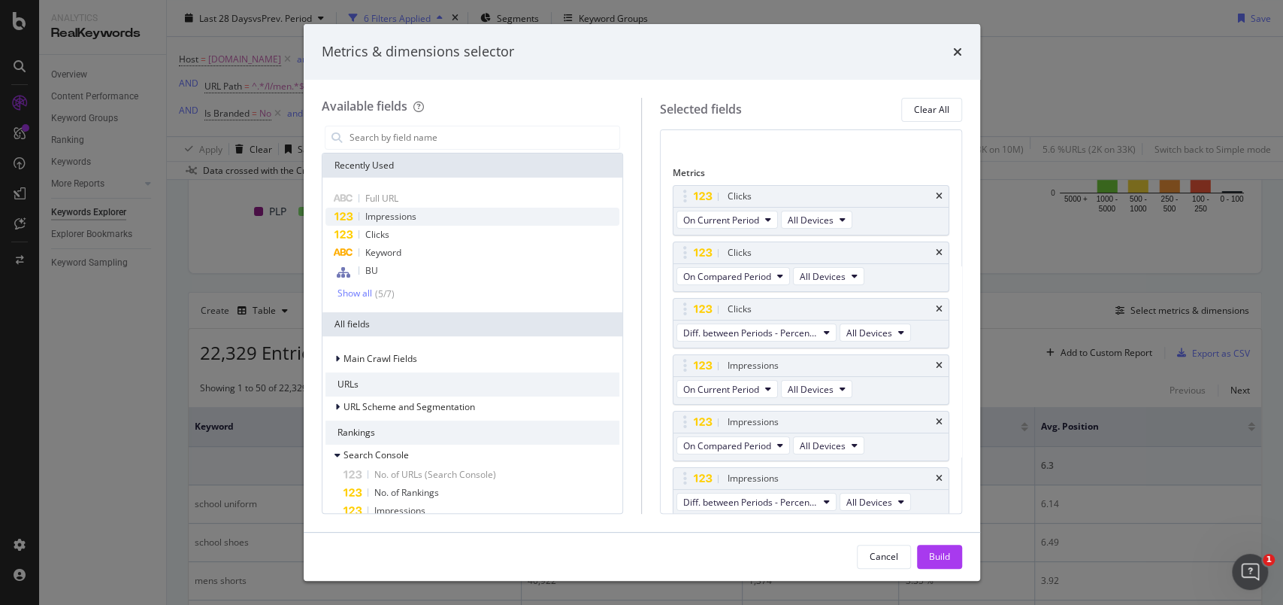
scroll to position [58, 0]
click at [944, 453] on div "Build" at bounding box center [939, 556] width 21 height 13
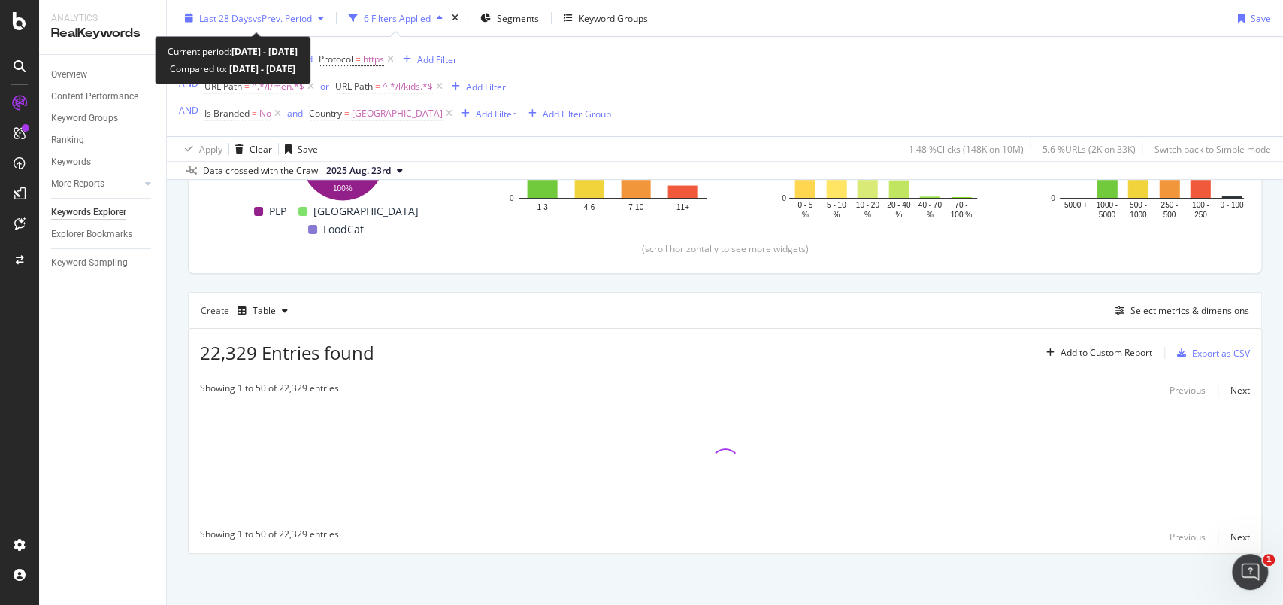
click at [186, 24] on div "Last 28 Days vs Prev. Period" at bounding box center [254, 18] width 151 height 23
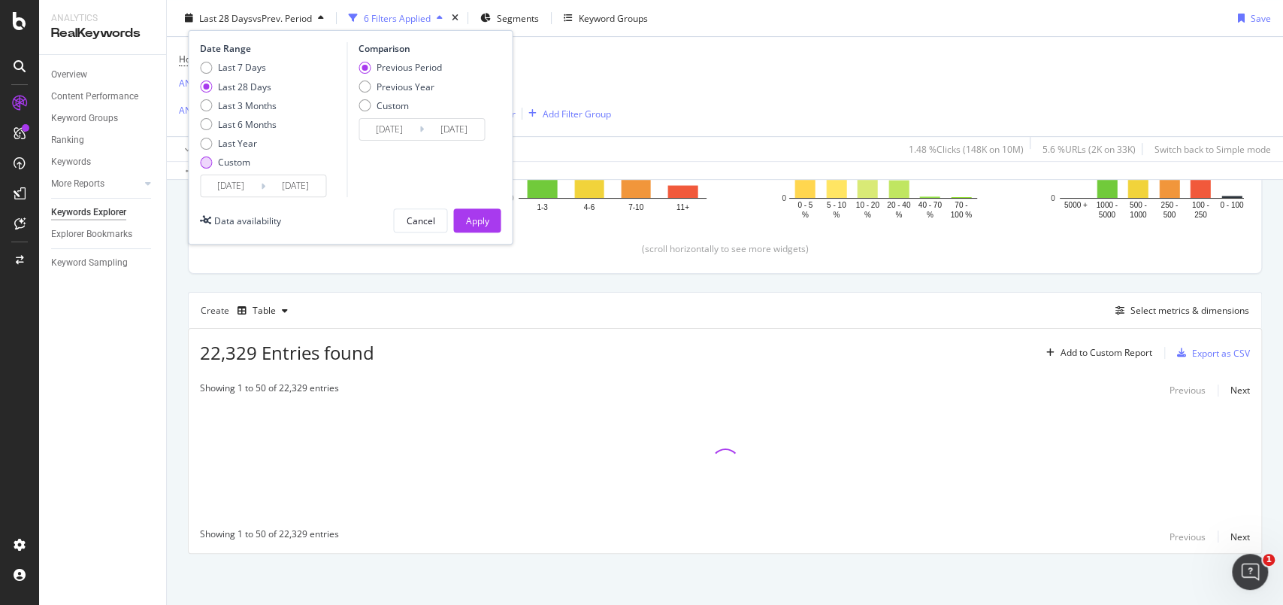
click at [219, 162] on div "Custom" at bounding box center [234, 162] width 32 height 13
click at [232, 175] on input "[DATE]" at bounding box center [231, 185] width 60 height 21
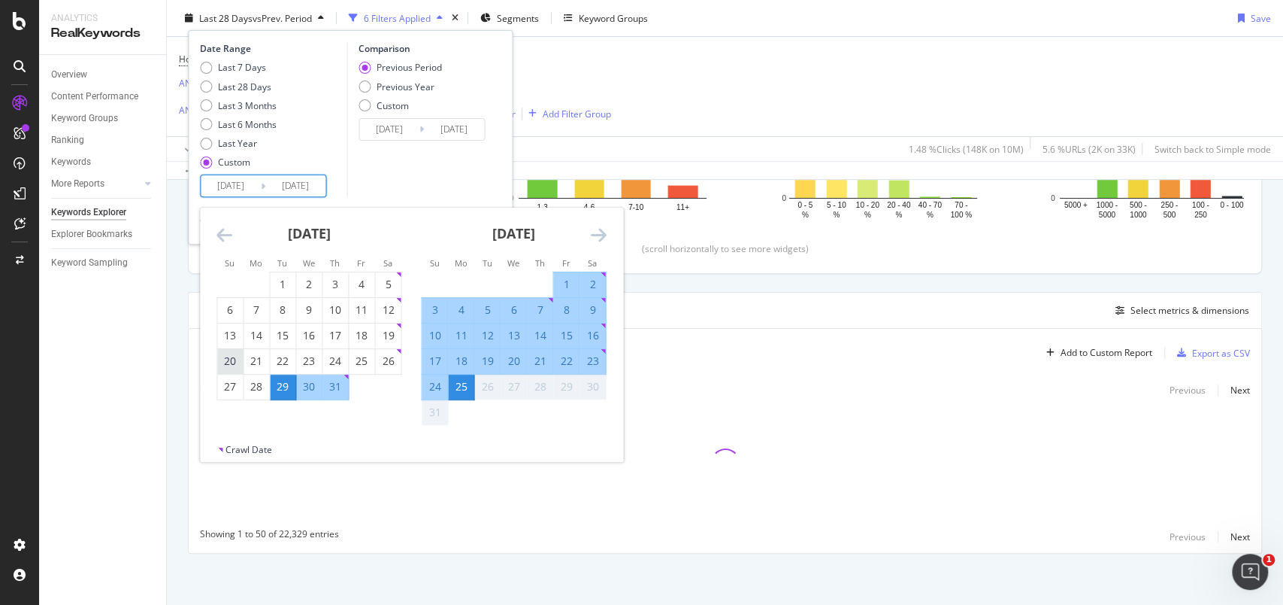
click at [229, 356] on div "20" at bounding box center [230, 360] width 26 height 15
type input "[DATE]"
click at [586, 333] on div "16" at bounding box center [593, 335] width 26 height 15
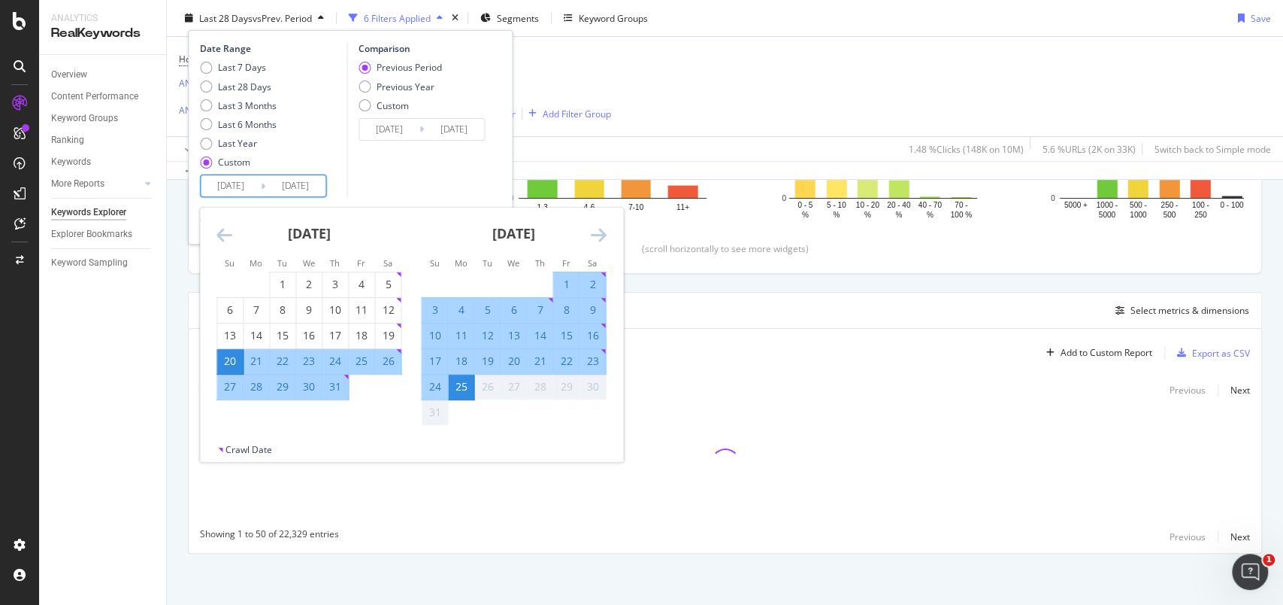
type input "[DATE]"
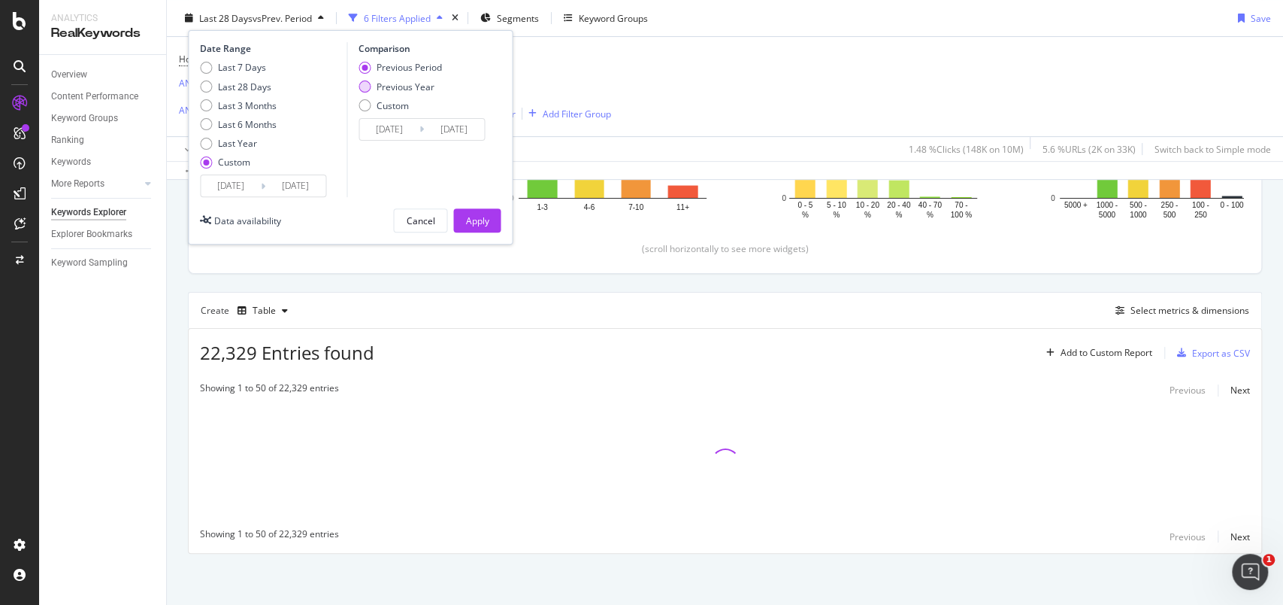
click at [400, 87] on div "Previous Year" at bounding box center [406, 86] width 58 height 13
type input "[DATE]"
click at [482, 214] on div "Apply" at bounding box center [476, 220] width 23 height 13
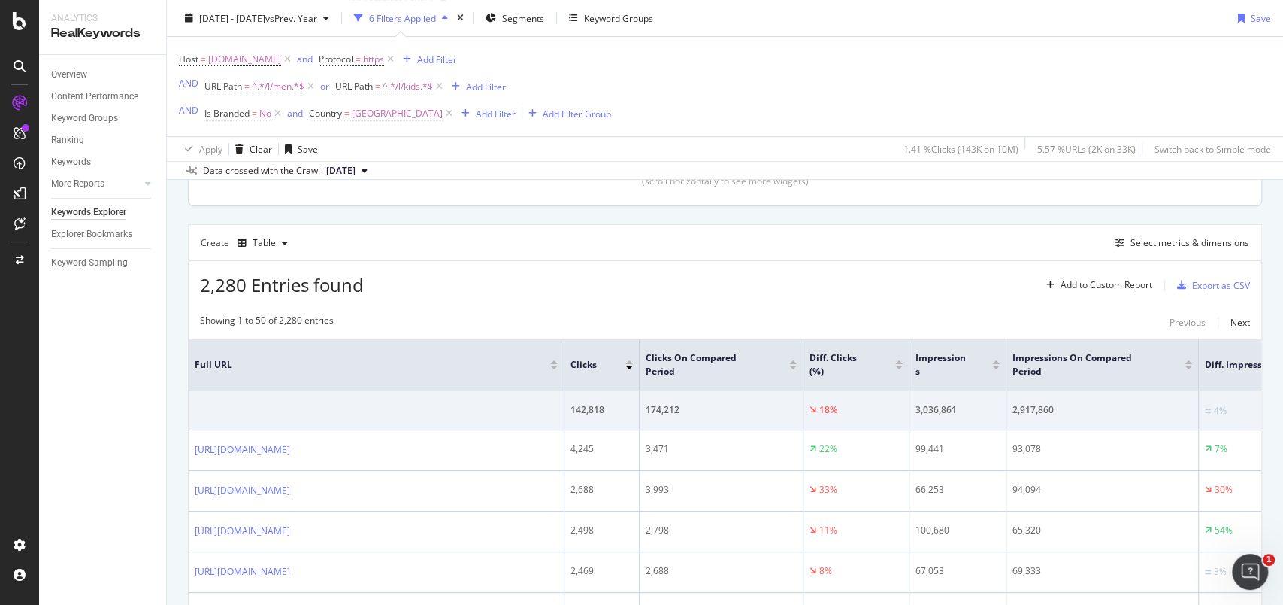
scroll to position [301, 0]
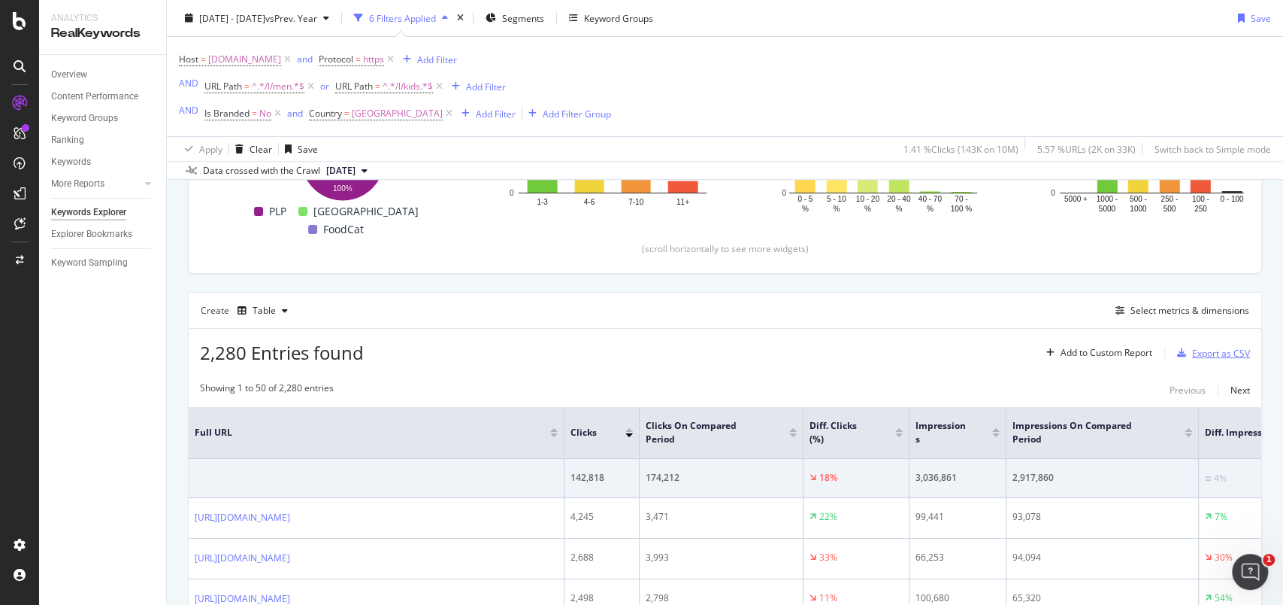
click at [962, 351] on div "Export as CSV" at bounding box center [1221, 353] width 58 height 13
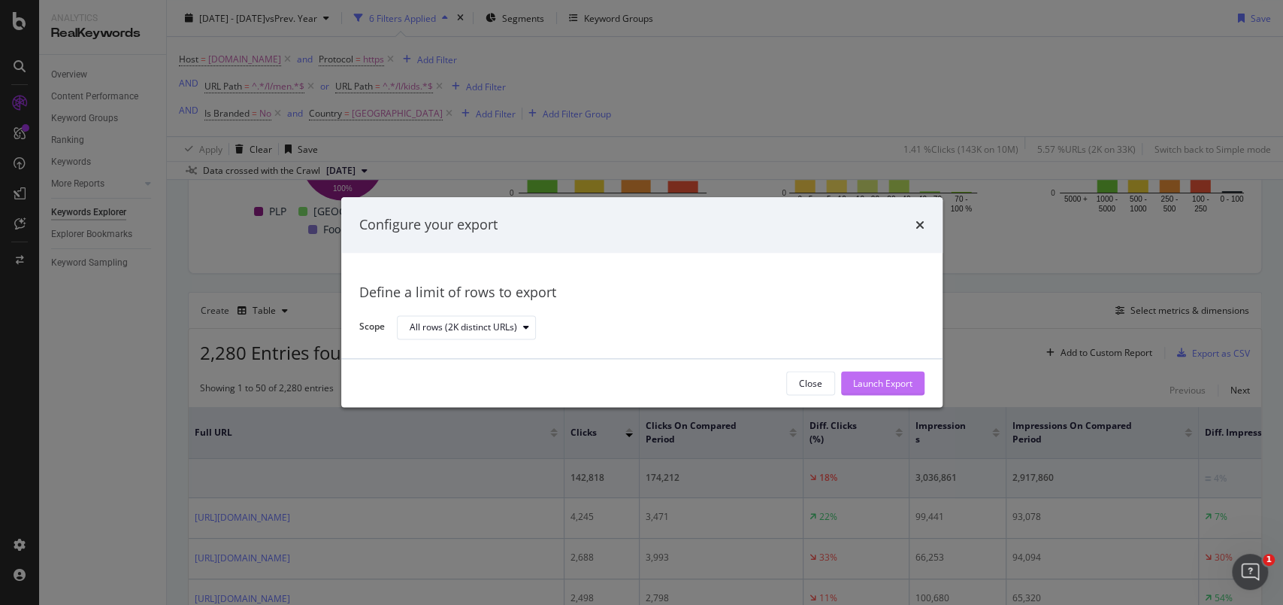
click at [883, 387] on div "Launch Export" at bounding box center [882, 383] width 59 height 13
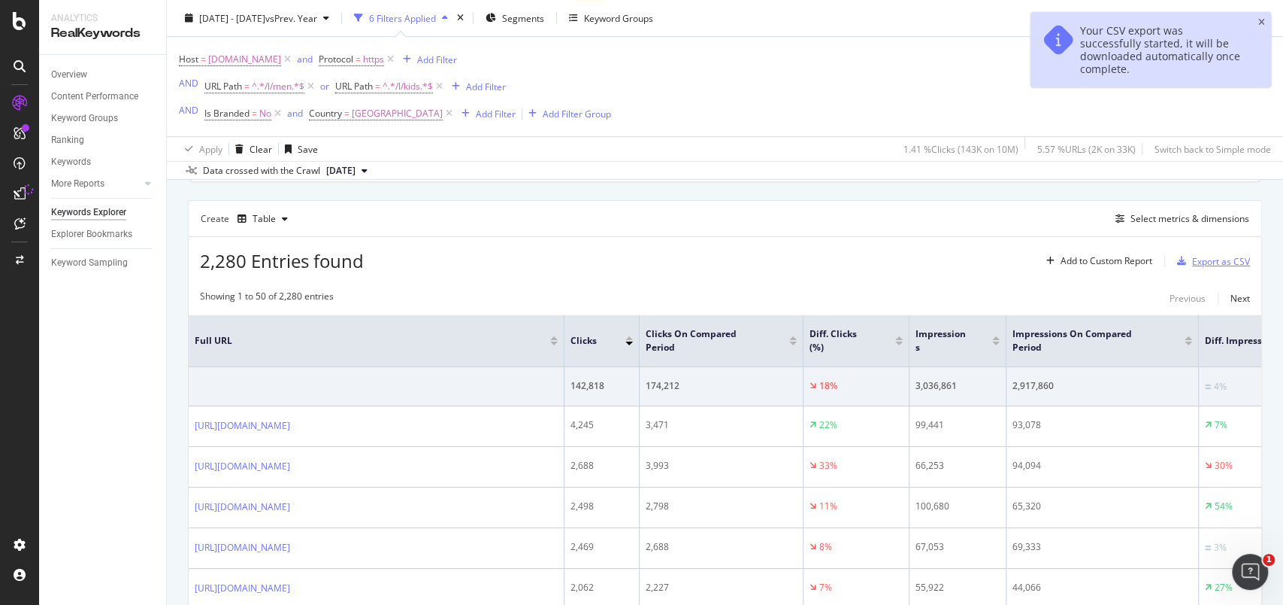
scroll to position [401, 0]
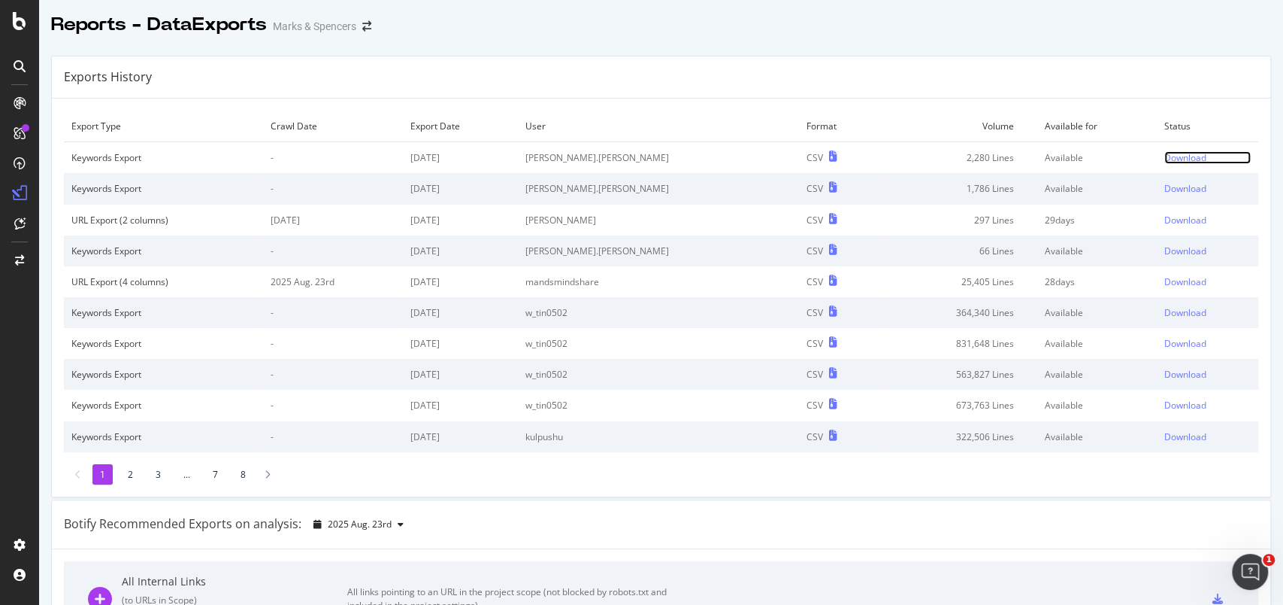
click at [962, 155] on div "Download" at bounding box center [1186, 157] width 42 height 13
